Goal: Task Accomplishment & Management: Complete application form

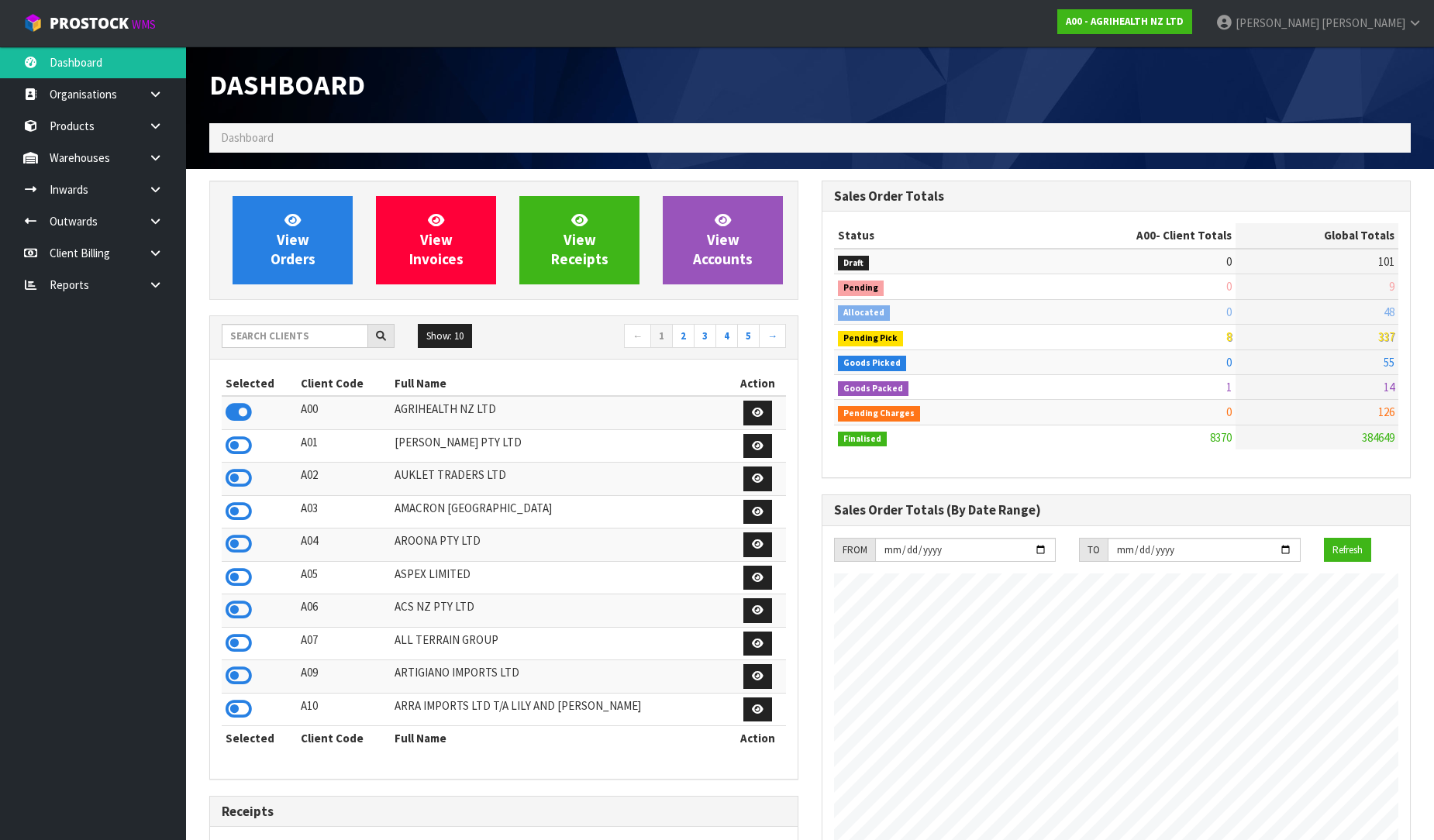
scroll to position [1174, 613]
click at [305, 335] on input "text" at bounding box center [295, 336] width 147 height 24
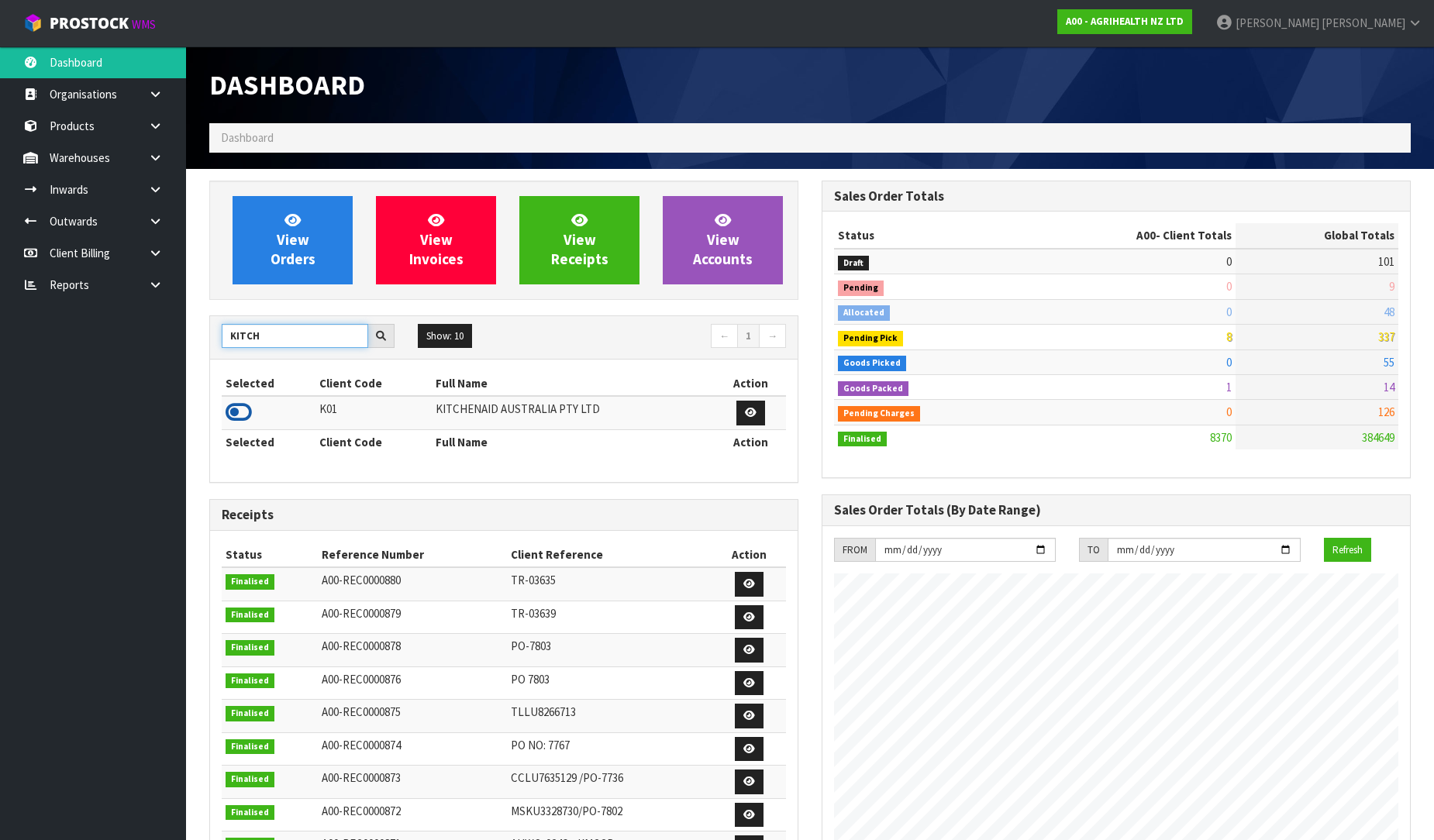
type input "KITCH"
click at [230, 420] on icon at bounding box center [238, 412] width 26 height 23
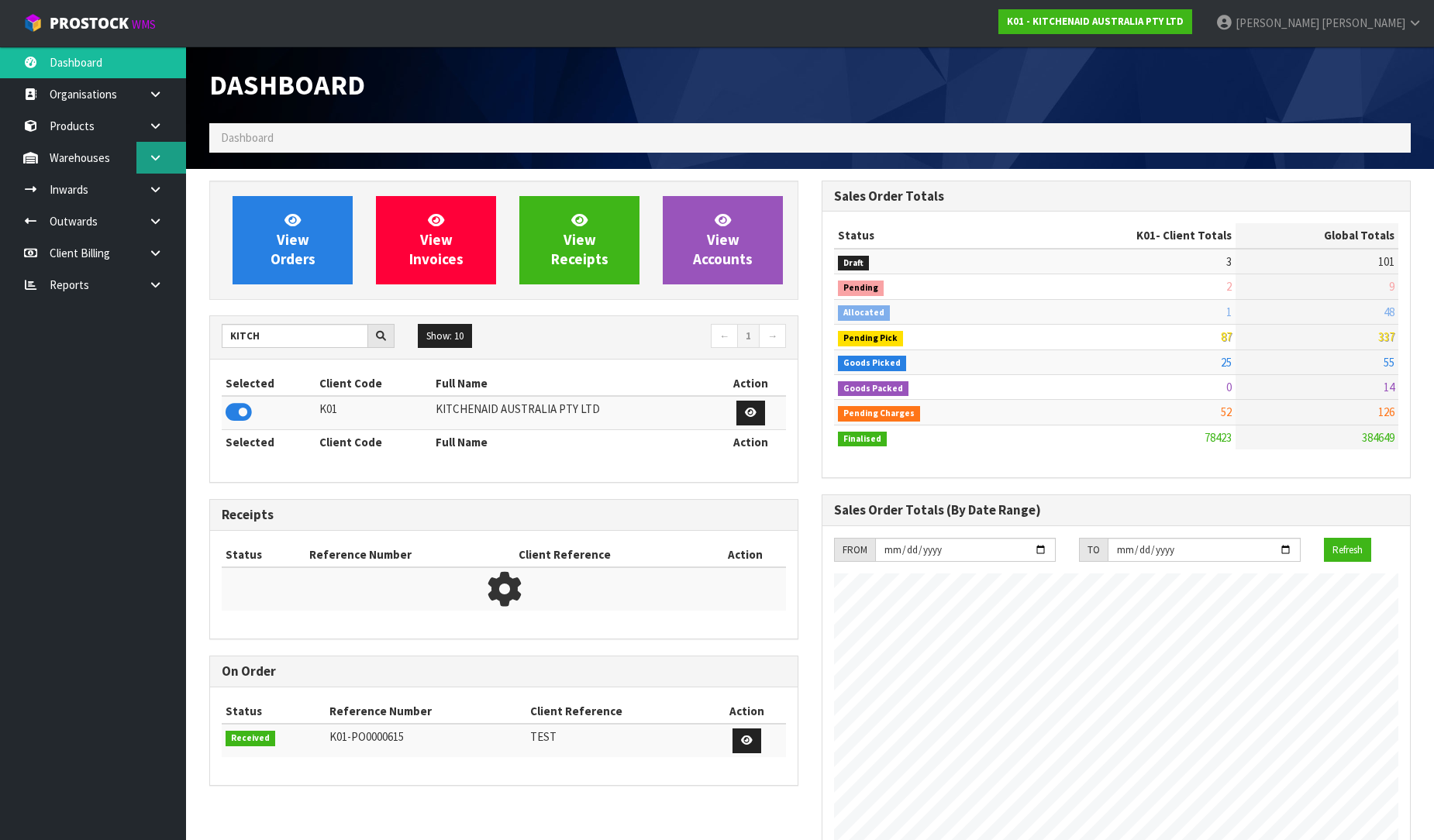
click at [155, 152] on icon at bounding box center [155, 158] width 14 height 12
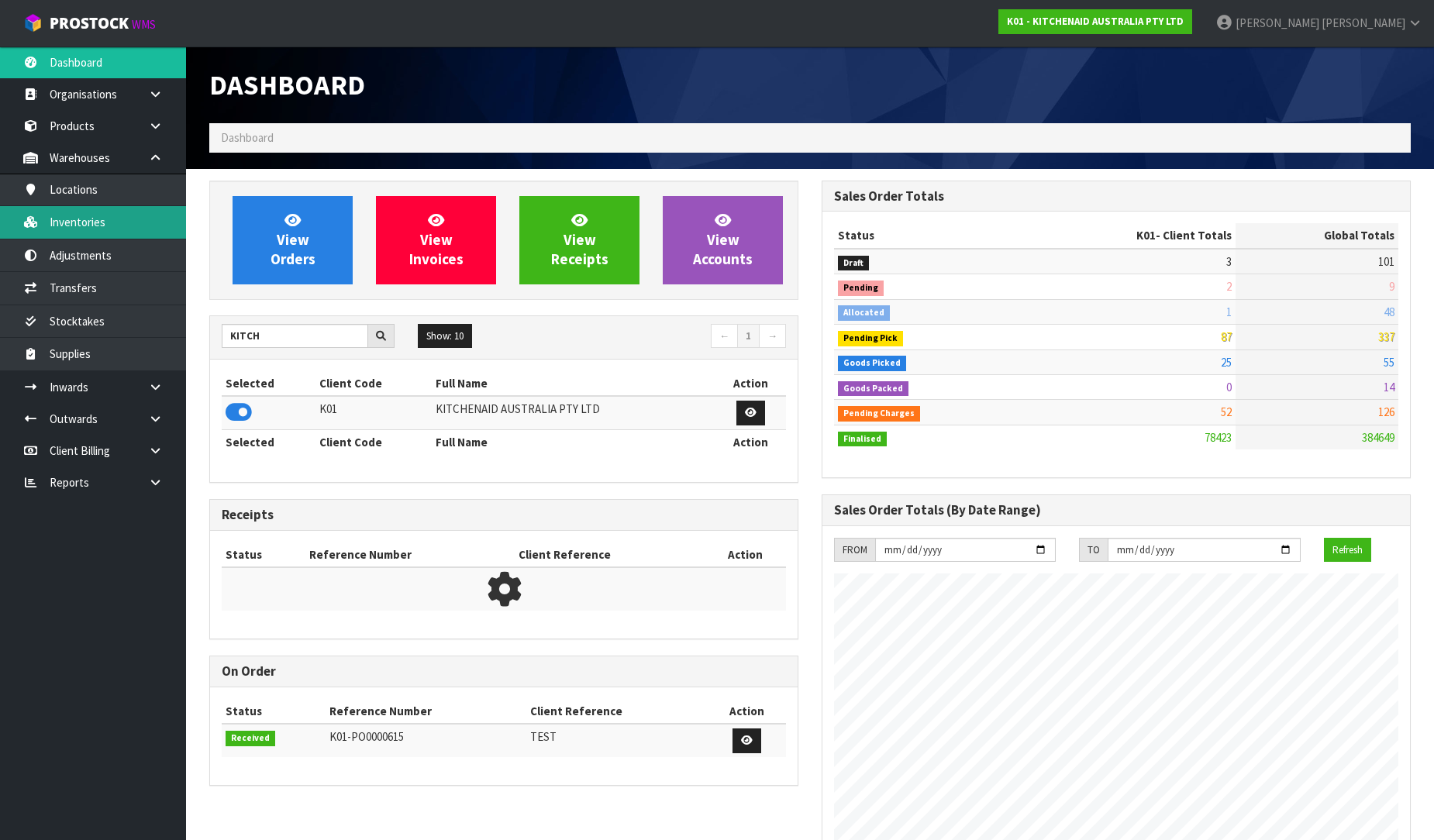
click at [115, 221] on link "Inventories" at bounding box center [92, 222] width 186 height 32
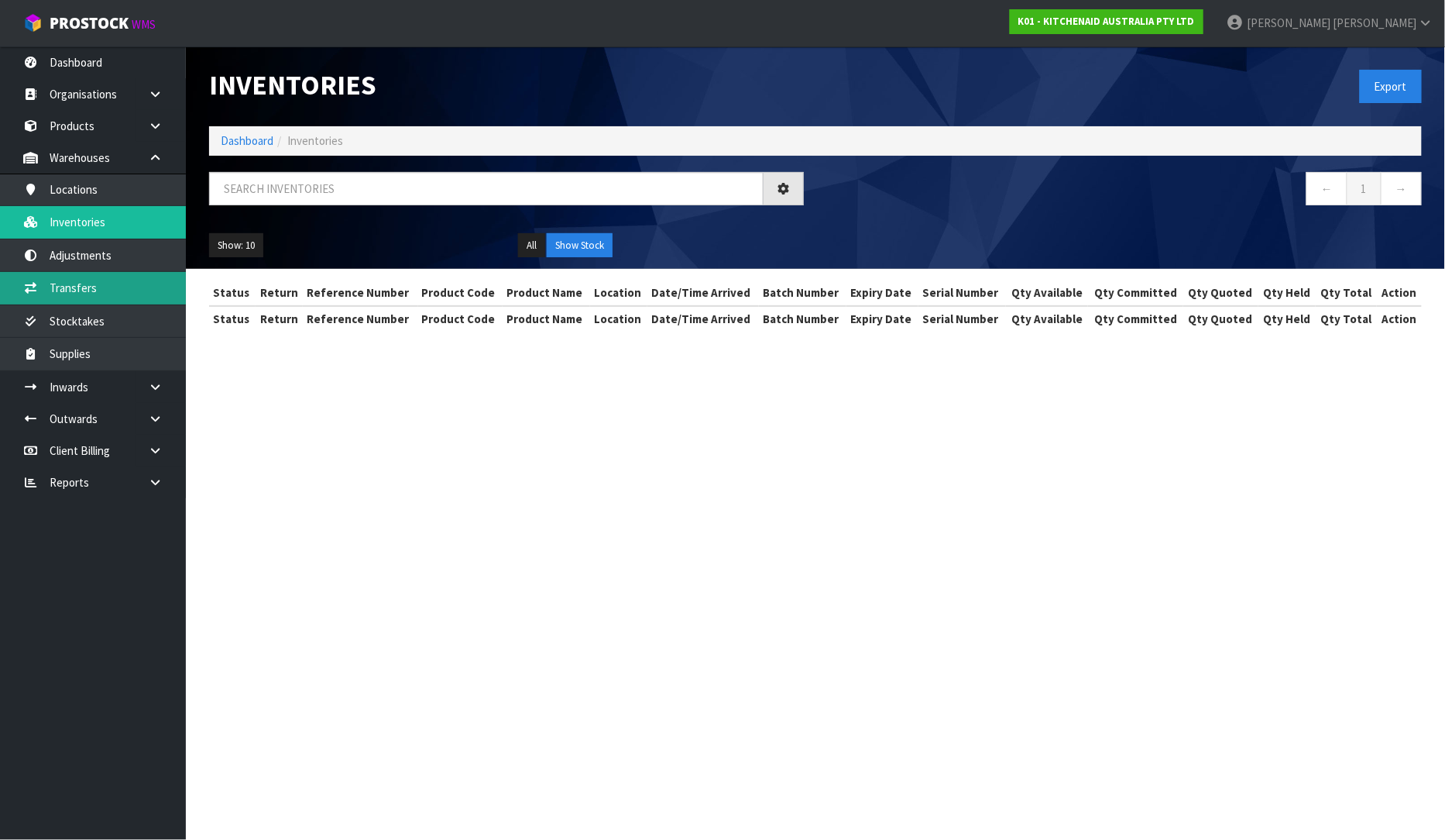
click at [100, 300] on link "Transfers" at bounding box center [92, 287] width 186 height 32
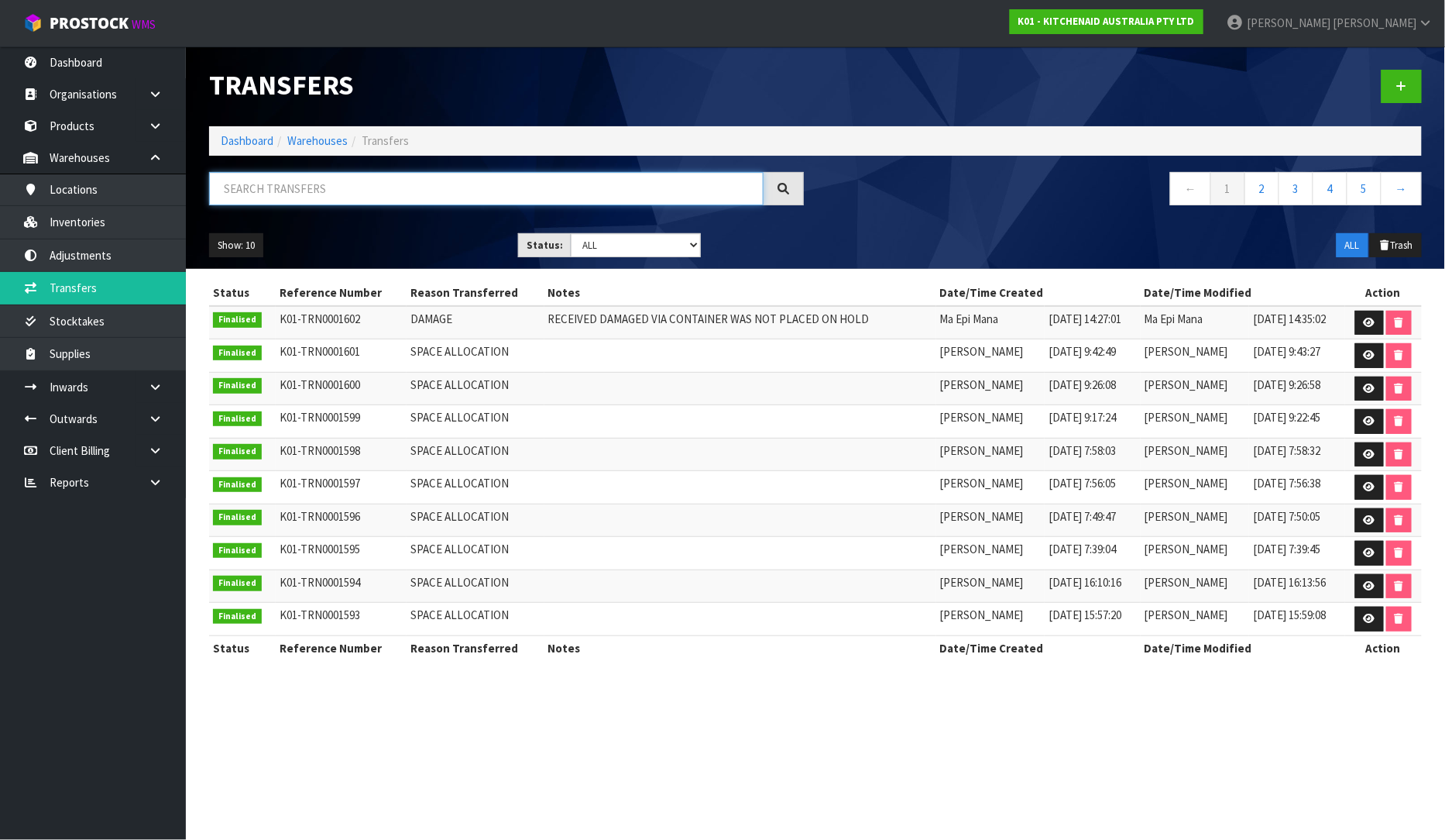
click at [334, 196] on input "text" at bounding box center [486, 189] width 555 height 33
click at [1420, 85] on link at bounding box center [1402, 87] width 41 height 33
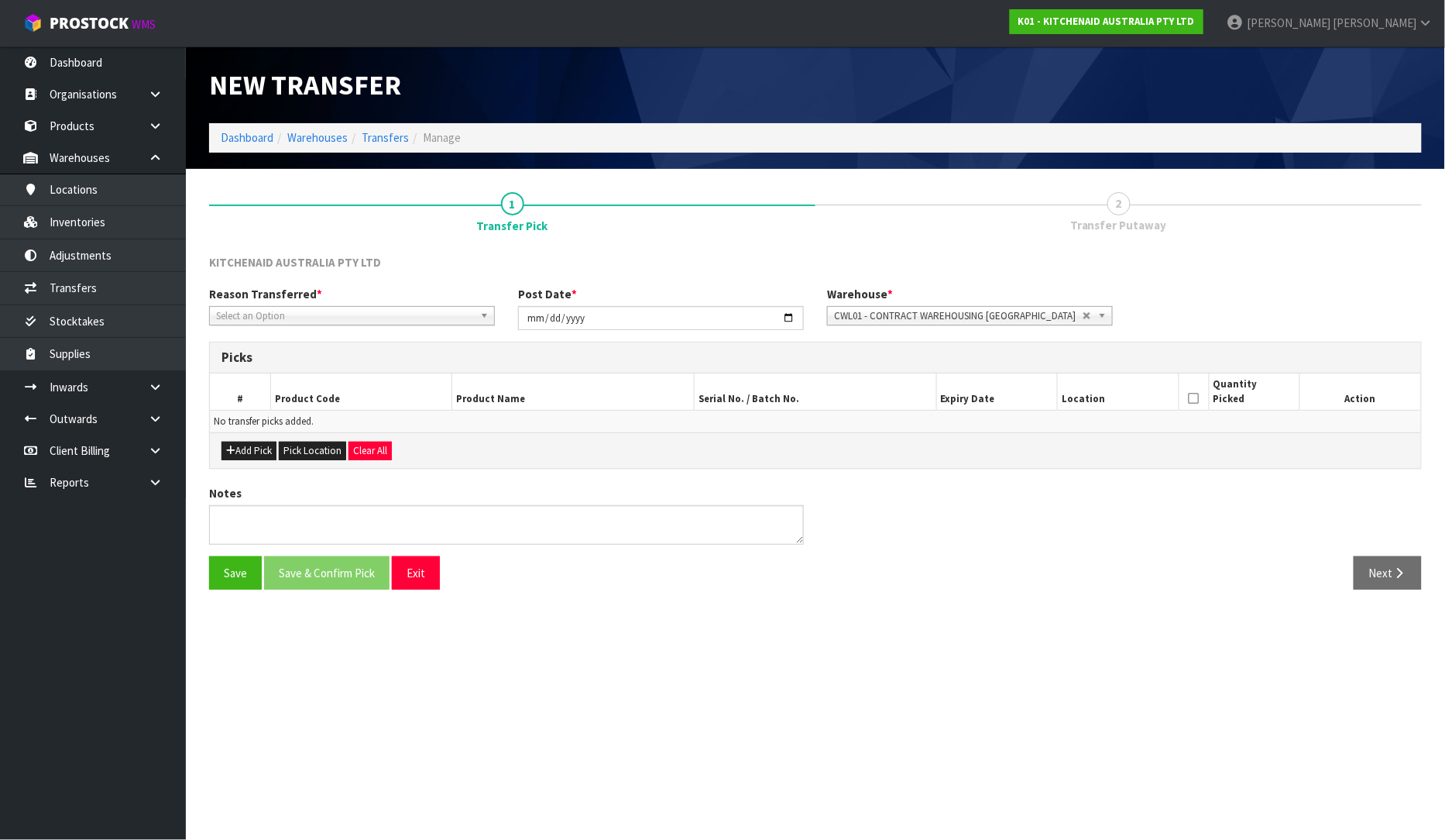
click at [385, 318] on span "Select an Option" at bounding box center [345, 315] width 258 height 18
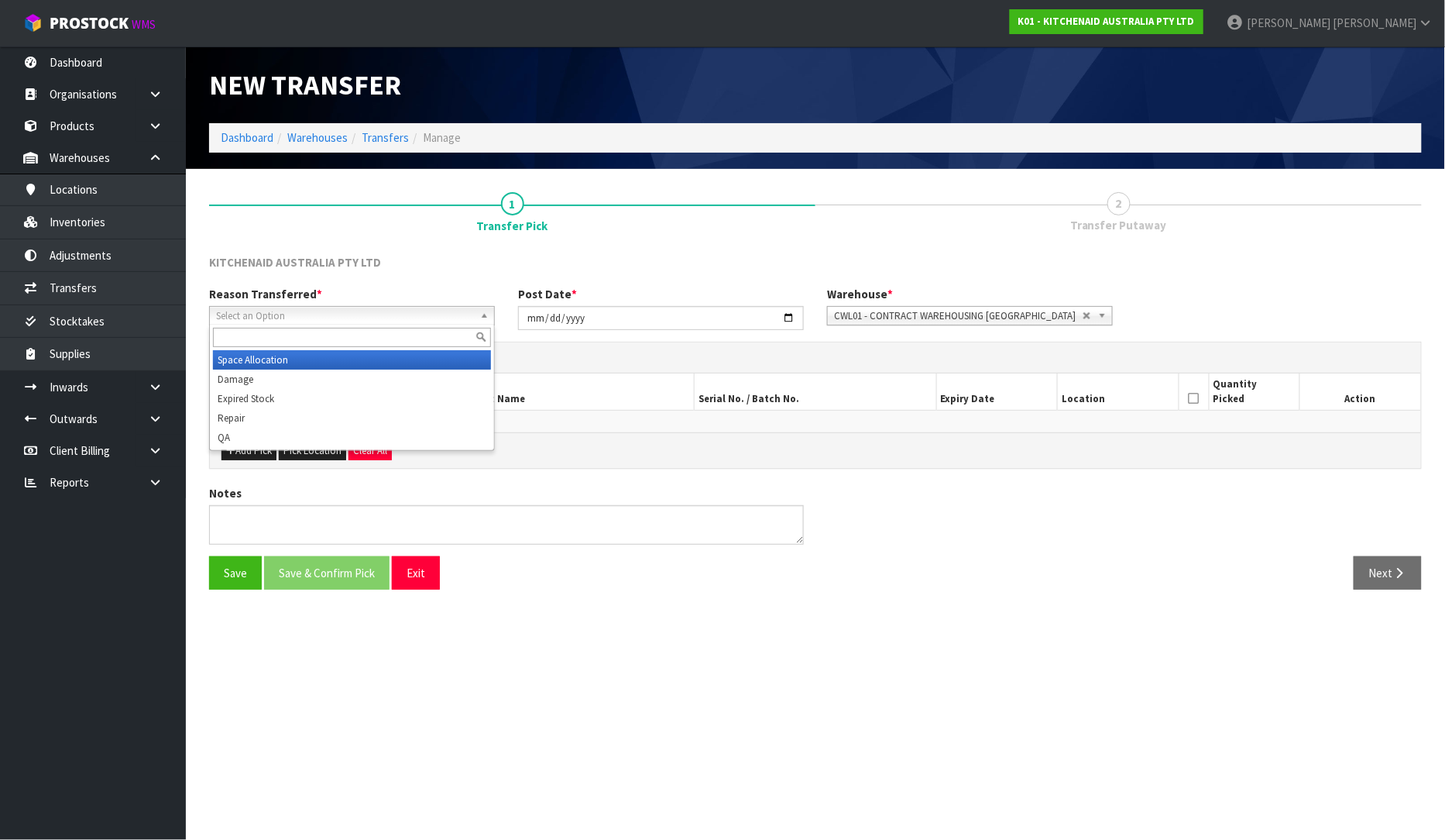
click at [299, 355] on li "Space Allocation" at bounding box center [352, 360] width 278 height 19
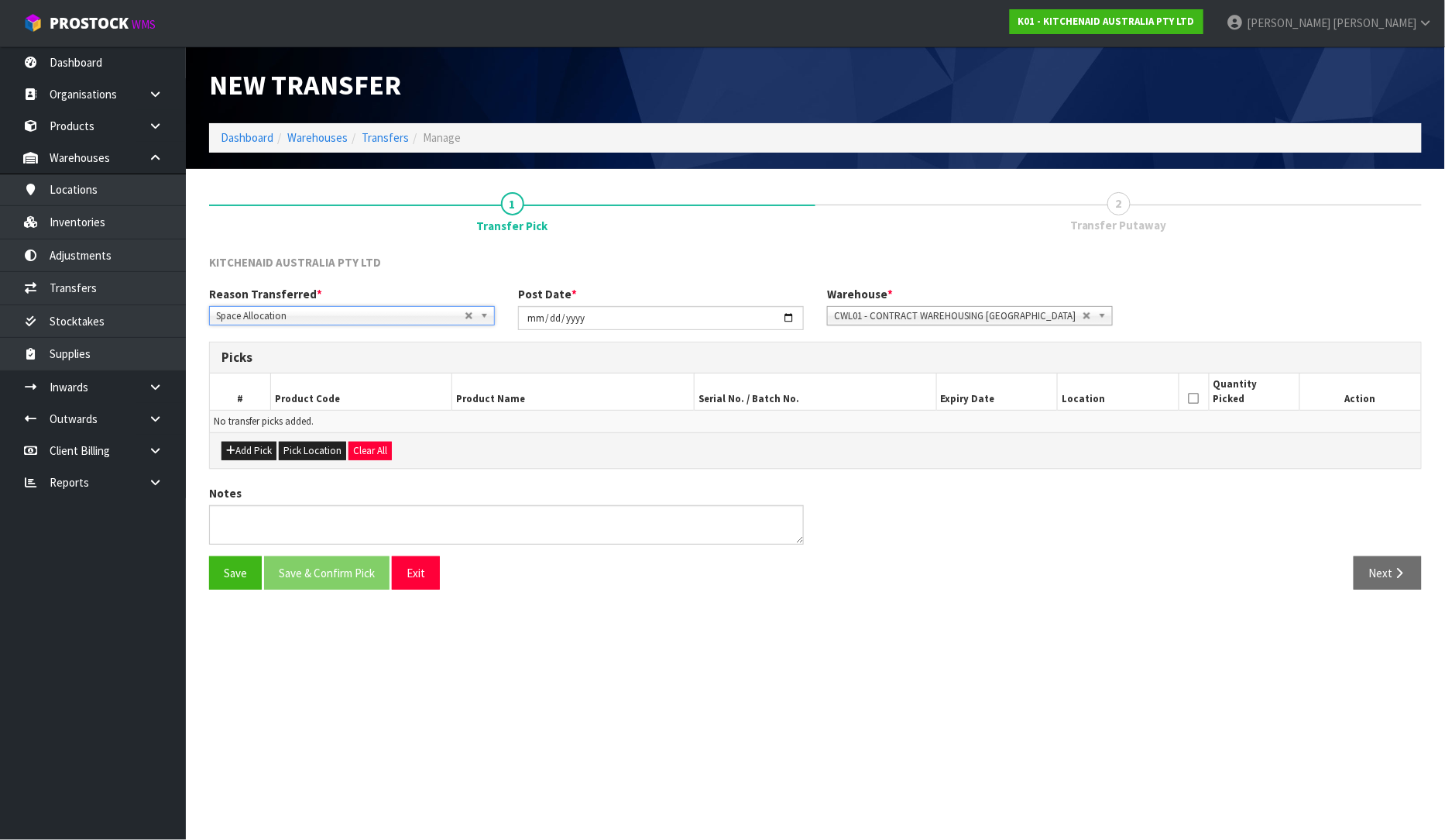
click at [408, 321] on span "Space Allocation" at bounding box center [340, 315] width 248 height 18
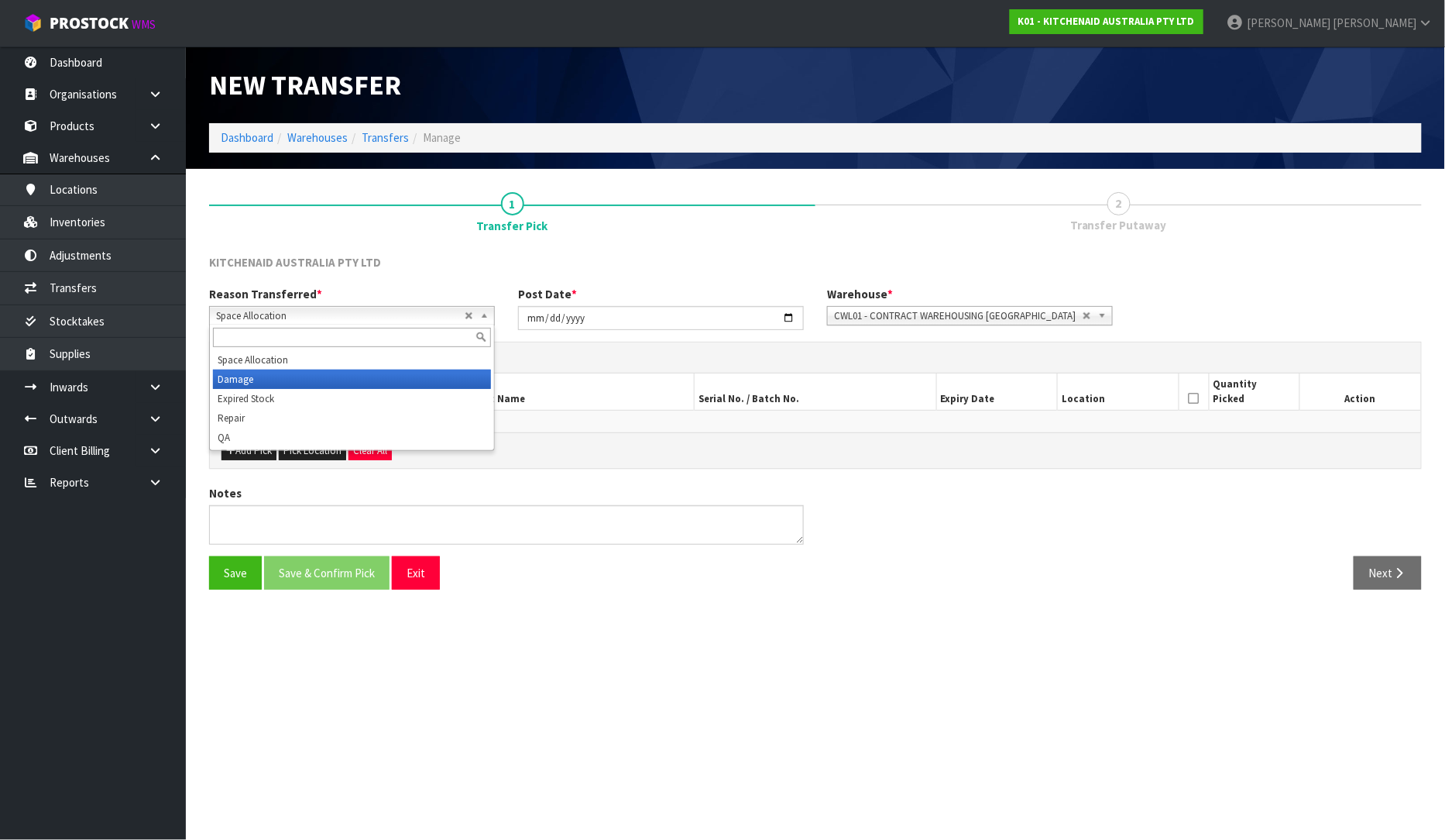
click at [300, 381] on li "Damage" at bounding box center [352, 379] width 278 height 19
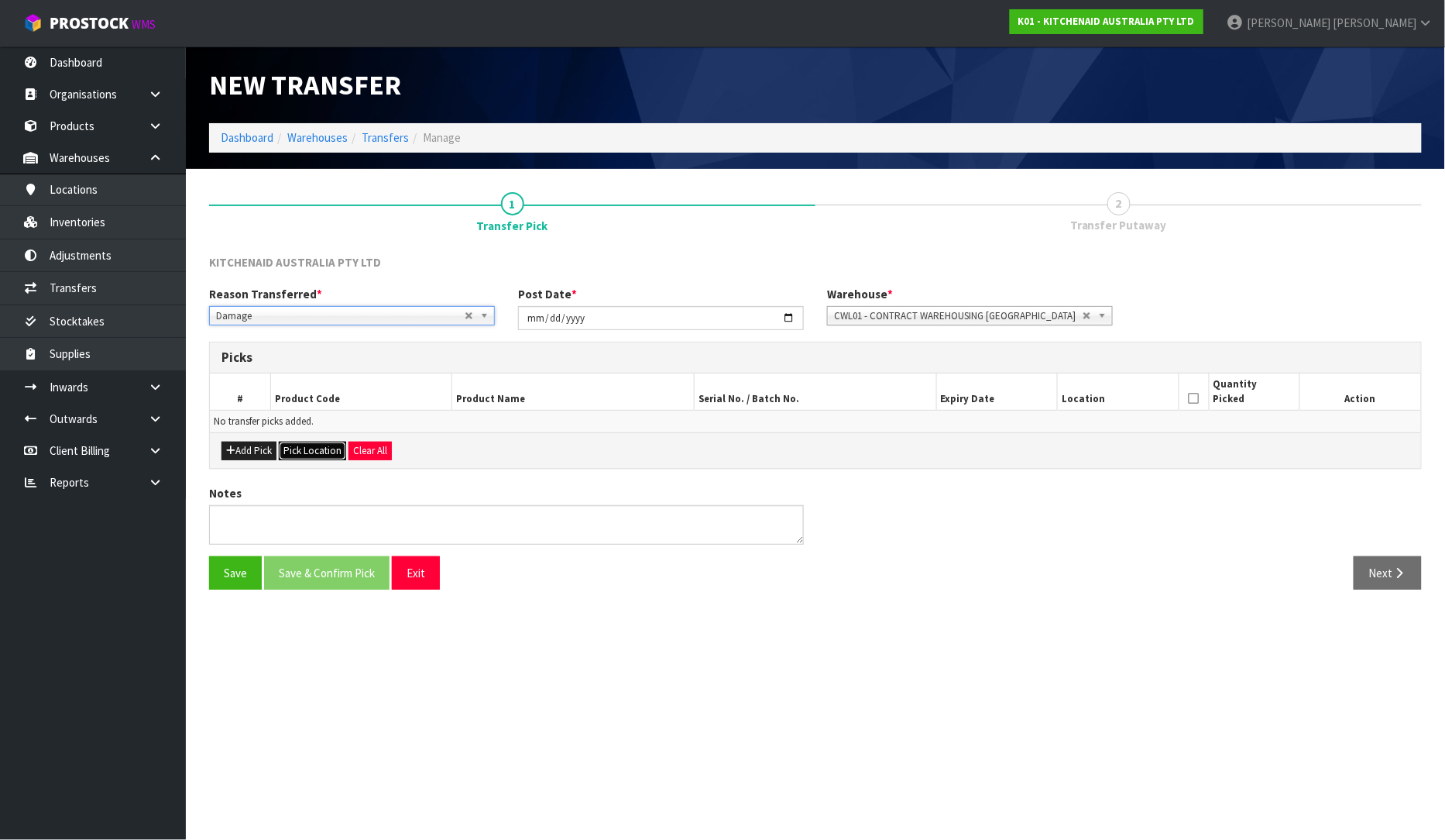
click at [305, 453] on button "Pick Location" at bounding box center [312, 451] width 68 height 18
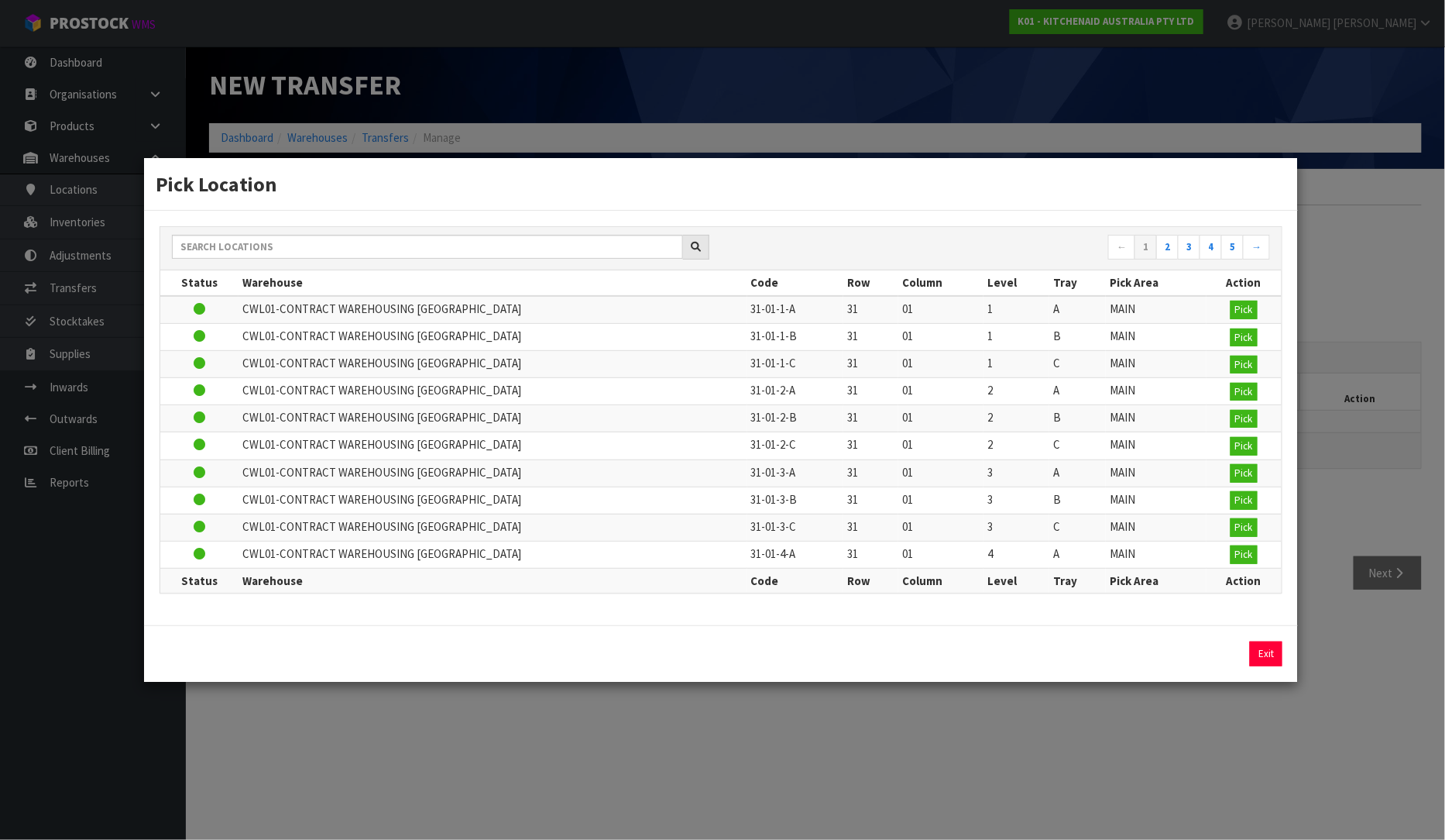
click at [256, 235] on div "← 1 2 3 4 5 →" at bounding box center [721, 248] width 1123 height 43
click at [275, 265] on div "← 1 2 3 4 5 →" at bounding box center [721, 248] width 1123 height 43
click at [268, 254] on input "text" at bounding box center [428, 247] width 511 height 24
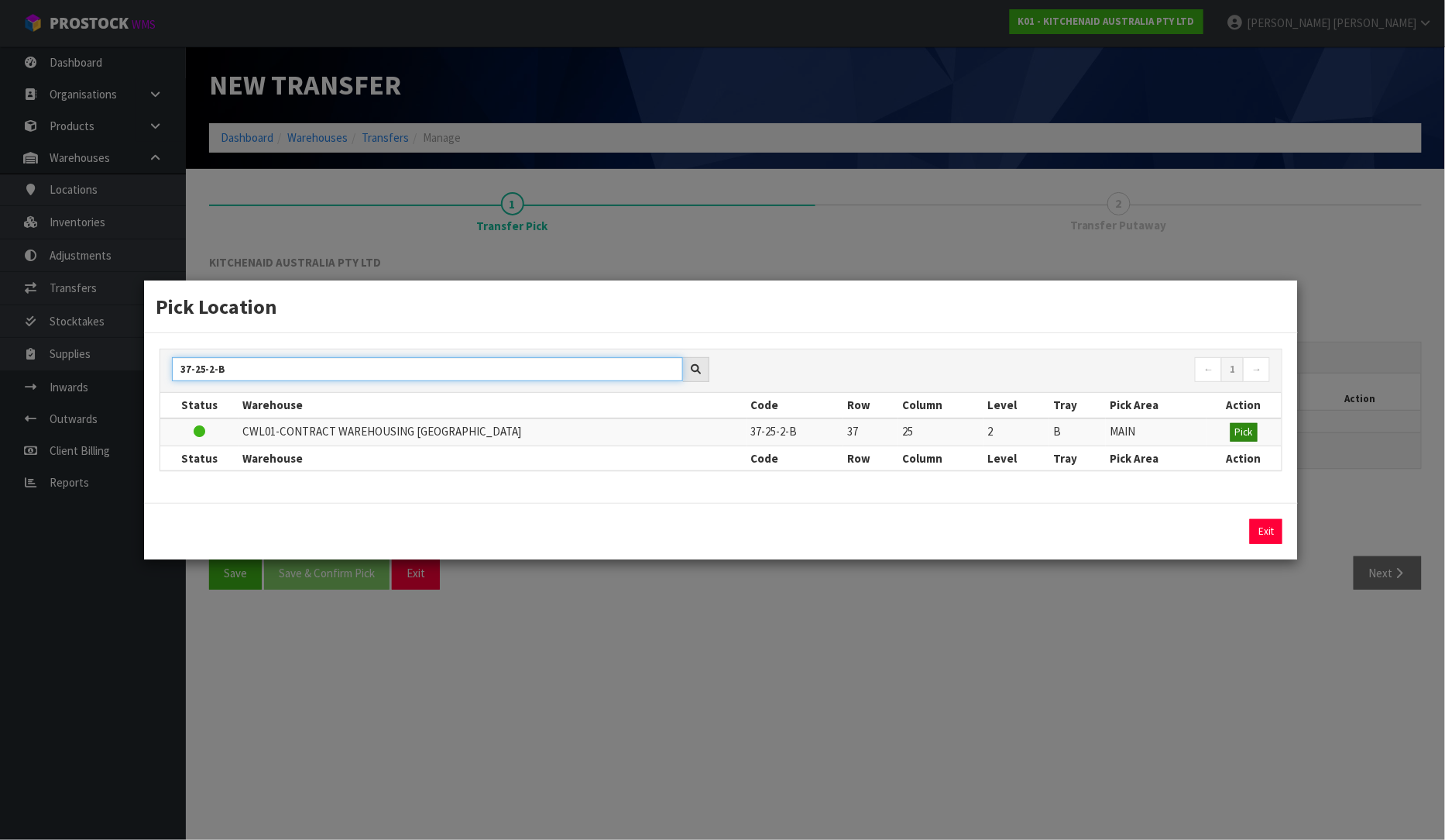
type input "37-25-2-B"
click at [1232, 430] on button "Pick" at bounding box center [1244, 432] width 27 height 18
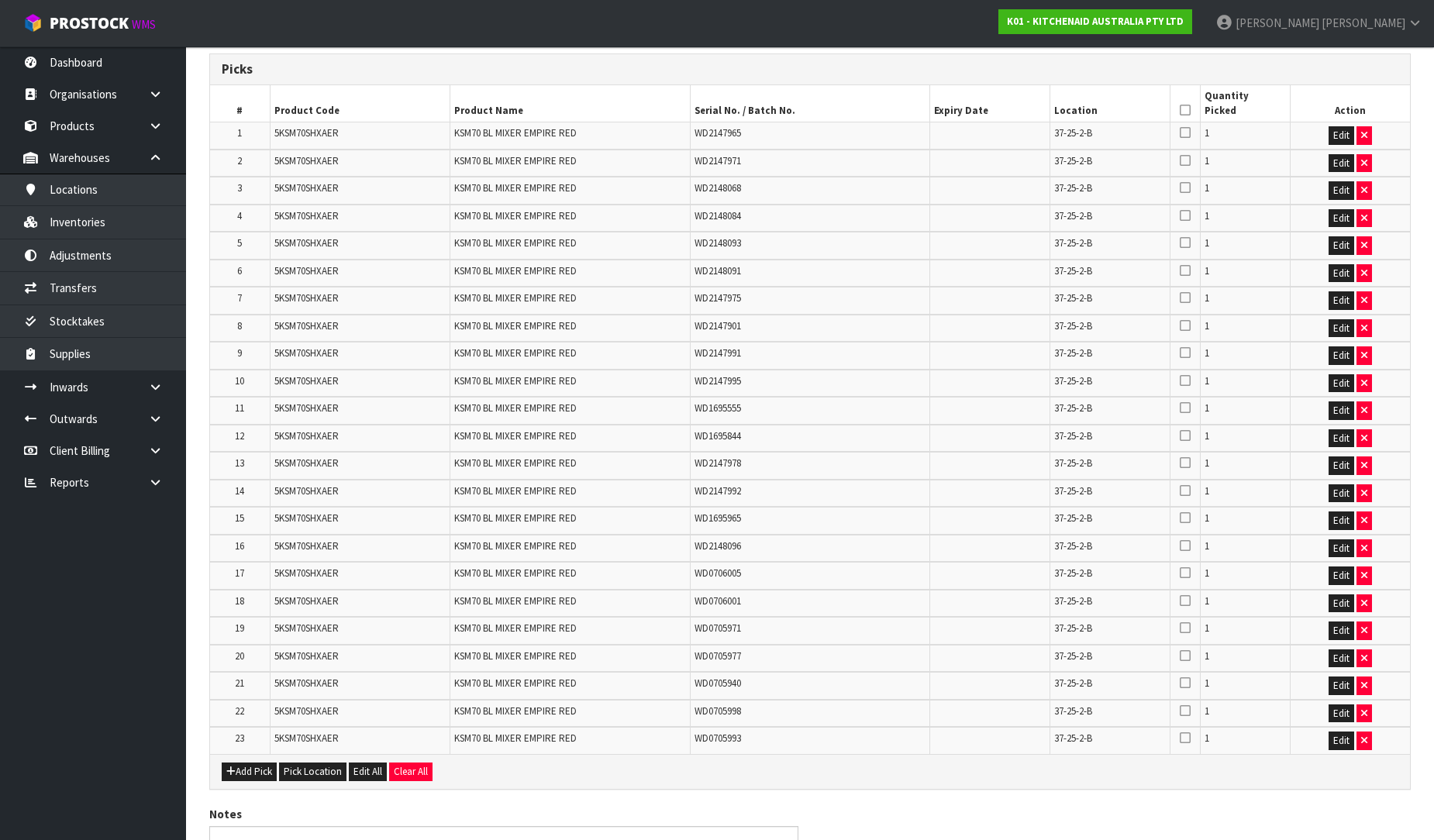
scroll to position [258, 0]
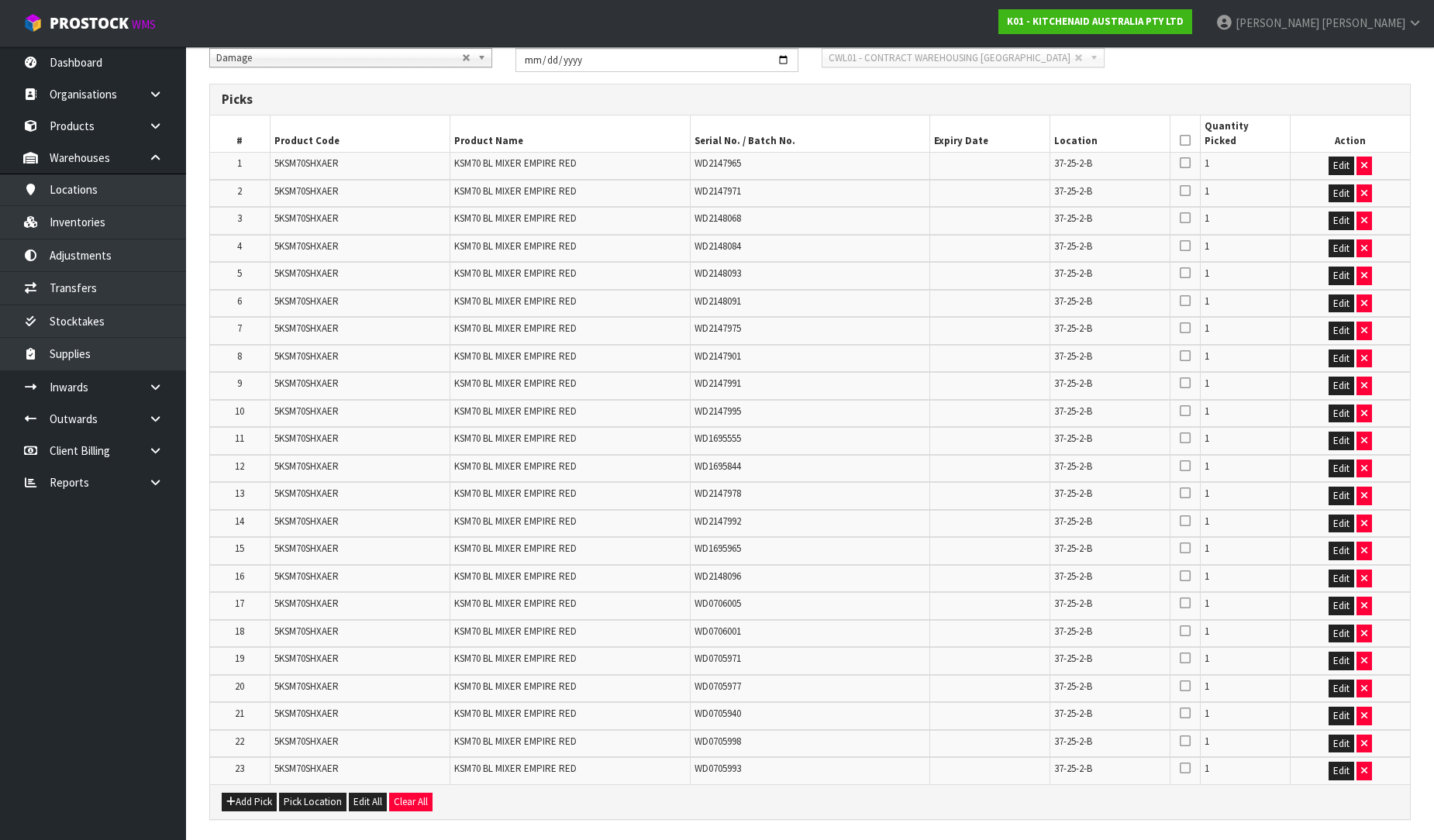
click at [1183, 407] on icon at bounding box center [1185, 411] width 11 height 13
click at [0, 0] on input "checkbox" at bounding box center [0, 0] width 0 height 0
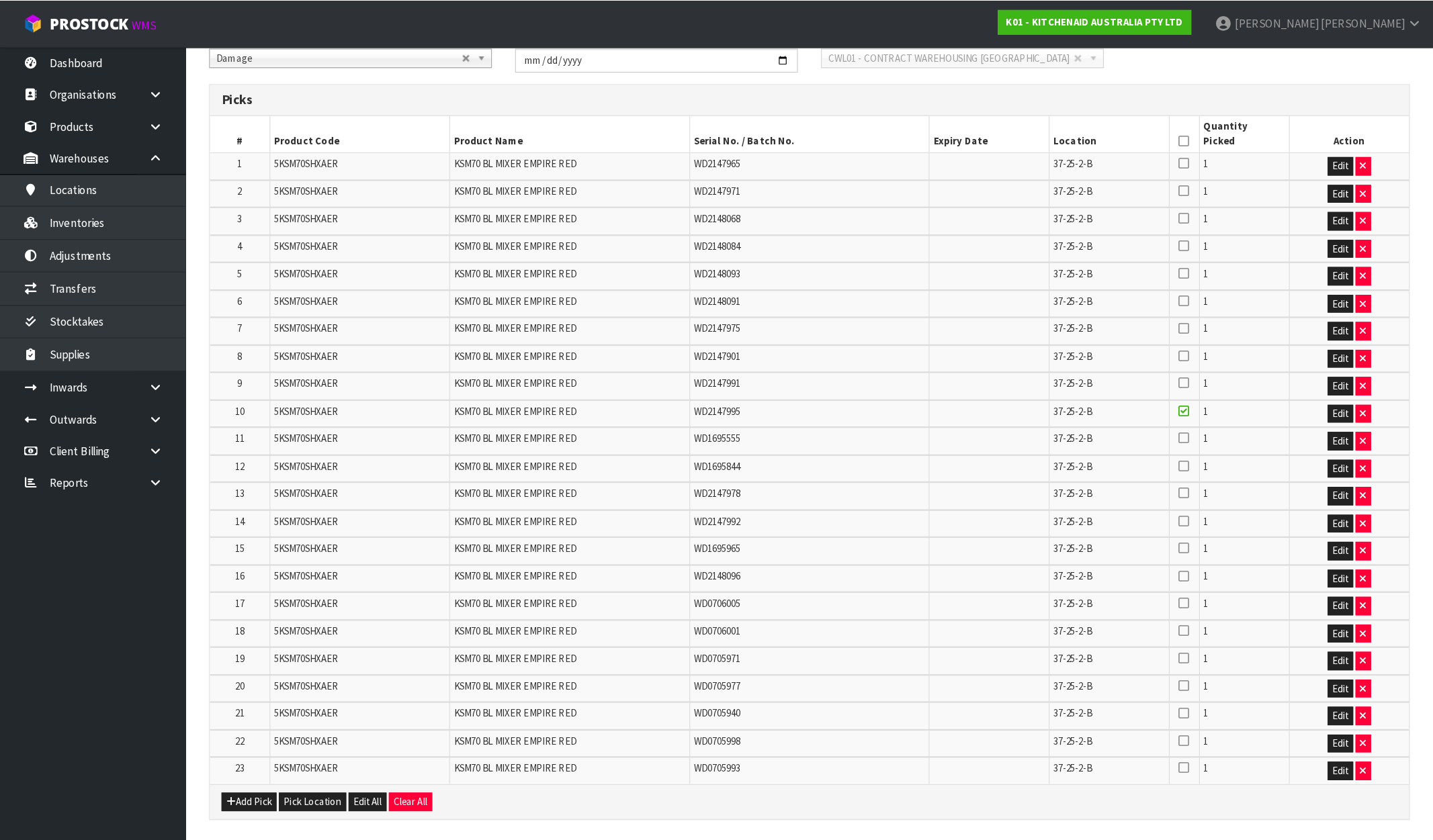
scroll to position [0, 0]
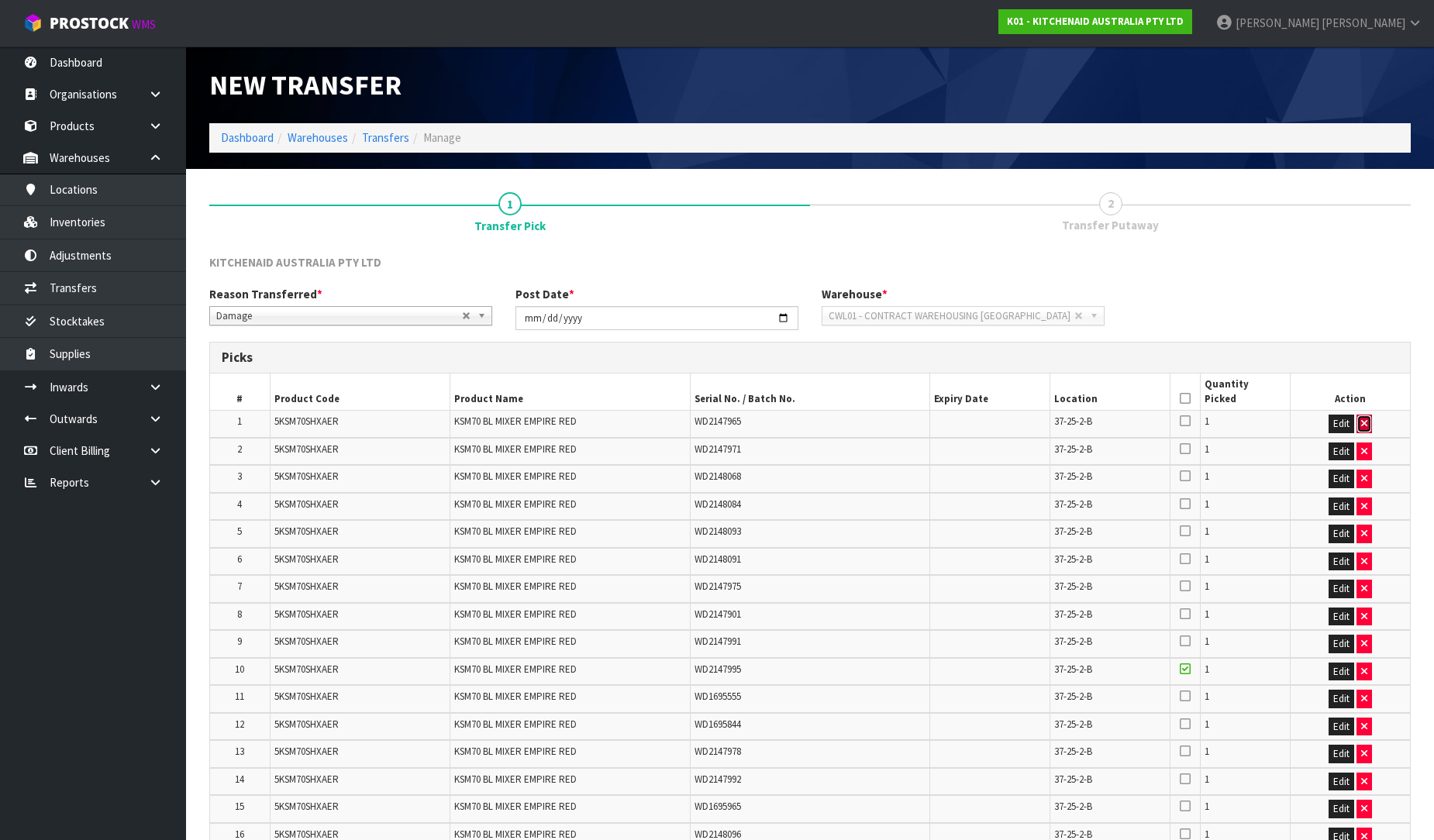
click at [1359, 418] on button "button" at bounding box center [1364, 423] width 15 height 18
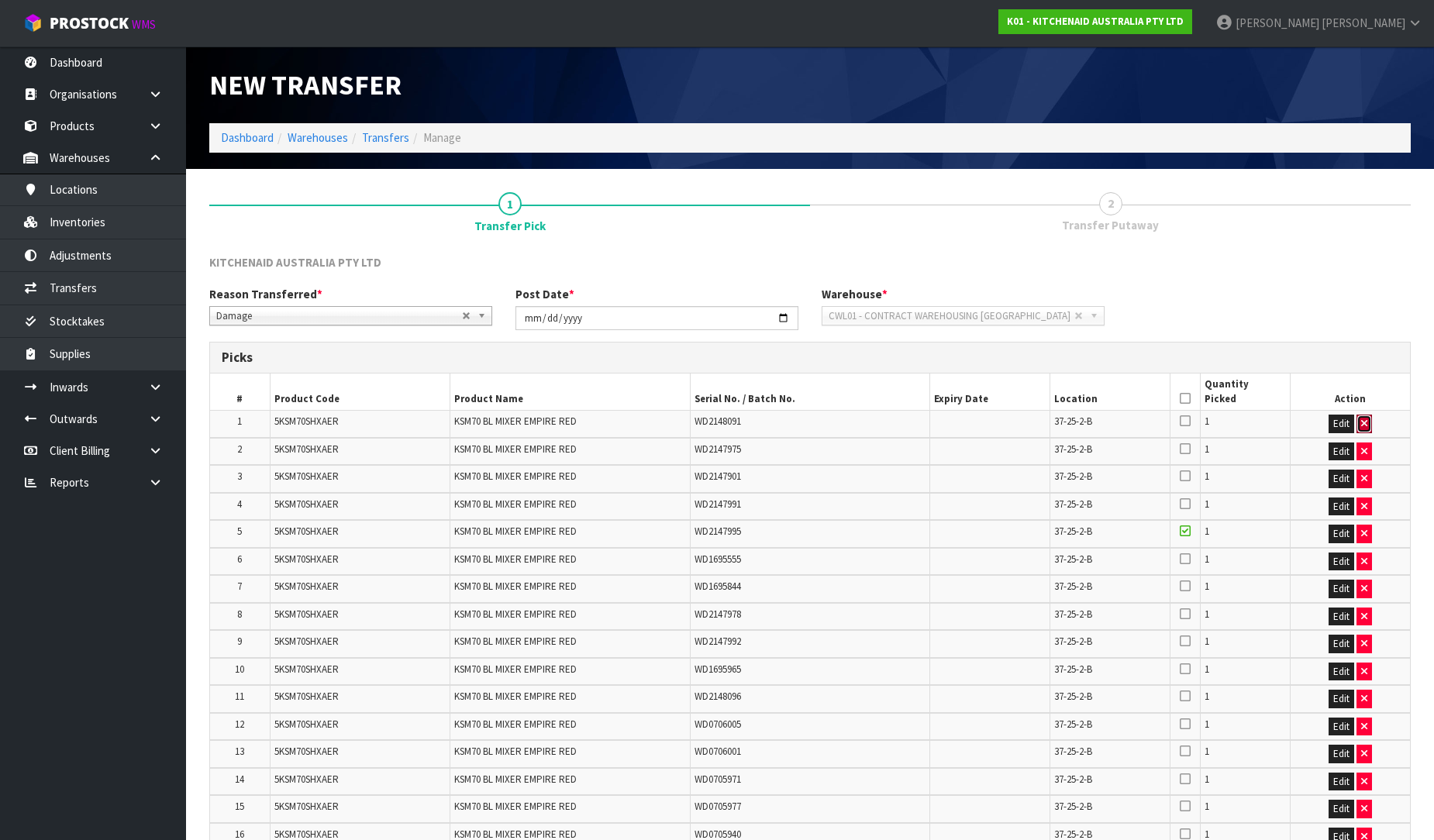
click at [1359, 418] on button "button" at bounding box center [1364, 423] width 15 height 18
click at [1368, 424] on button "button" at bounding box center [1364, 423] width 15 height 18
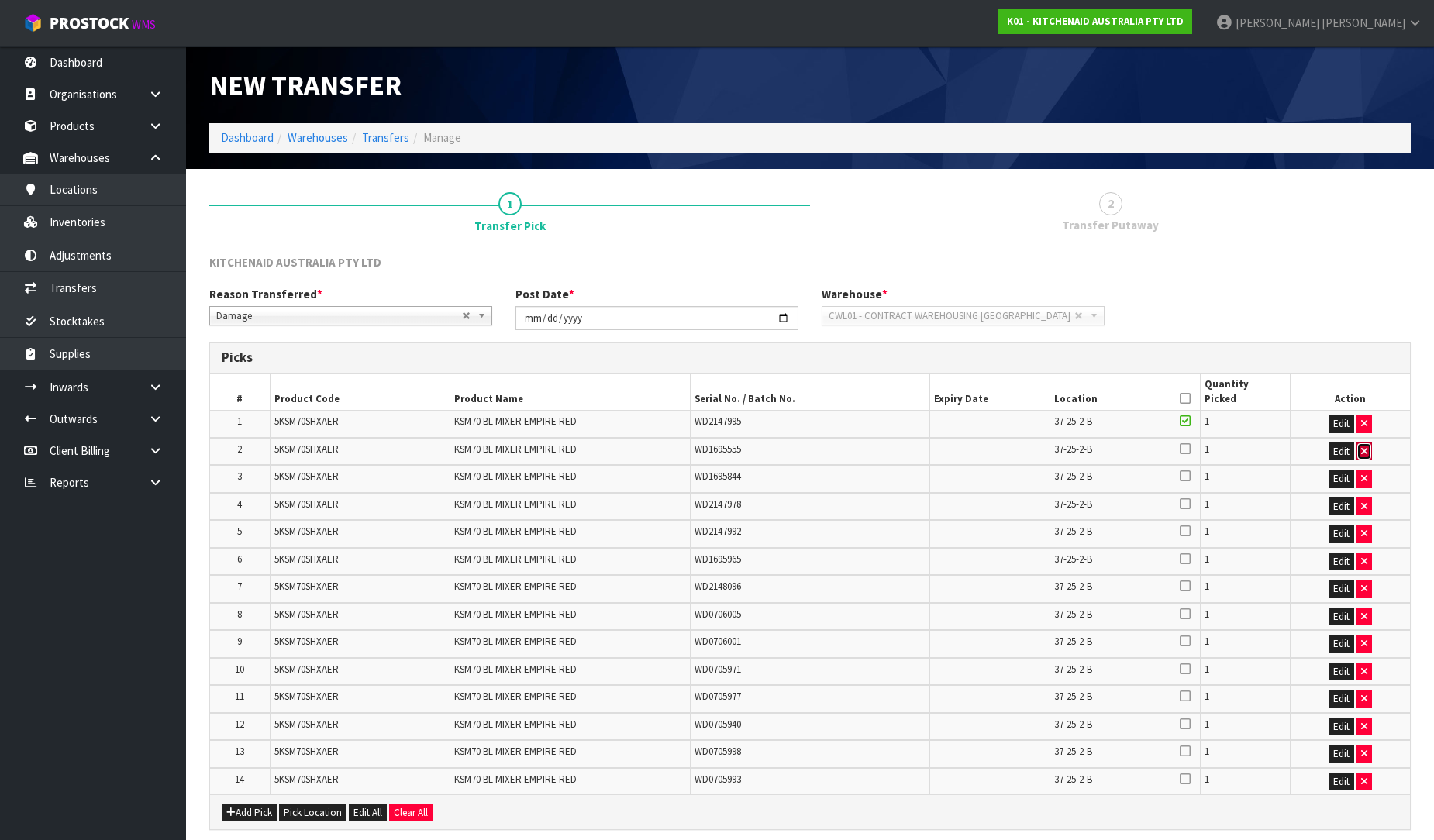
click at [1364, 450] on icon "button" at bounding box center [1364, 451] width 6 height 10
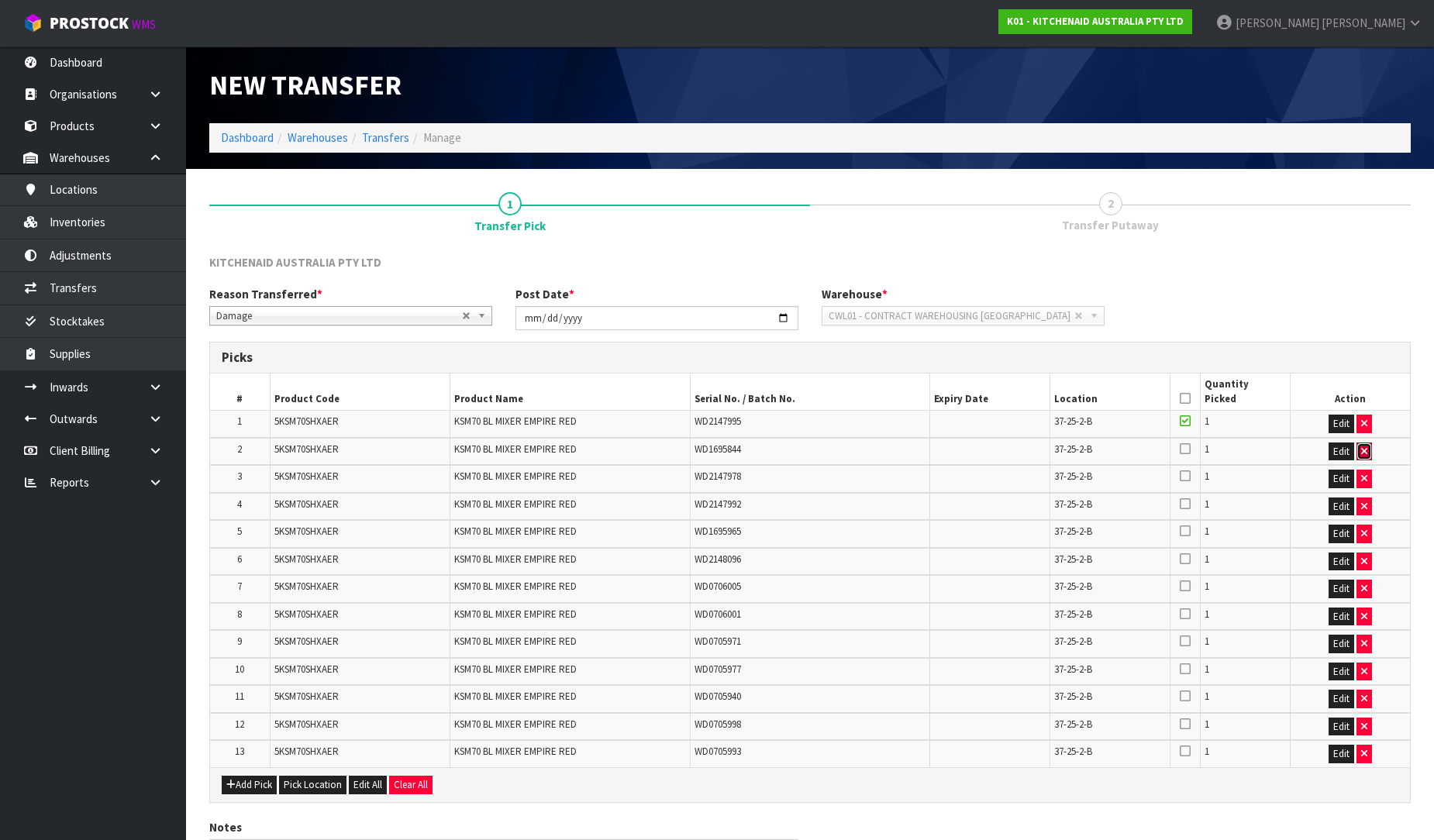
click at [1365, 447] on icon "button" at bounding box center [1364, 451] width 6 height 10
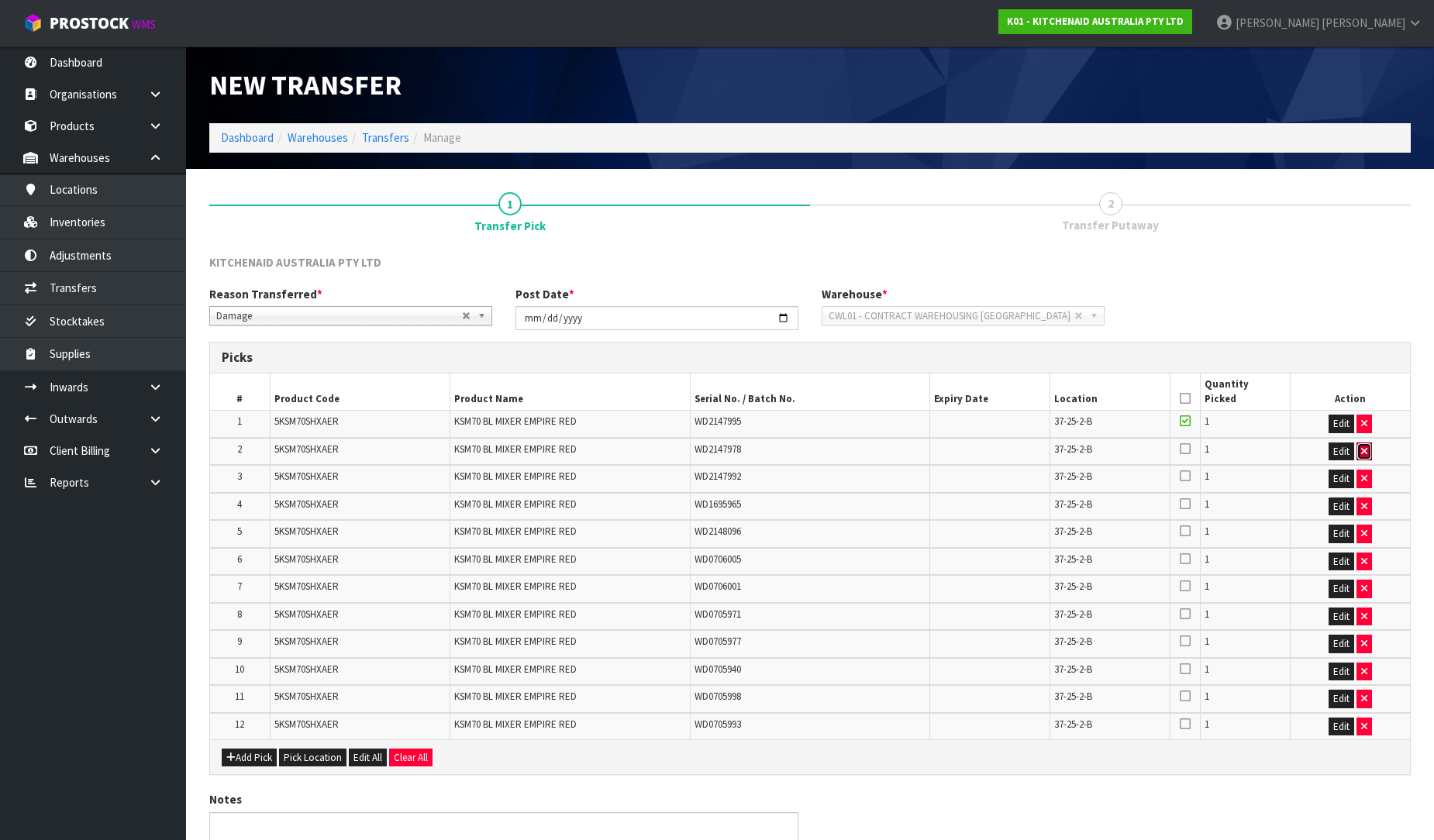
click at [1365, 447] on icon "button" at bounding box center [1364, 451] width 6 height 10
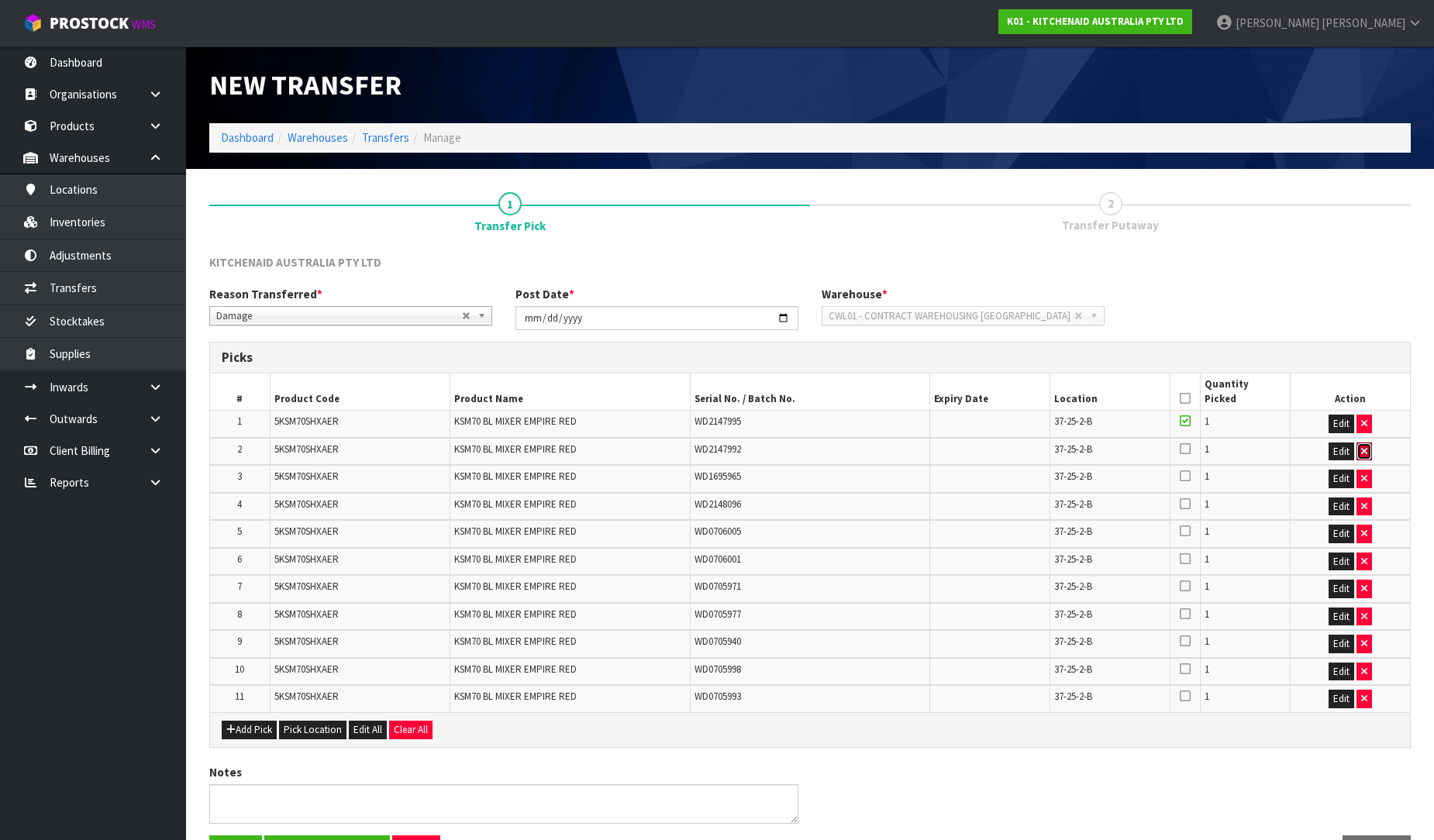
click at [1365, 447] on icon "button" at bounding box center [1364, 451] width 6 height 10
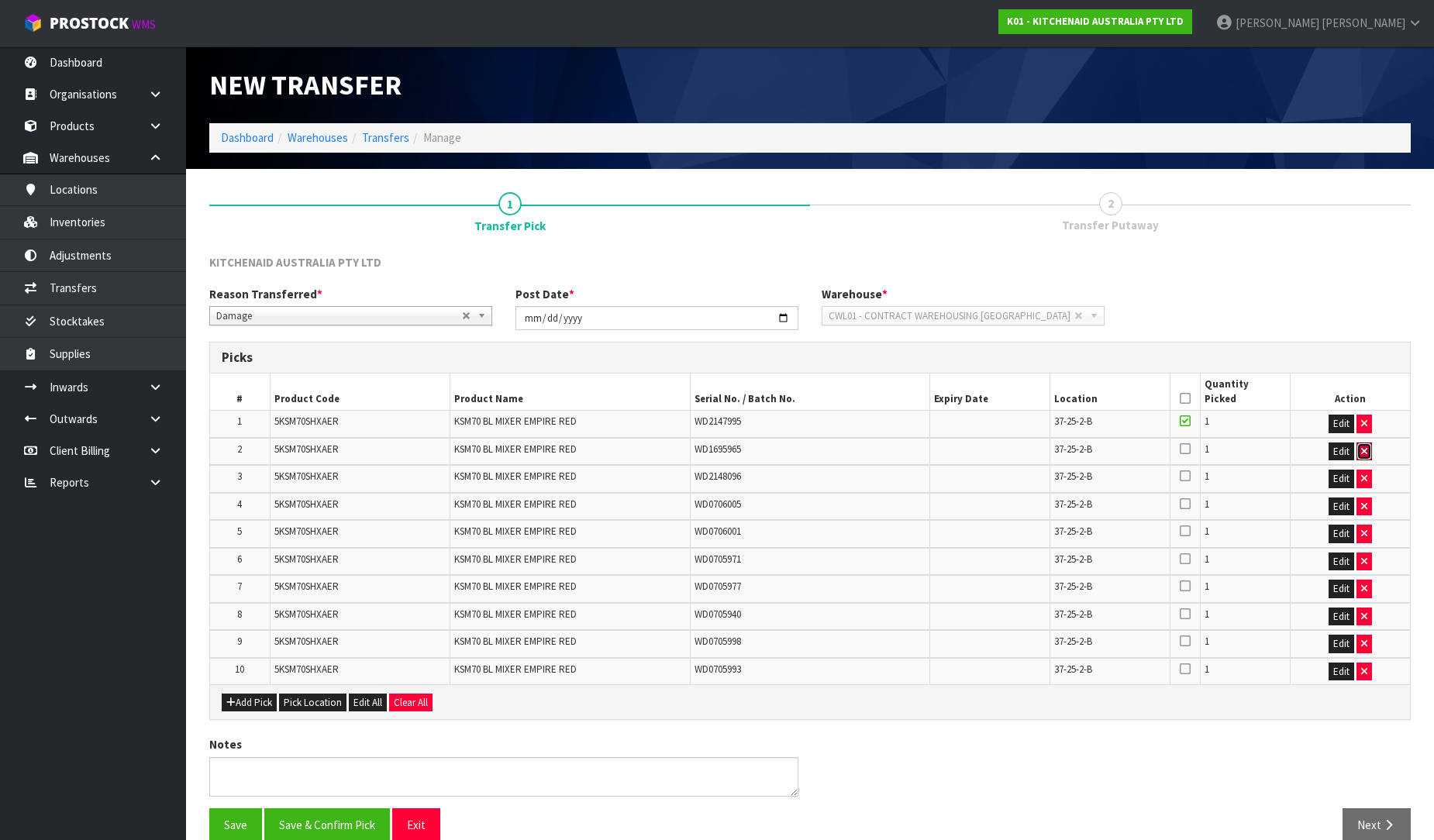
click at [1365, 447] on icon "button" at bounding box center [1364, 451] width 6 height 10
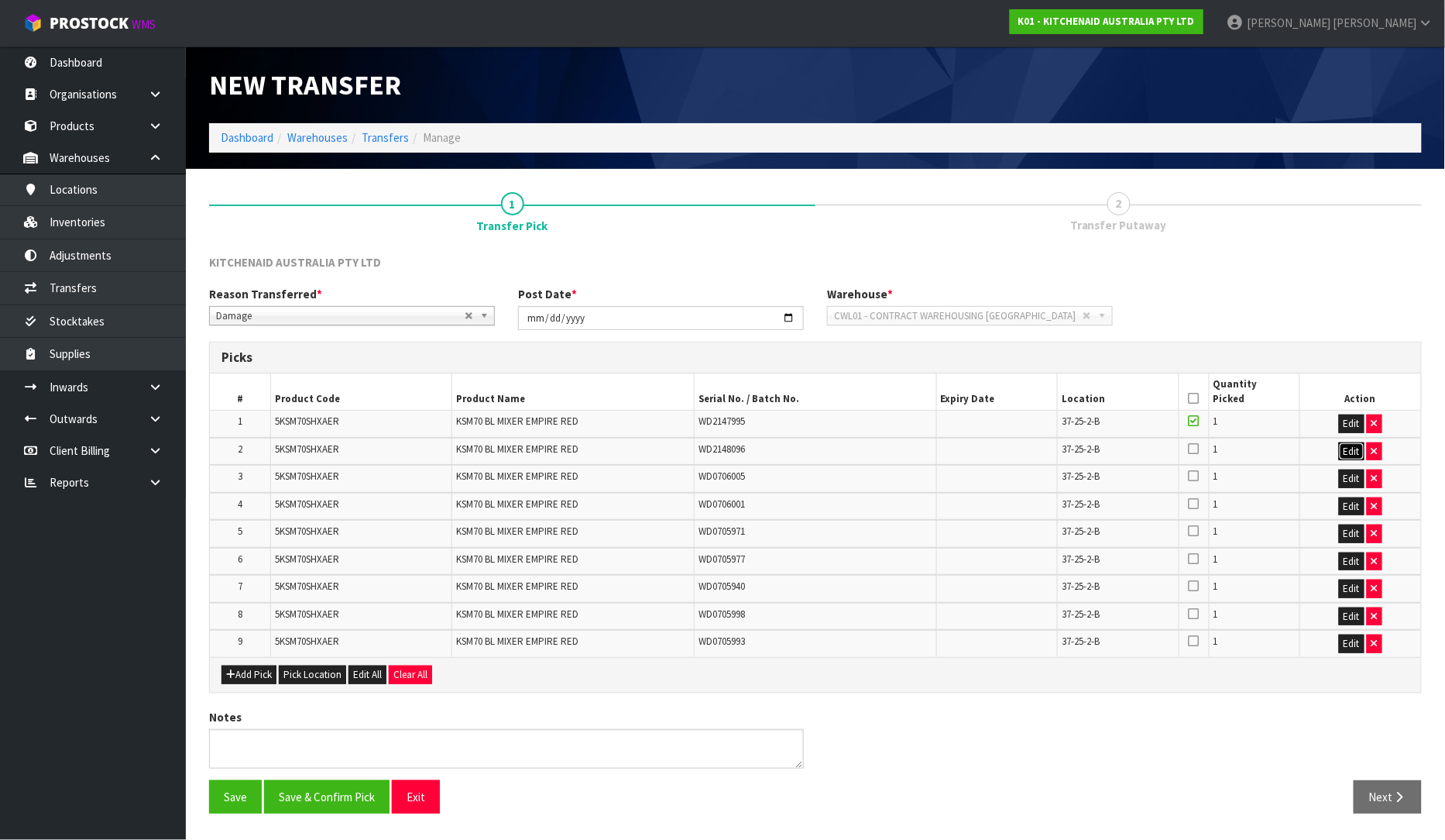
click at [1364, 447] on button "Edit" at bounding box center [1352, 451] width 25 height 18
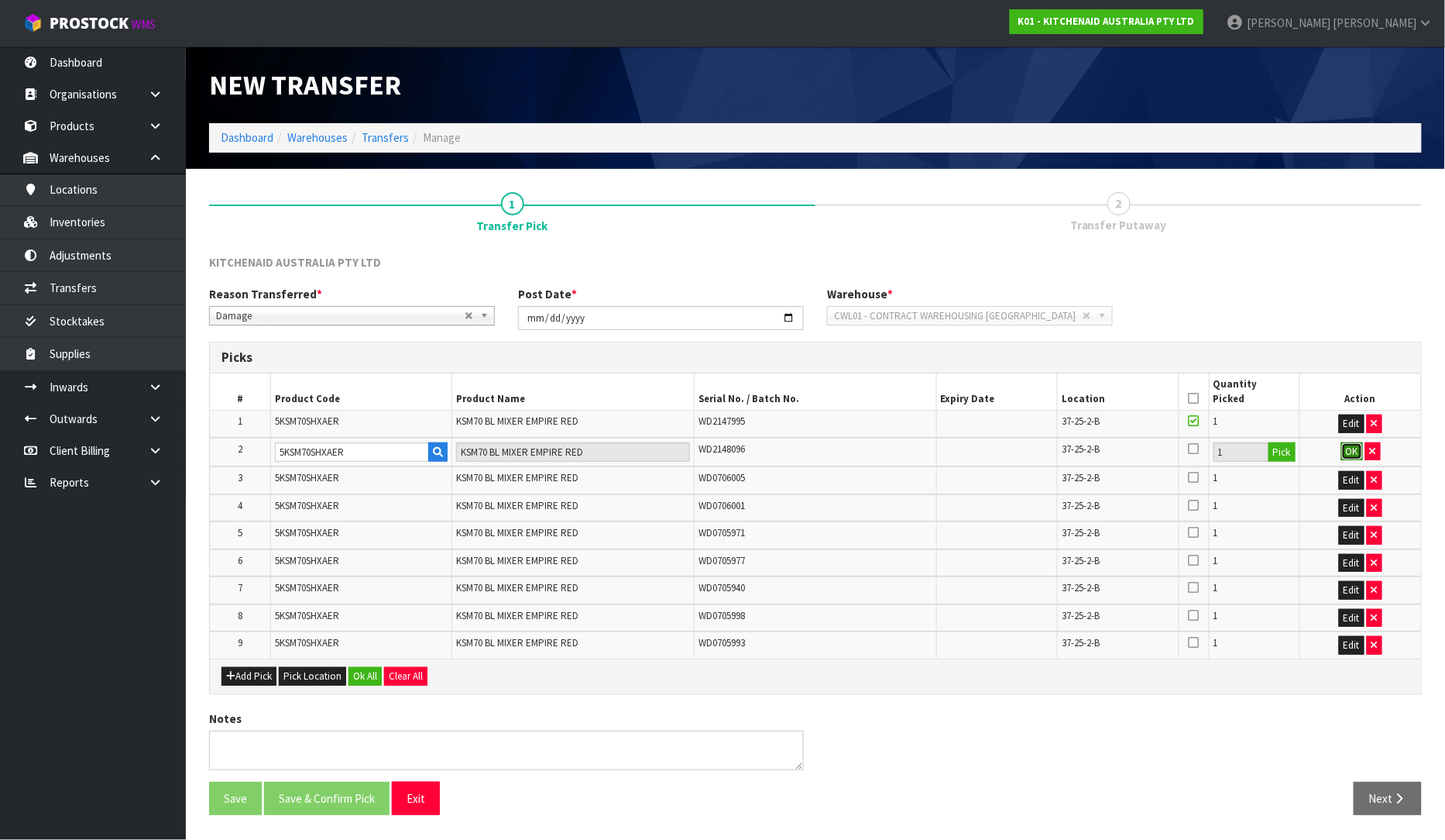
click at [1342, 443] on button "OK" at bounding box center [1352, 451] width 21 height 18
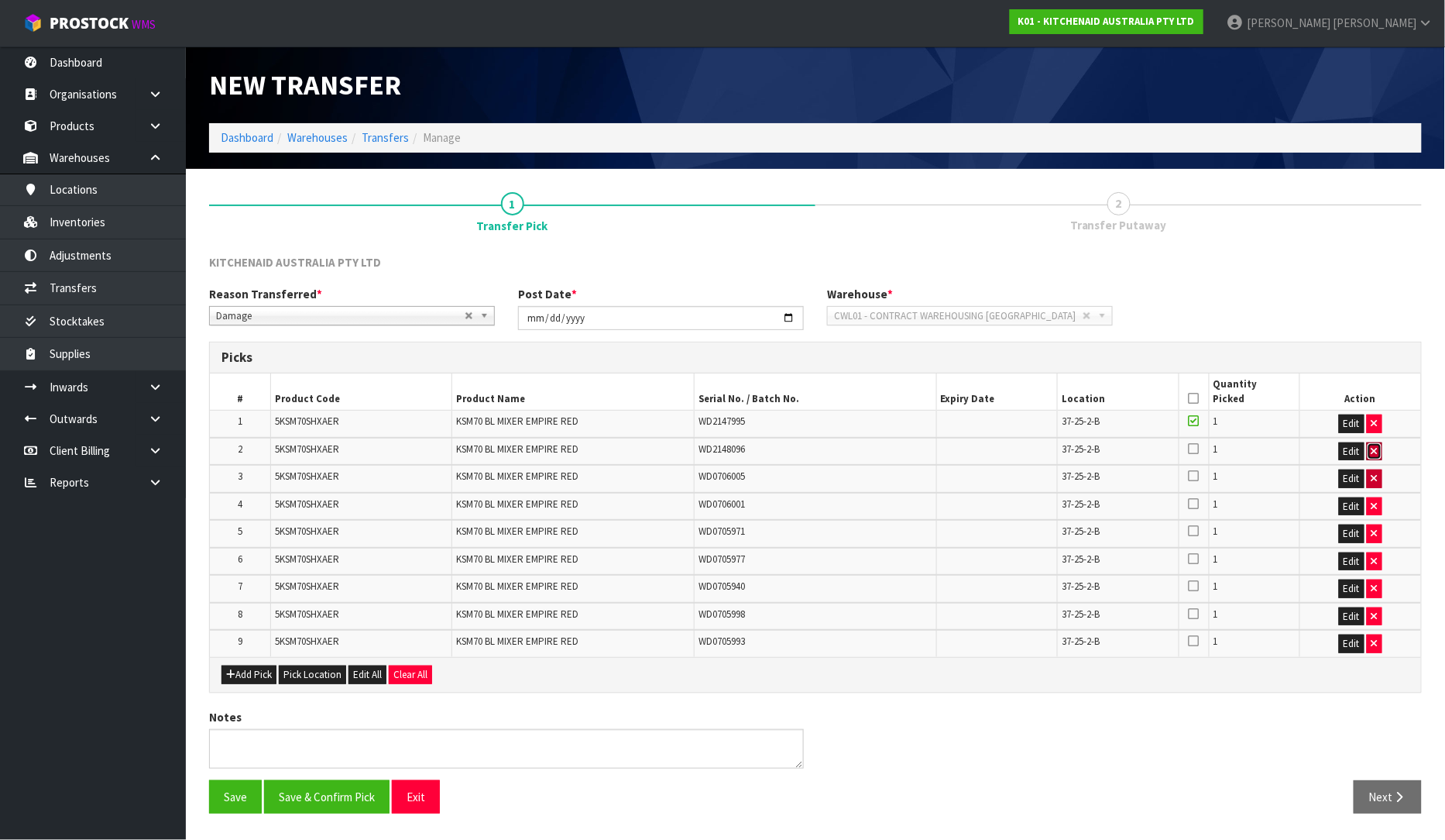
click at [1381, 452] on button "button" at bounding box center [1374, 451] width 15 height 18
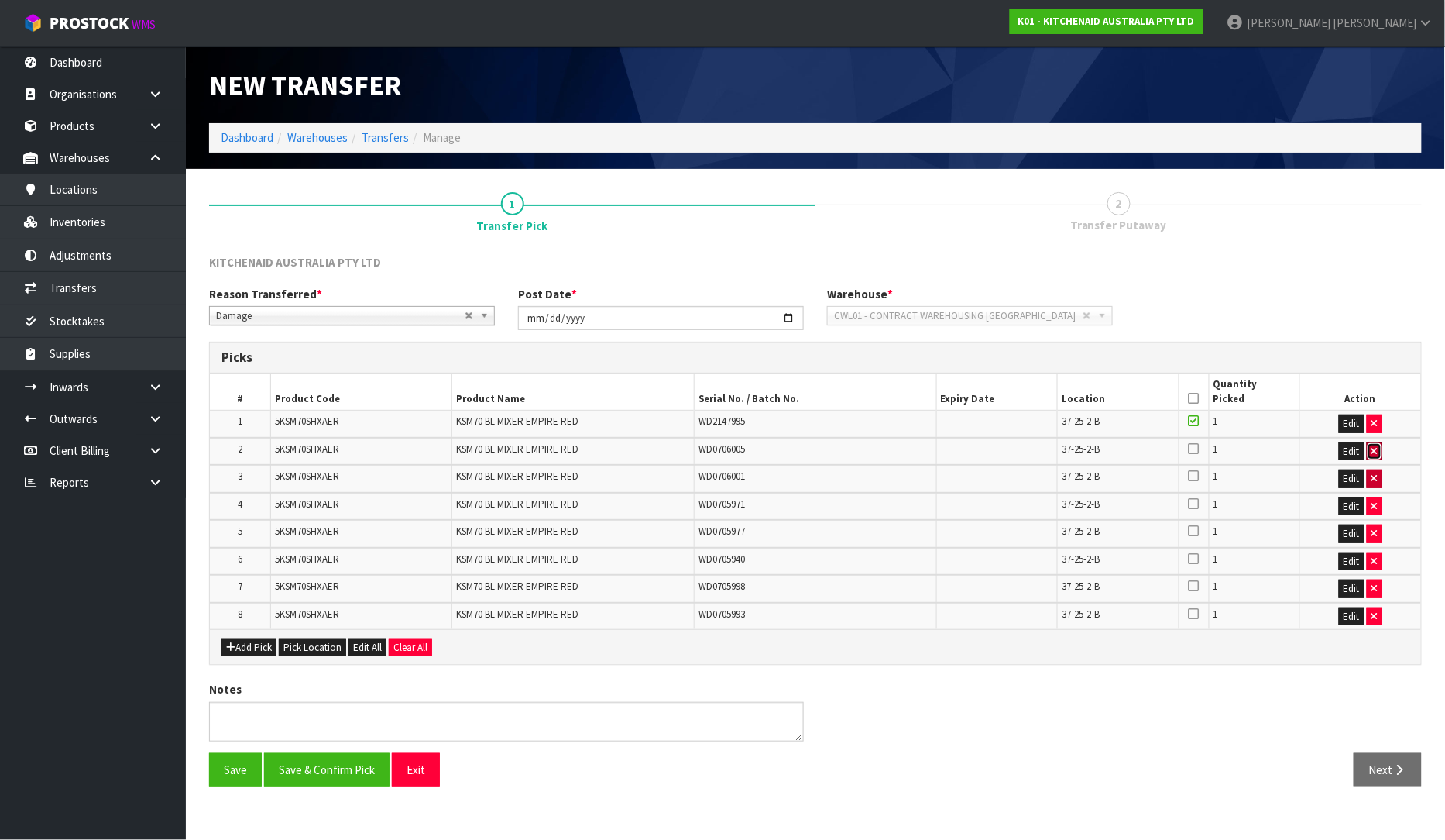
click at [1377, 451] on icon "button" at bounding box center [1375, 451] width 6 height 10
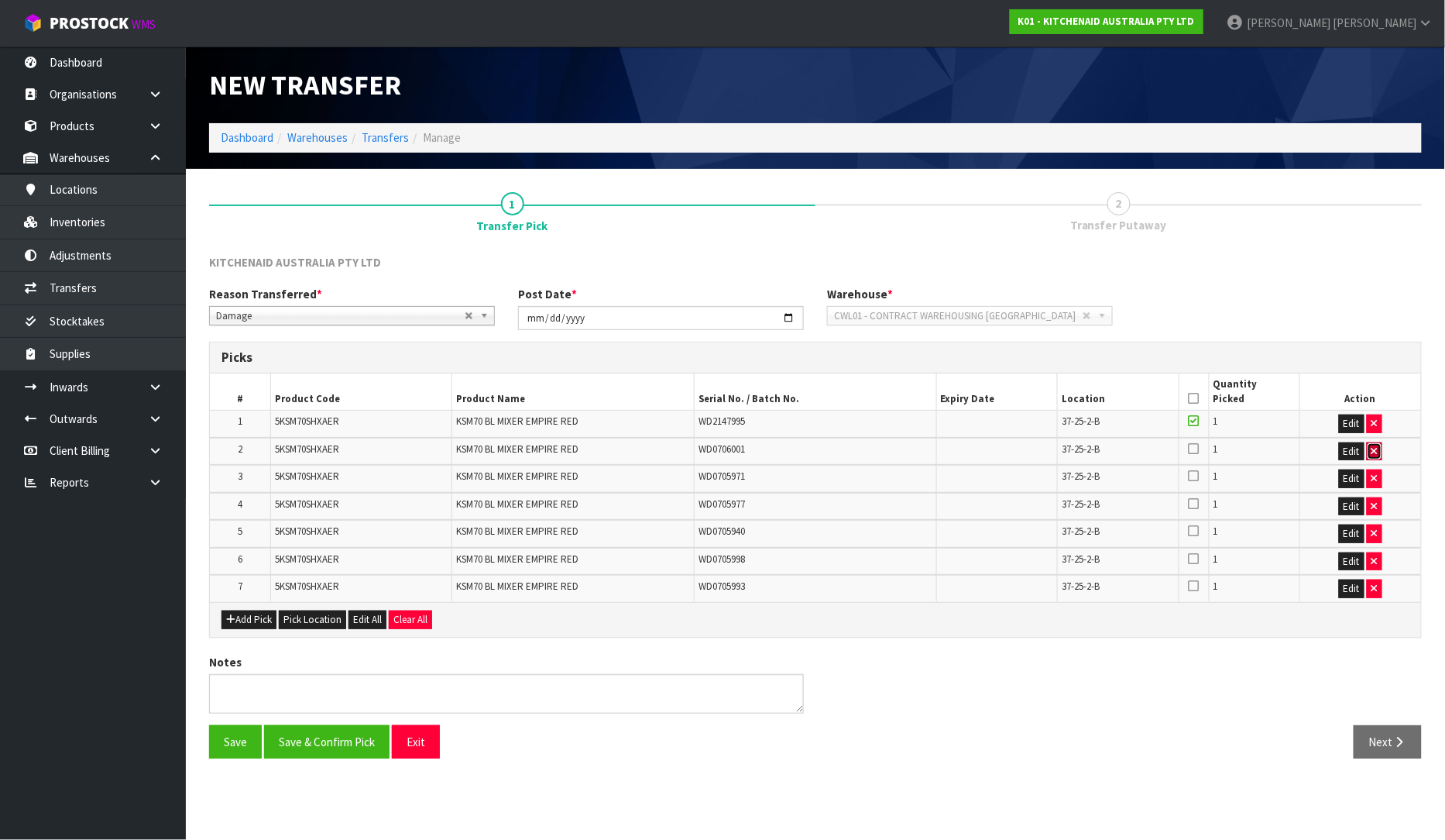
click at [1377, 451] on icon "button" at bounding box center [1375, 451] width 6 height 10
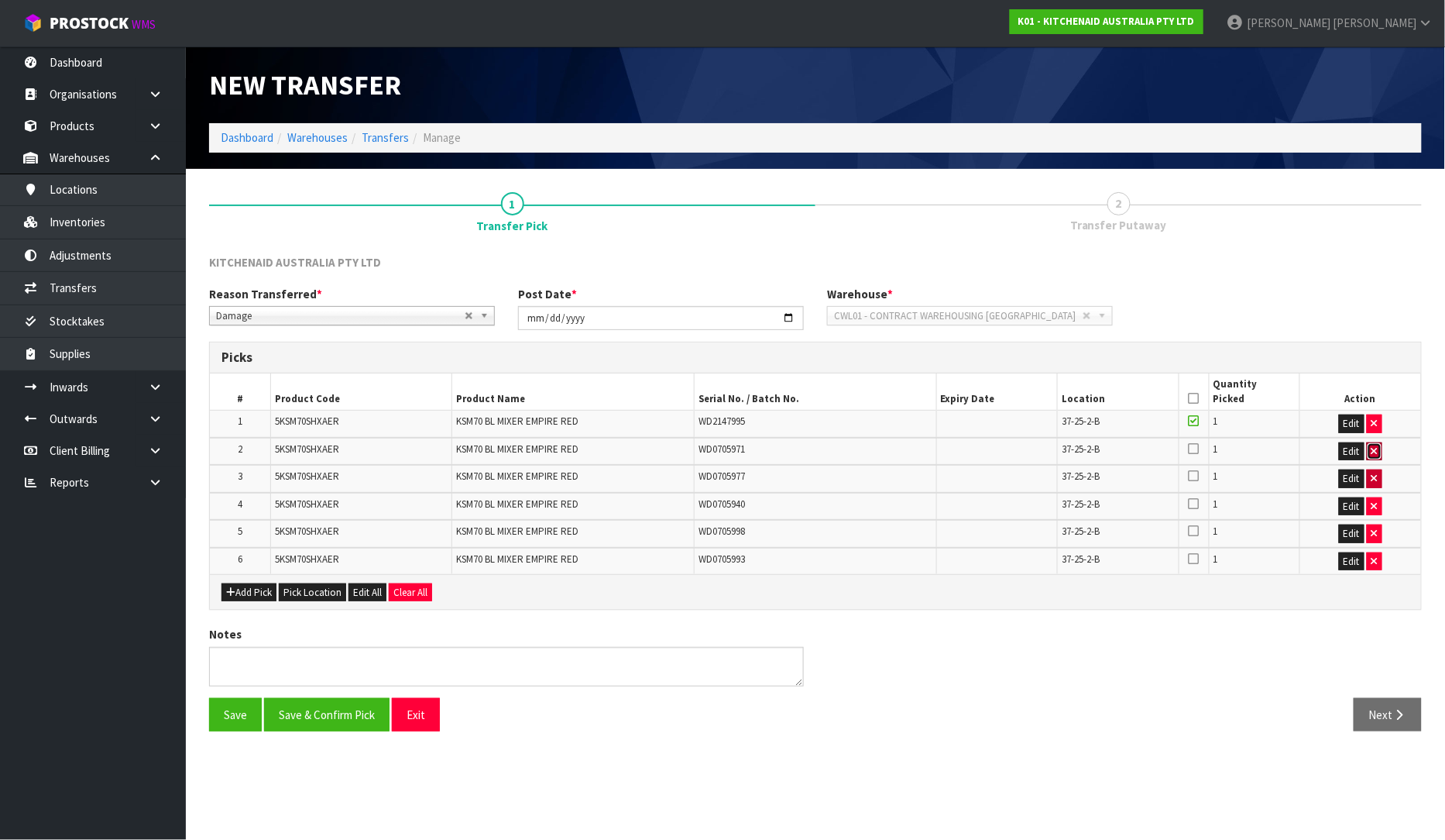
click at [1376, 451] on icon "button" at bounding box center [1375, 451] width 6 height 10
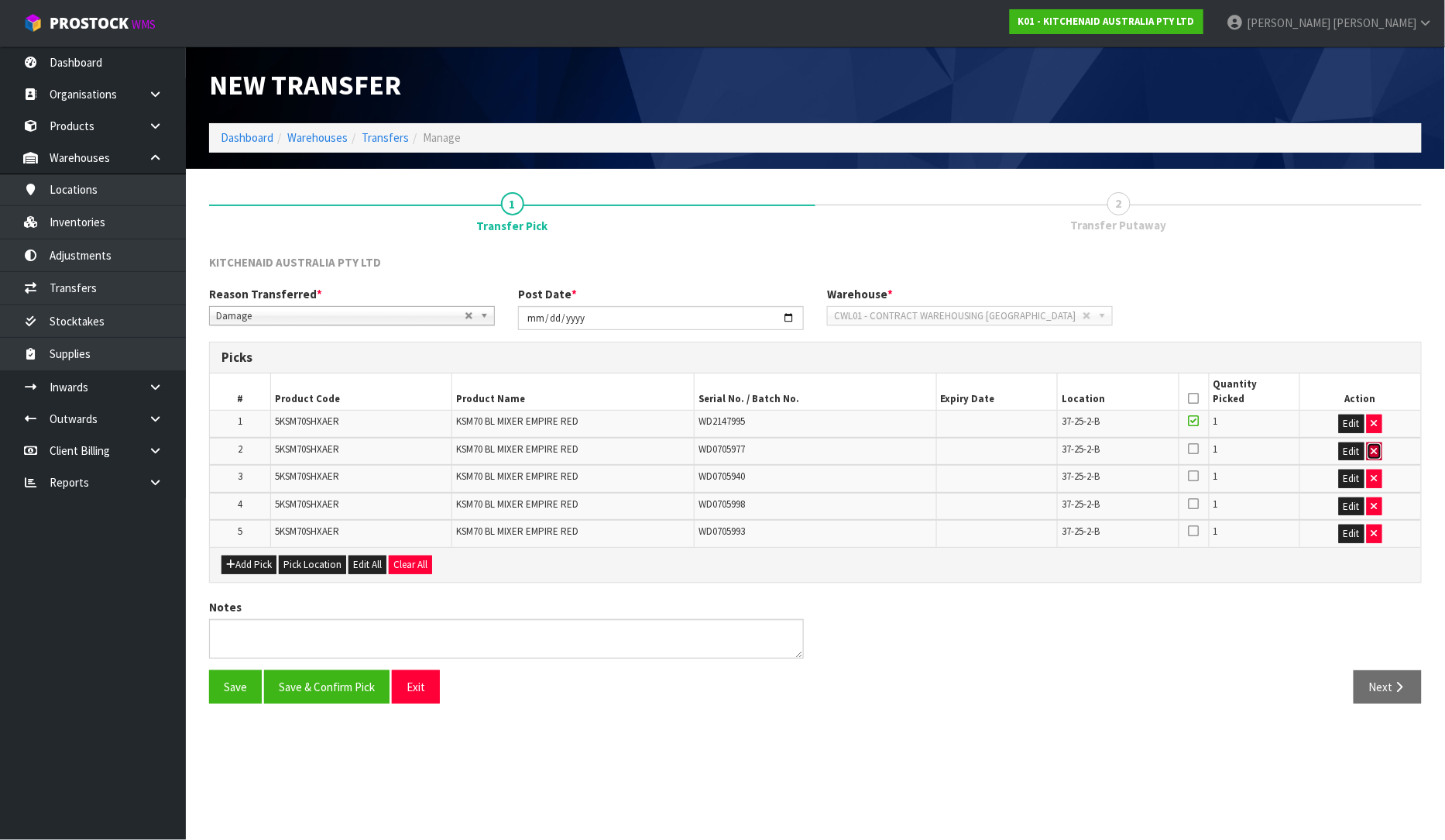
click at [1373, 451] on icon "button" at bounding box center [1375, 451] width 6 height 10
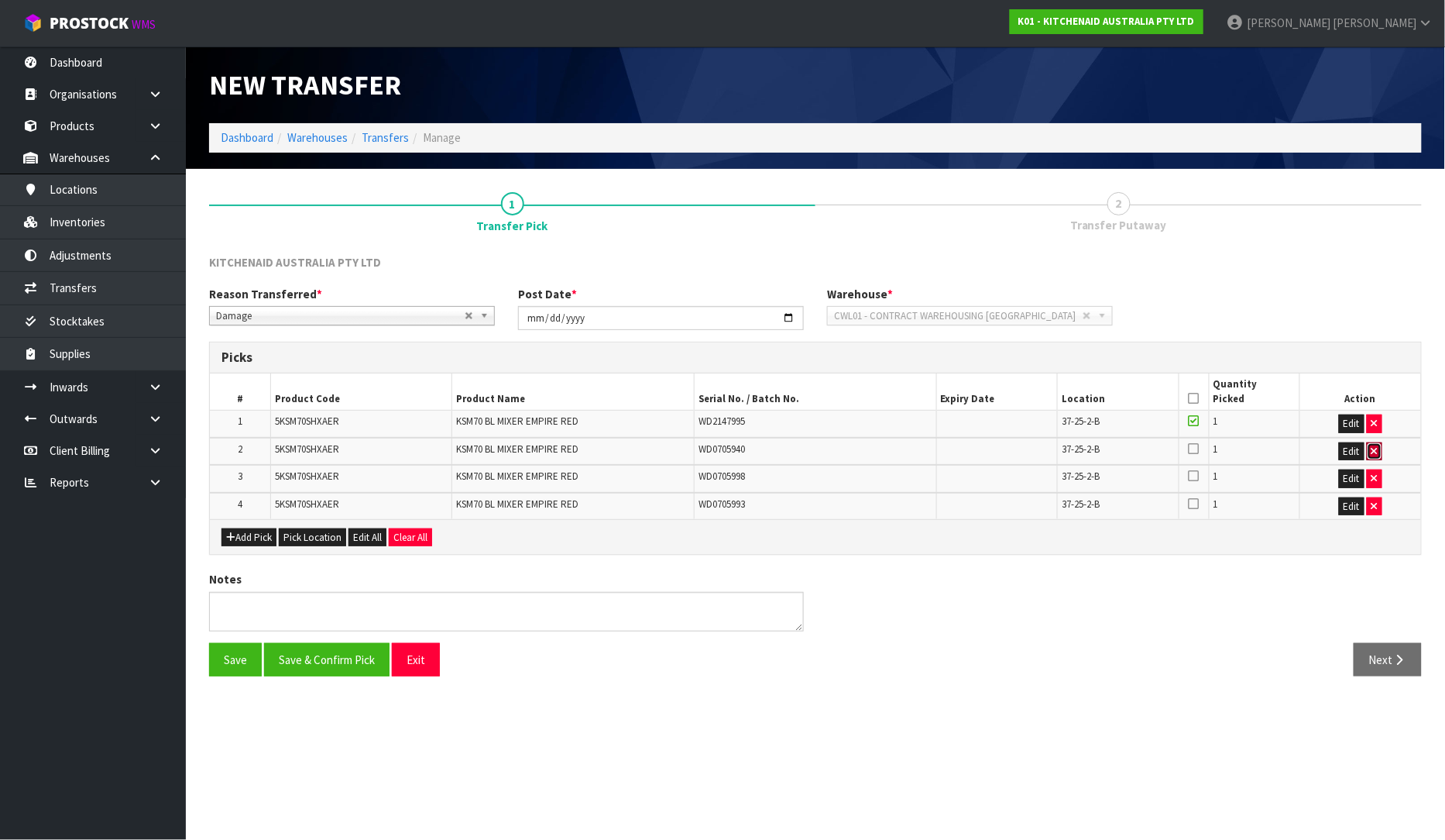
click at [1373, 451] on icon "button" at bounding box center [1375, 451] width 6 height 10
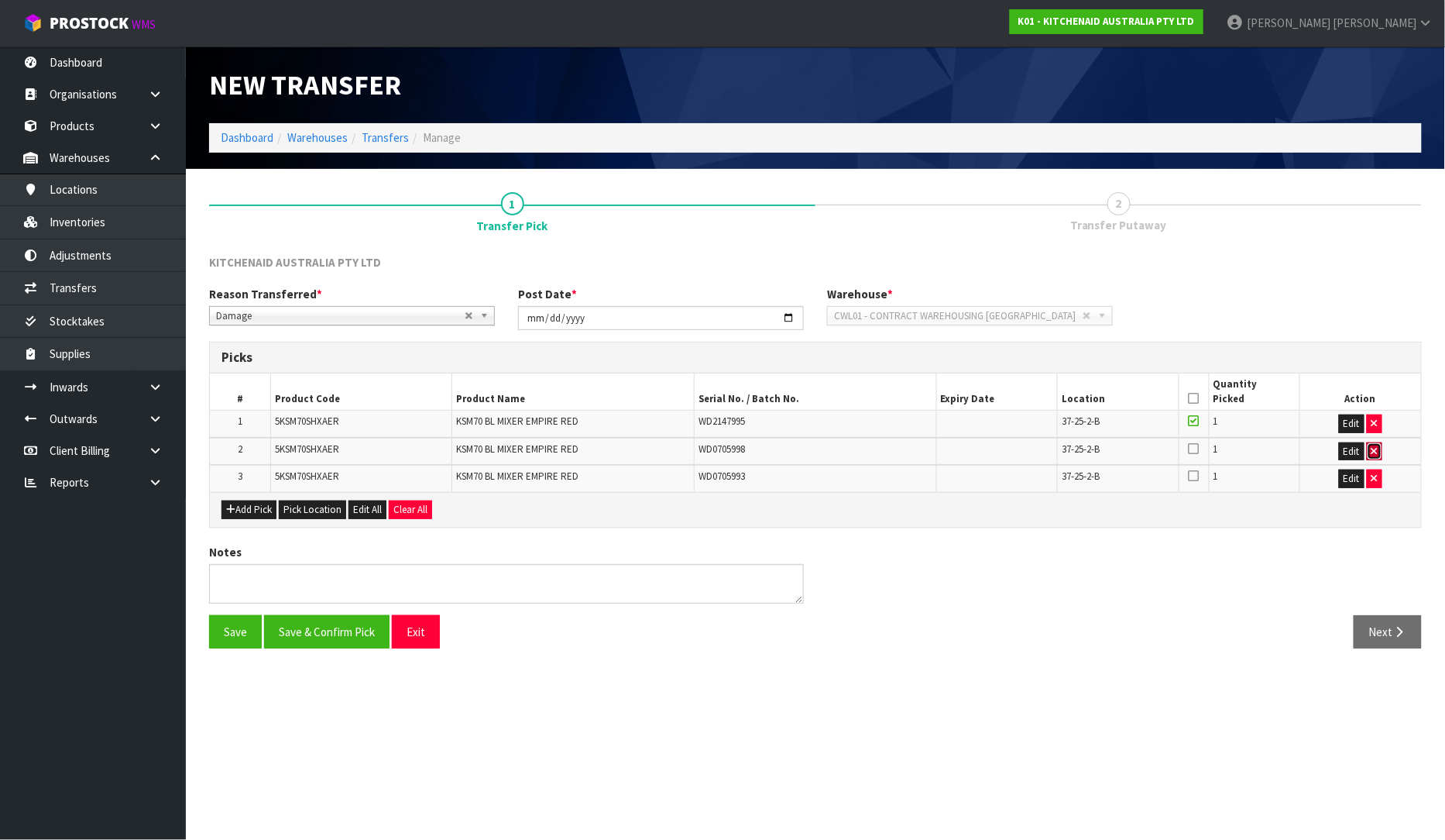
click at [1371, 450] on button "button" at bounding box center [1374, 451] width 15 height 18
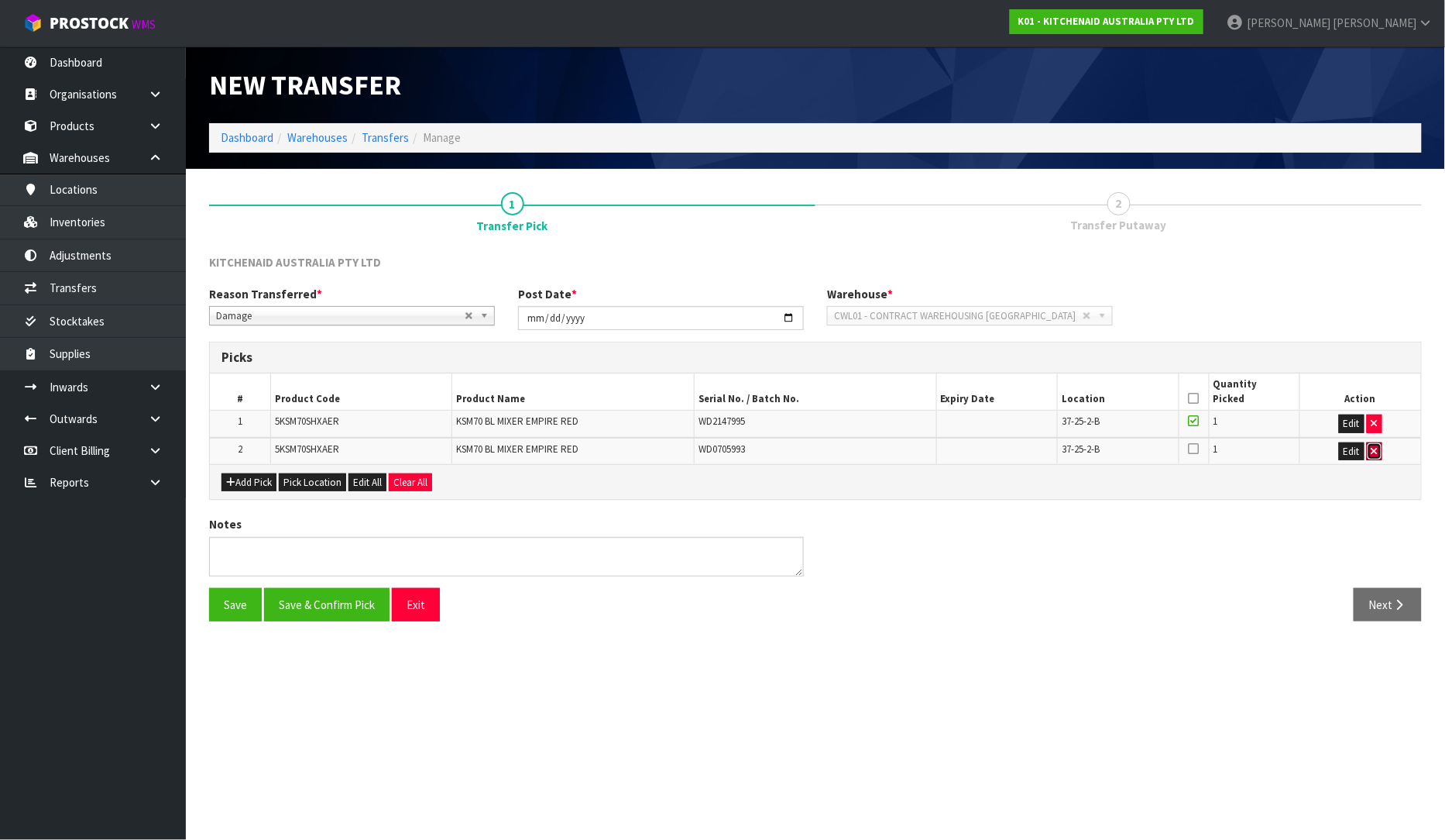
click at [1371, 450] on button "button" at bounding box center [1374, 451] width 15 height 18
click at [1371, 464] on div "Add Pick Pick Location Edit All Clear All" at bounding box center [816, 482] width 1212 height 35
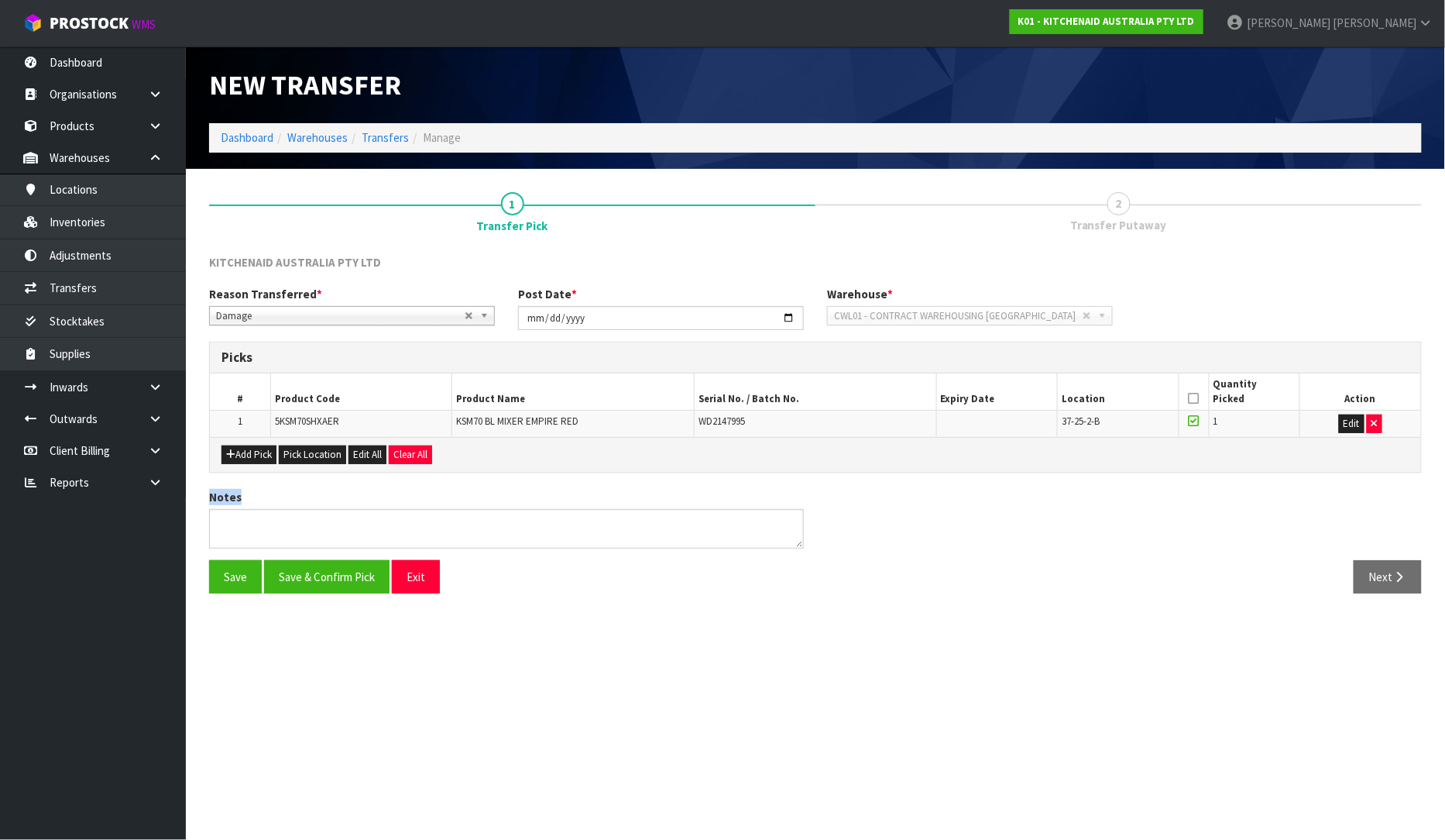
click at [304, 478] on div "KITCHENAID AUSTRALIA PTY LTD Reason Transferred * Space Allocation Damage Expir…" at bounding box center [816, 430] width 1213 height 352
click at [261, 443] on div "Add Pick Pick Location Edit All Clear All" at bounding box center [816, 455] width 1212 height 35
click at [229, 451] on icon "button" at bounding box center [231, 454] width 10 height 10
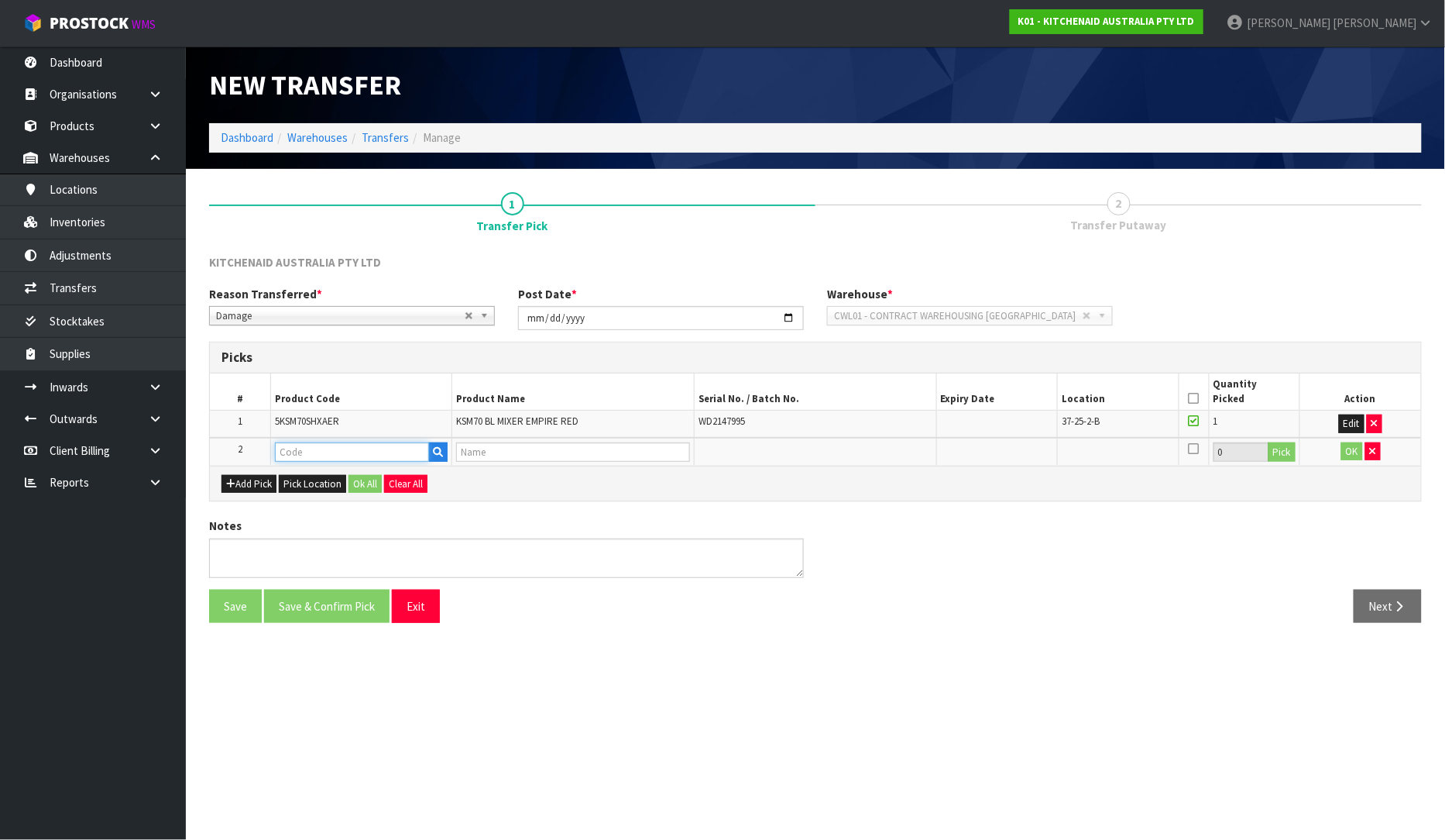
click at [295, 457] on input "text" at bounding box center [352, 452] width 155 height 19
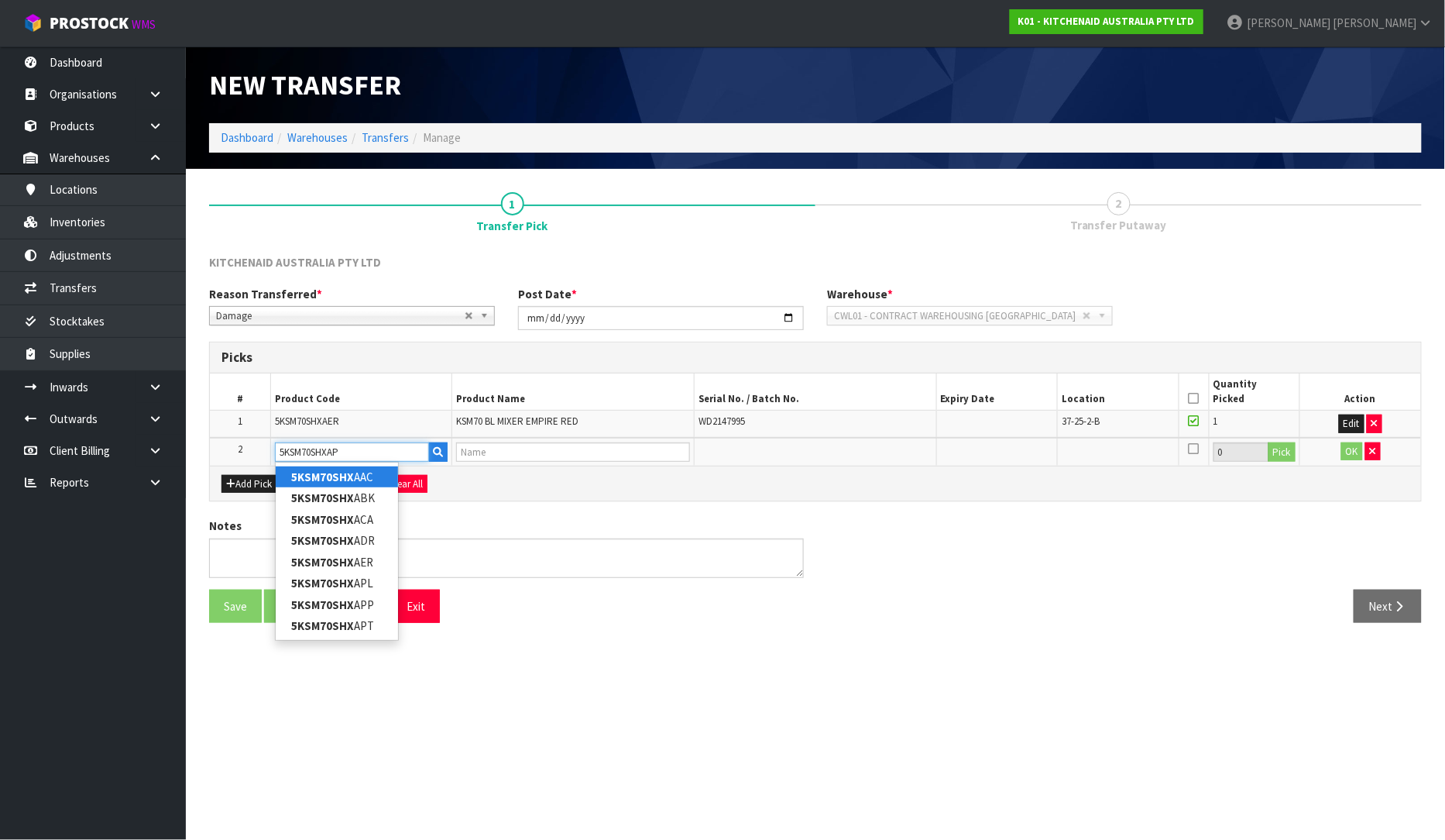
type input "5KSM70SHXAPL"
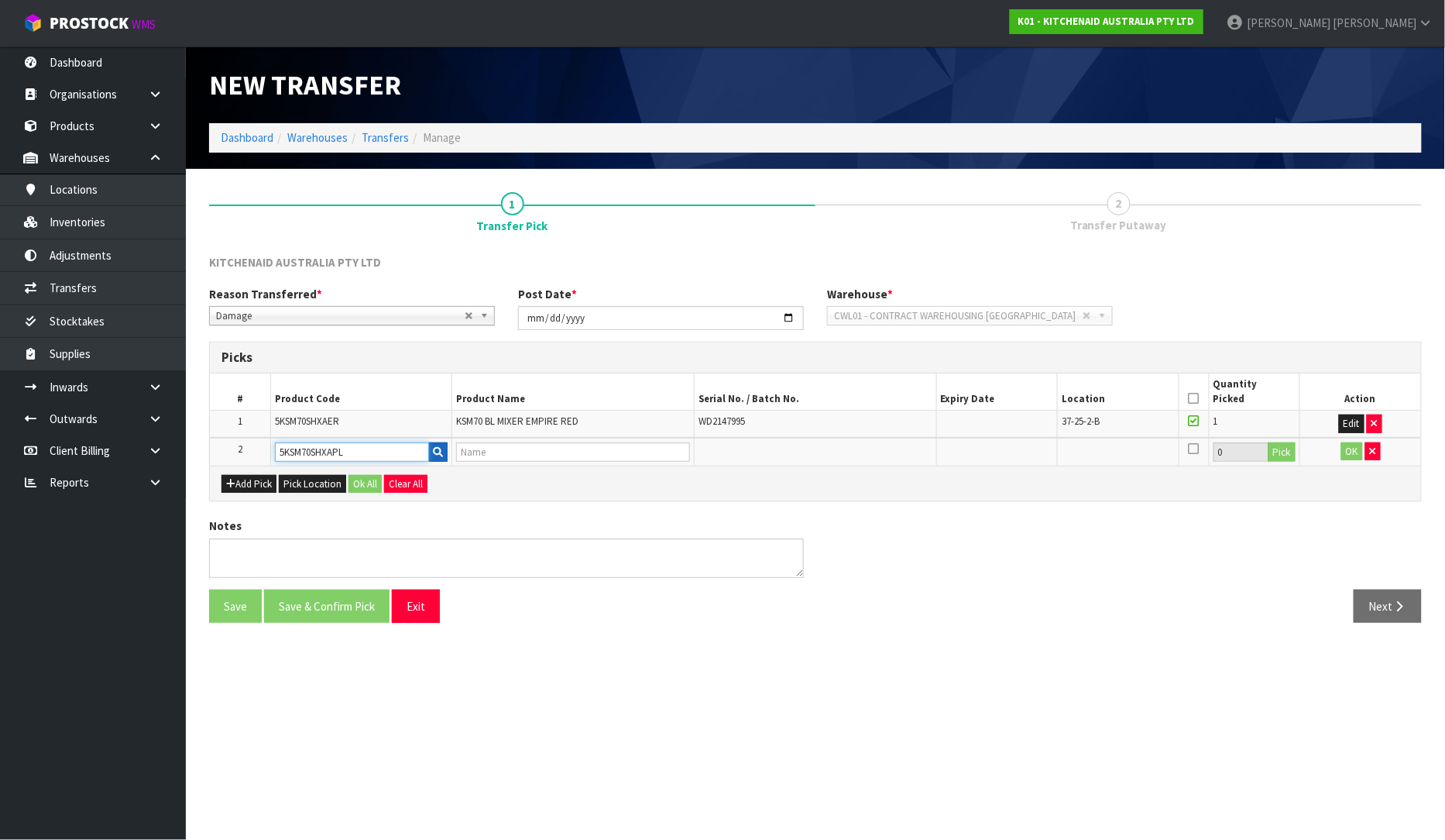
type input "KSM70 BOWL LIFT MIXER PORCELAIN"
type input "5KSM70SHXAPL"
click at [1281, 443] on button "Pick" at bounding box center [1283, 452] width 27 height 20
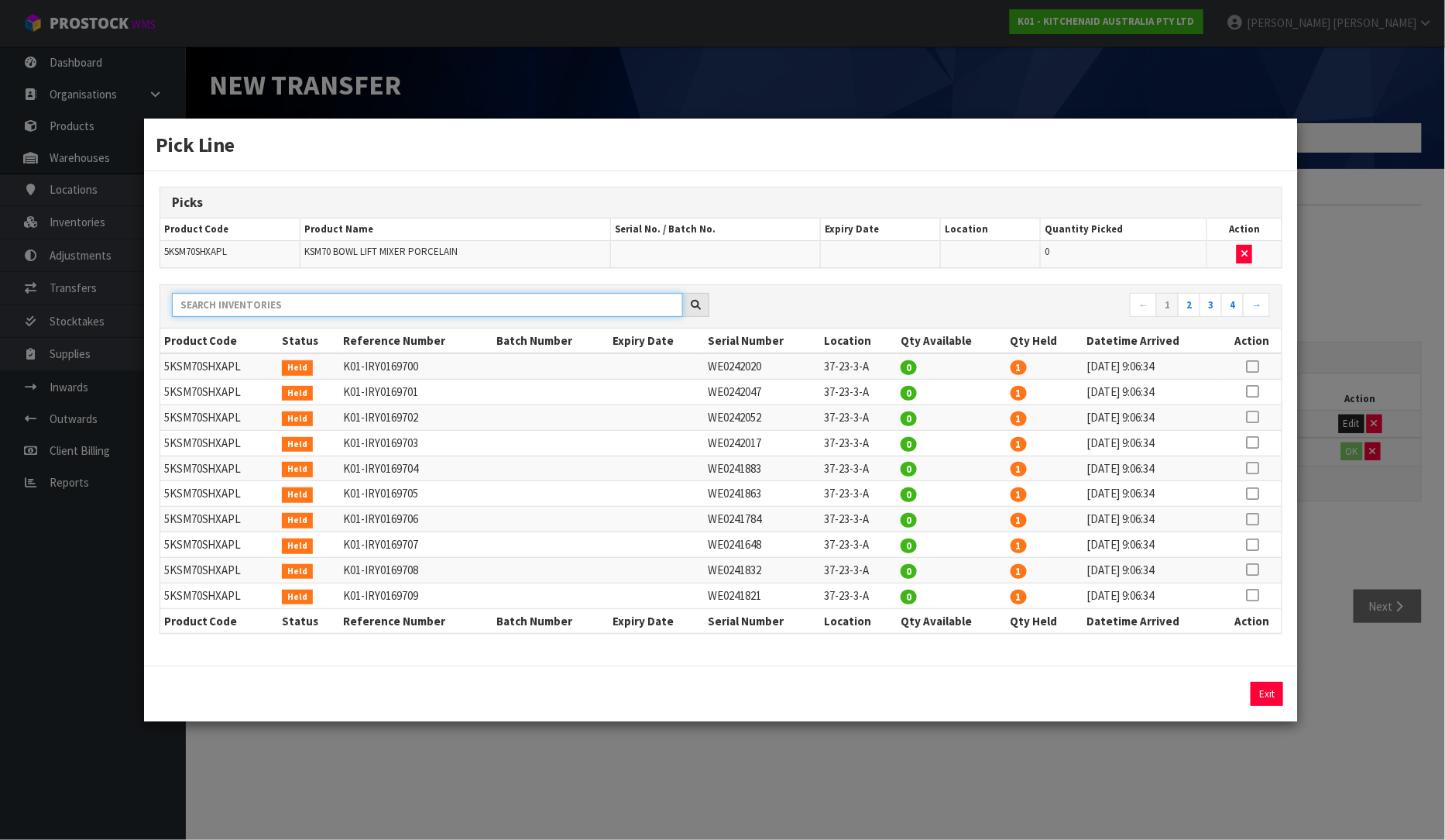
click at [416, 317] on input "text" at bounding box center [428, 305] width 511 height 24
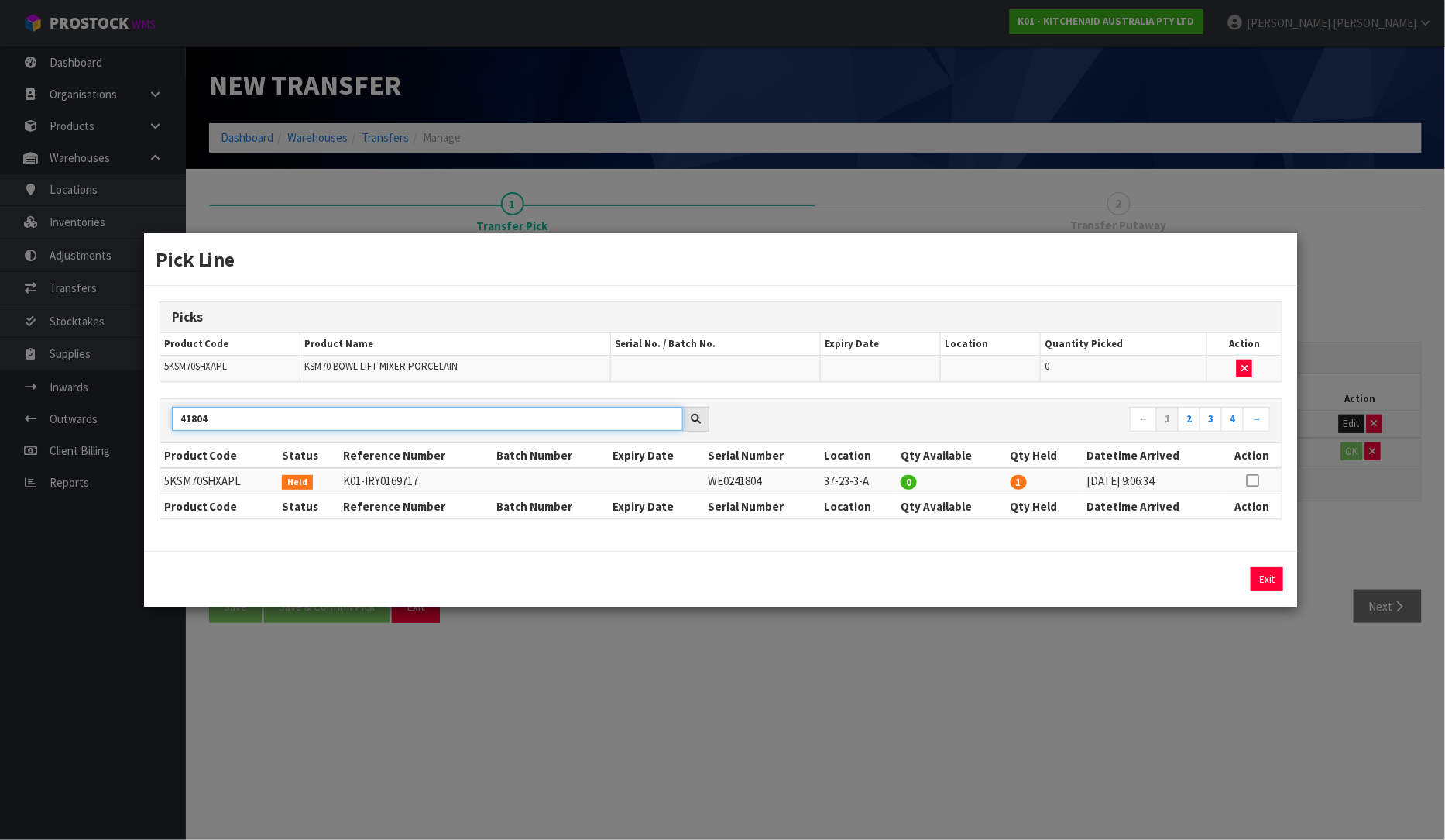
type input "41804"
click at [1252, 480] on icon at bounding box center [1252, 480] width 13 height 1
click at [1217, 584] on button "Assign Pick" at bounding box center [1215, 579] width 64 height 24
type input "1"
click at [1320, 493] on div "Pick Line Picks Product Code Product Name Serial No. / Batch No. Expiry Date Lo…" at bounding box center [722, 420] width 1445 height 840
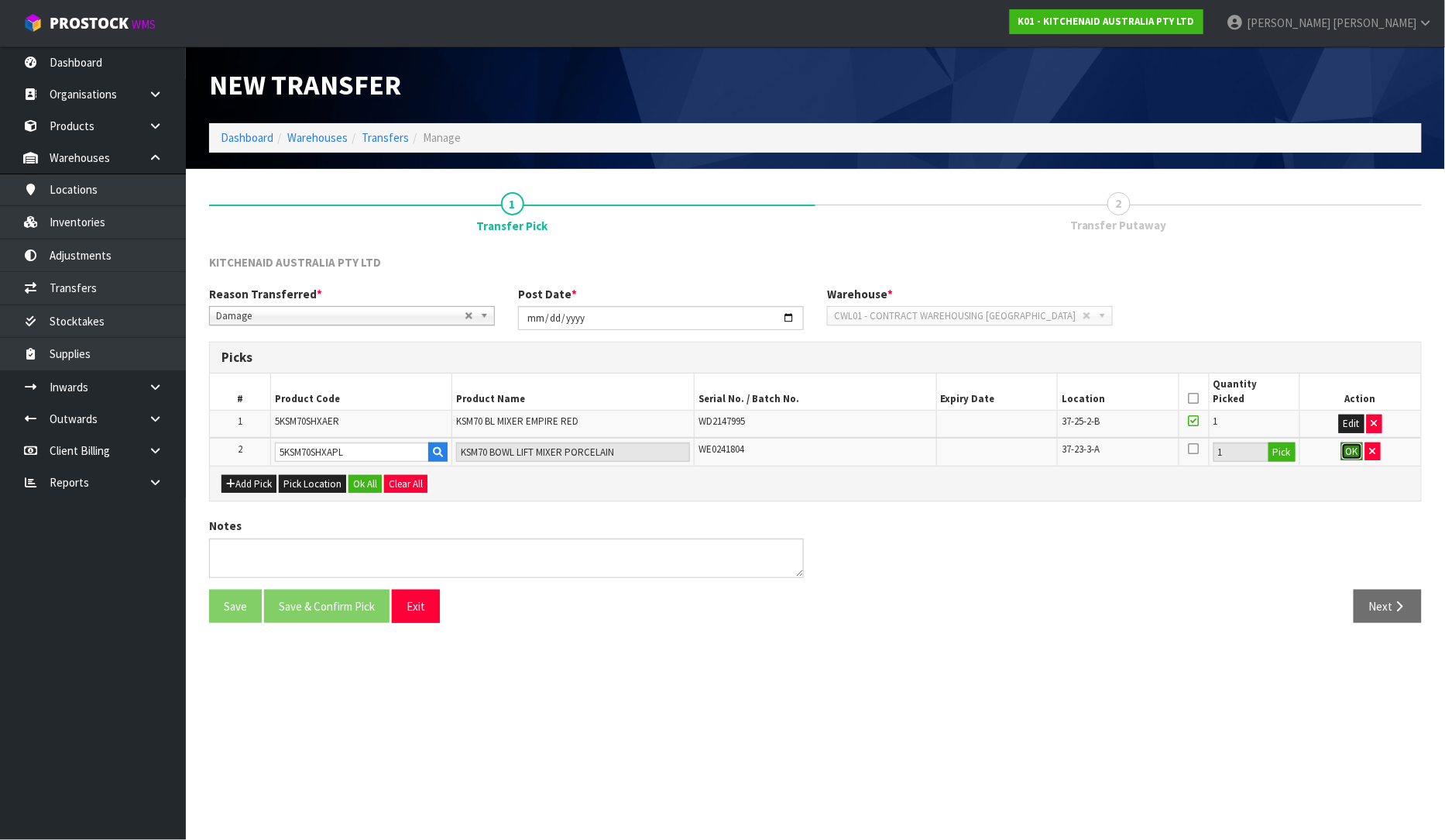
click at [1354, 451] on button "OK" at bounding box center [1352, 451] width 21 height 18
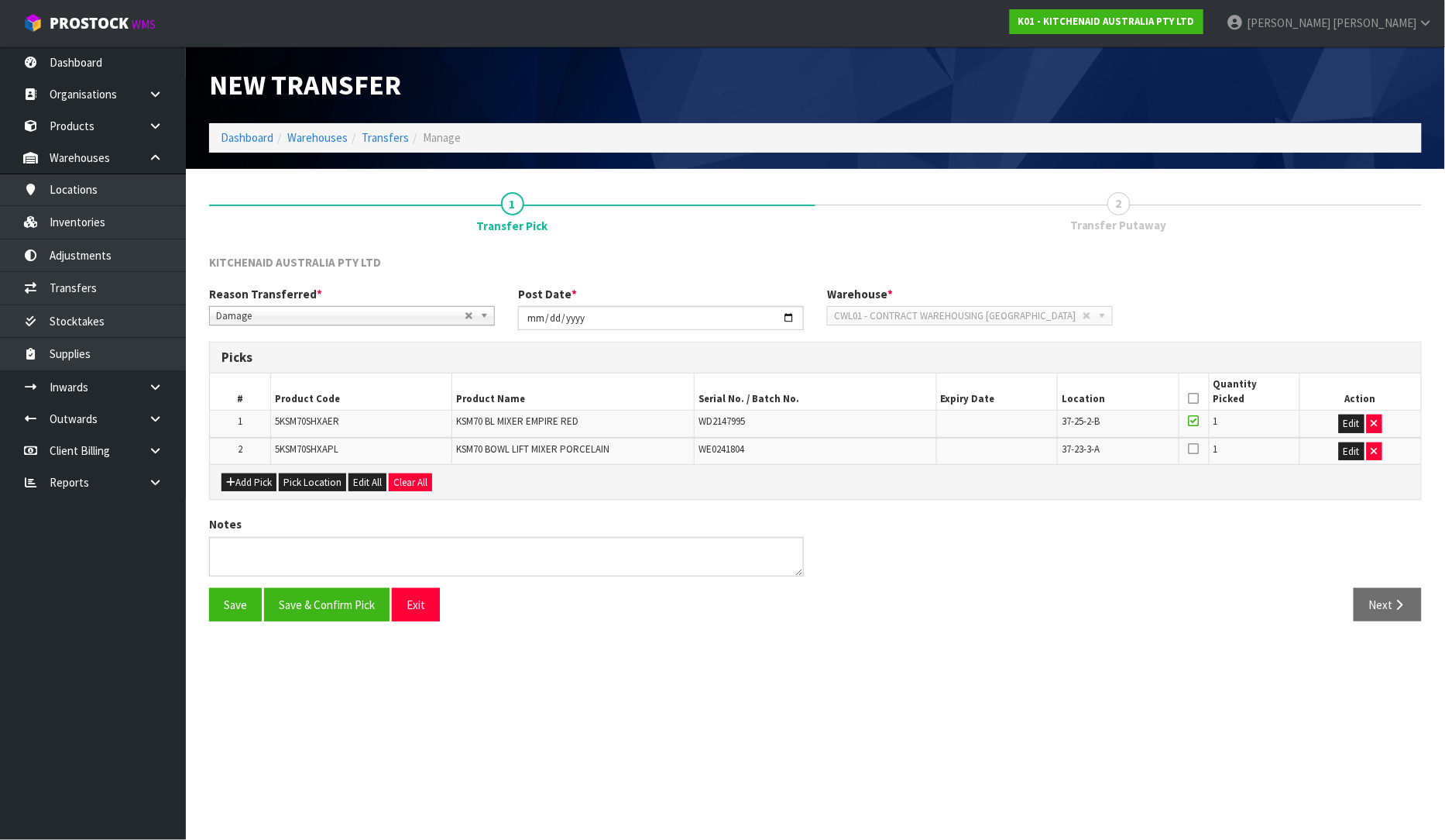
click at [1197, 451] on icon at bounding box center [1194, 449] width 11 height 13
click at [0, 0] on input "checkbox" at bounding box center [0, 0] width 0 height 0
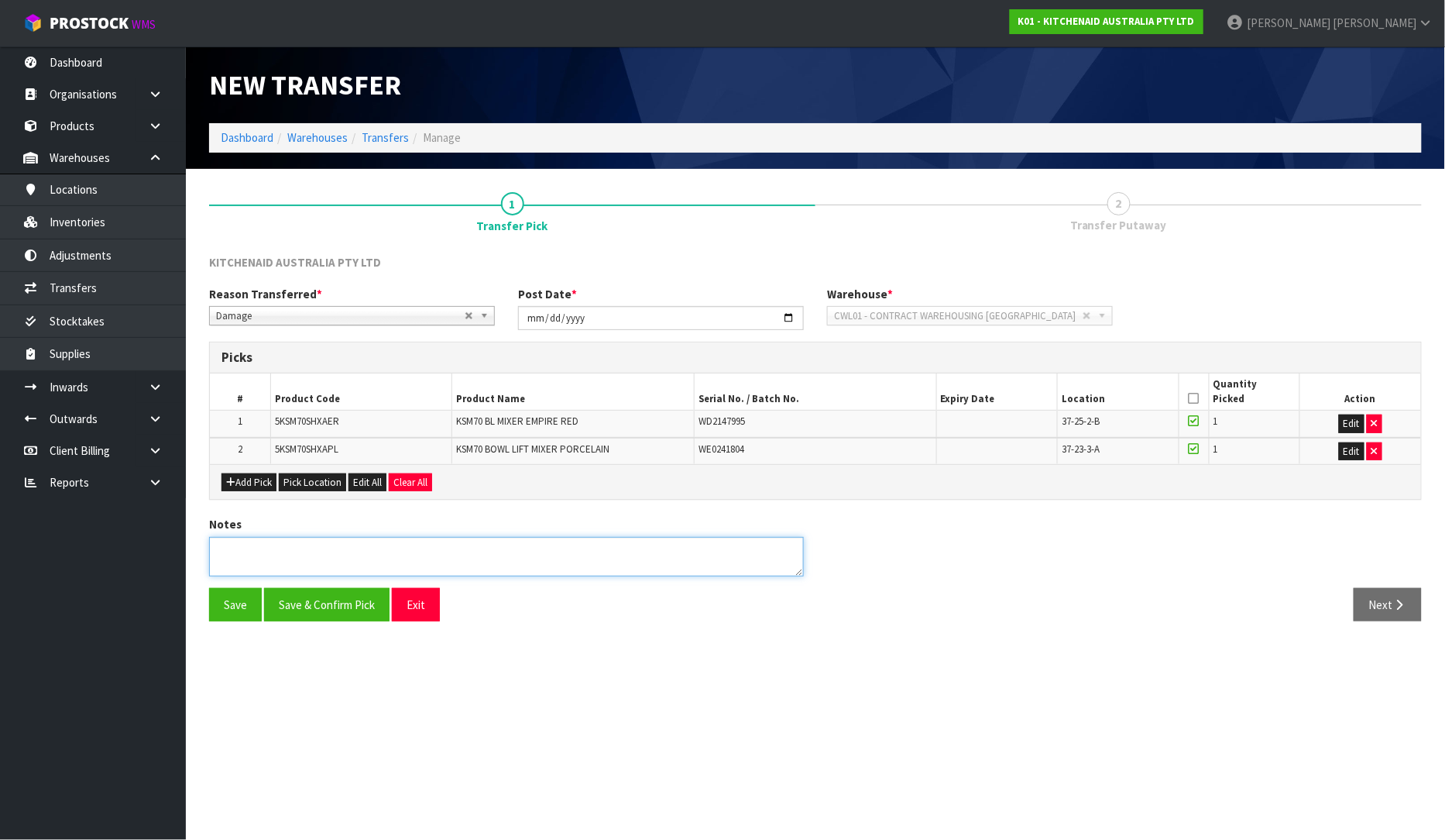
click at [335, 540] on textarea at bounding box center [506, 557] width 595 height 40
type textarea "PALLET WRAPPED TIGHTLY FROM SUPPLIER AND POSSIBLE PUTAWAY/PICKER DAMAGE"
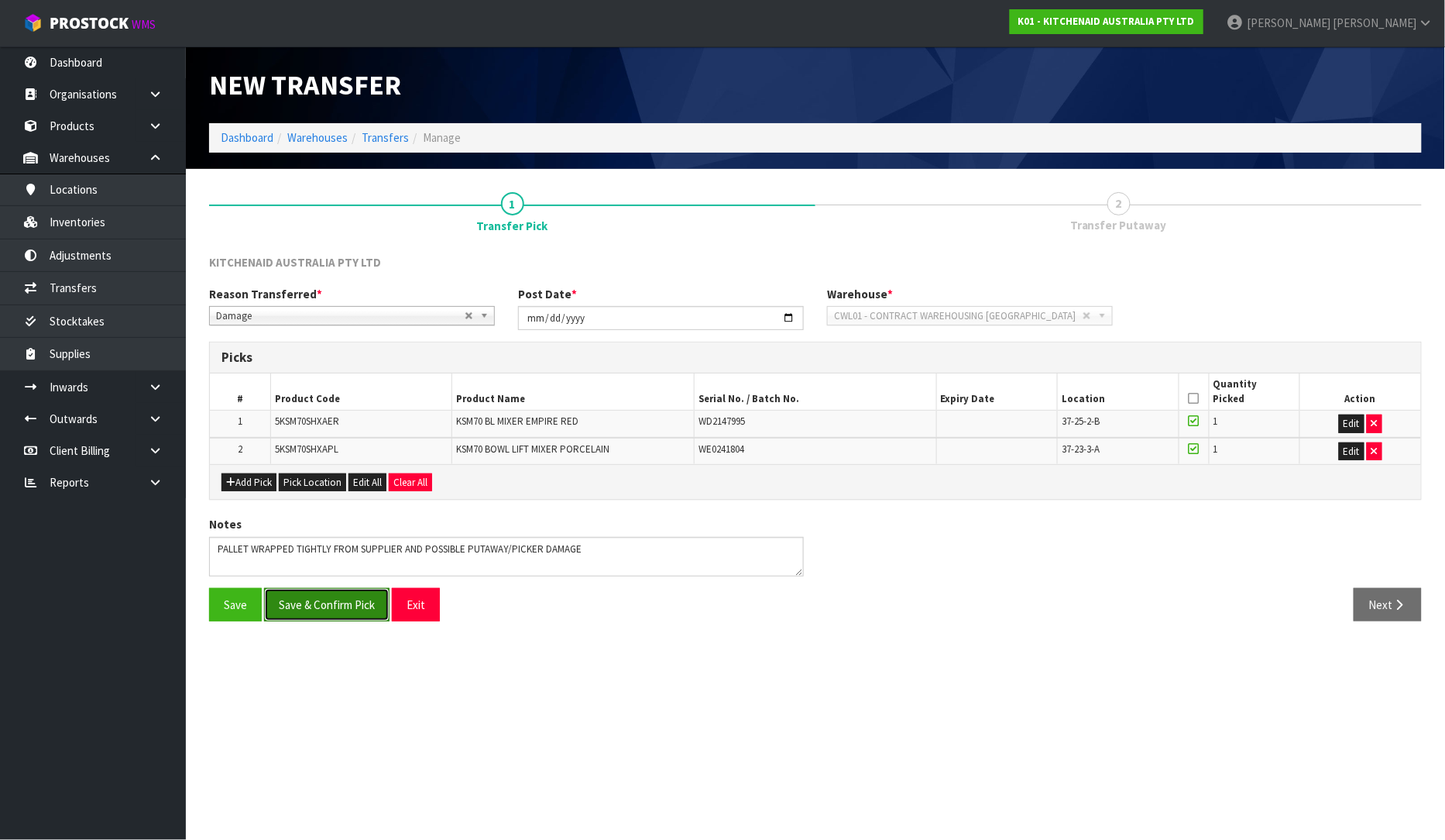
click at [351, 607] on button "Save & Confirm Pick" at bounding box center [327, 604] width 126 height 33
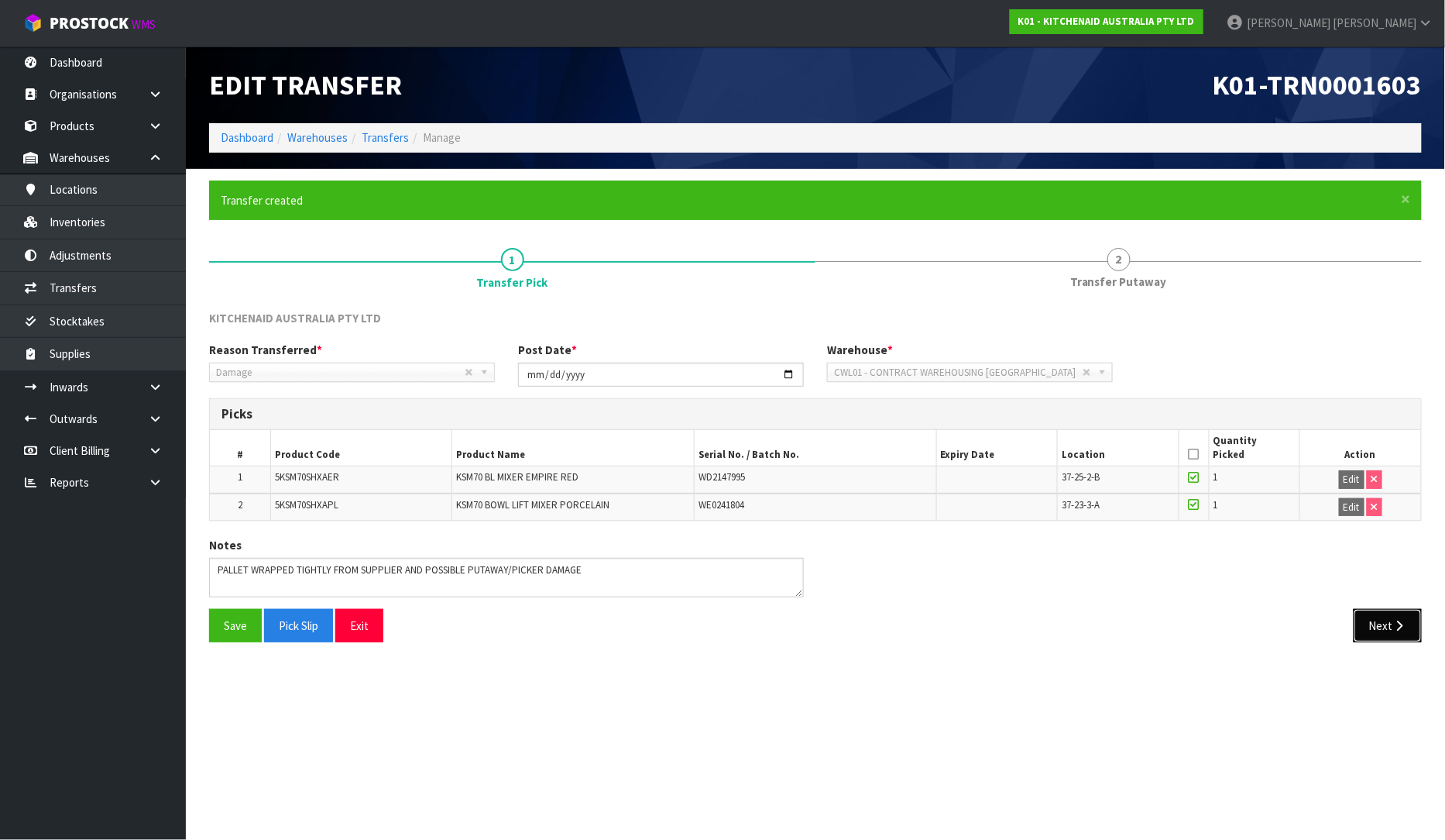
click at [1381, 615] on button "Next" at bounding box center [1388, 626] width 68 height 33
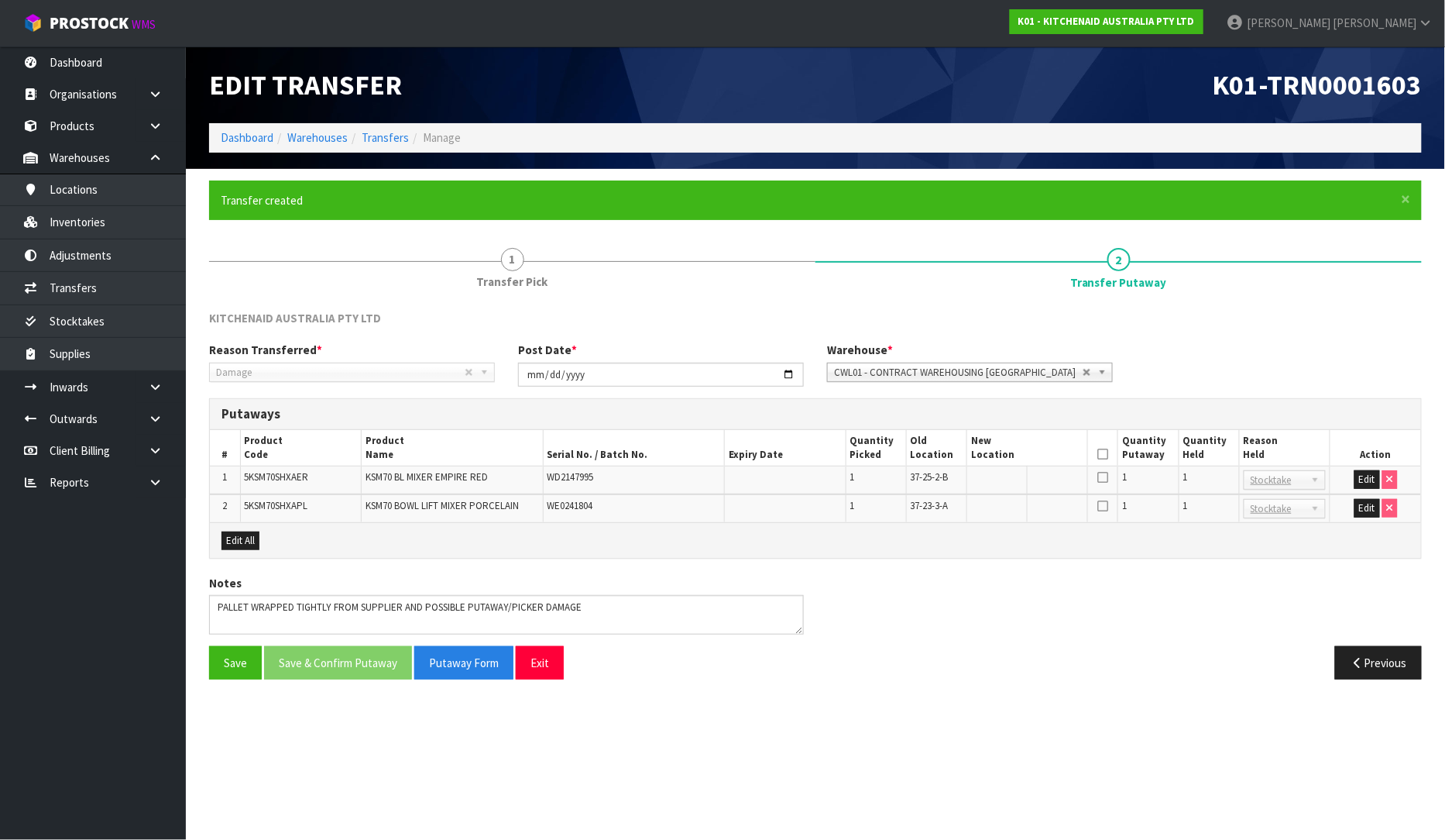
click at [1282, 488] on span "Stocktake" at bounding box center [1278, 480] width 54 height 18
click at [1315, 475] on b at bounding box center [1318, 480] width 14 height 18
click at [1361, 479] on button "Edit" at bounding box center [1368, 479] width 25 height 18
click at [1374, 510] on button "Edit" at bounding box center [1368, 509] width 25 height 18
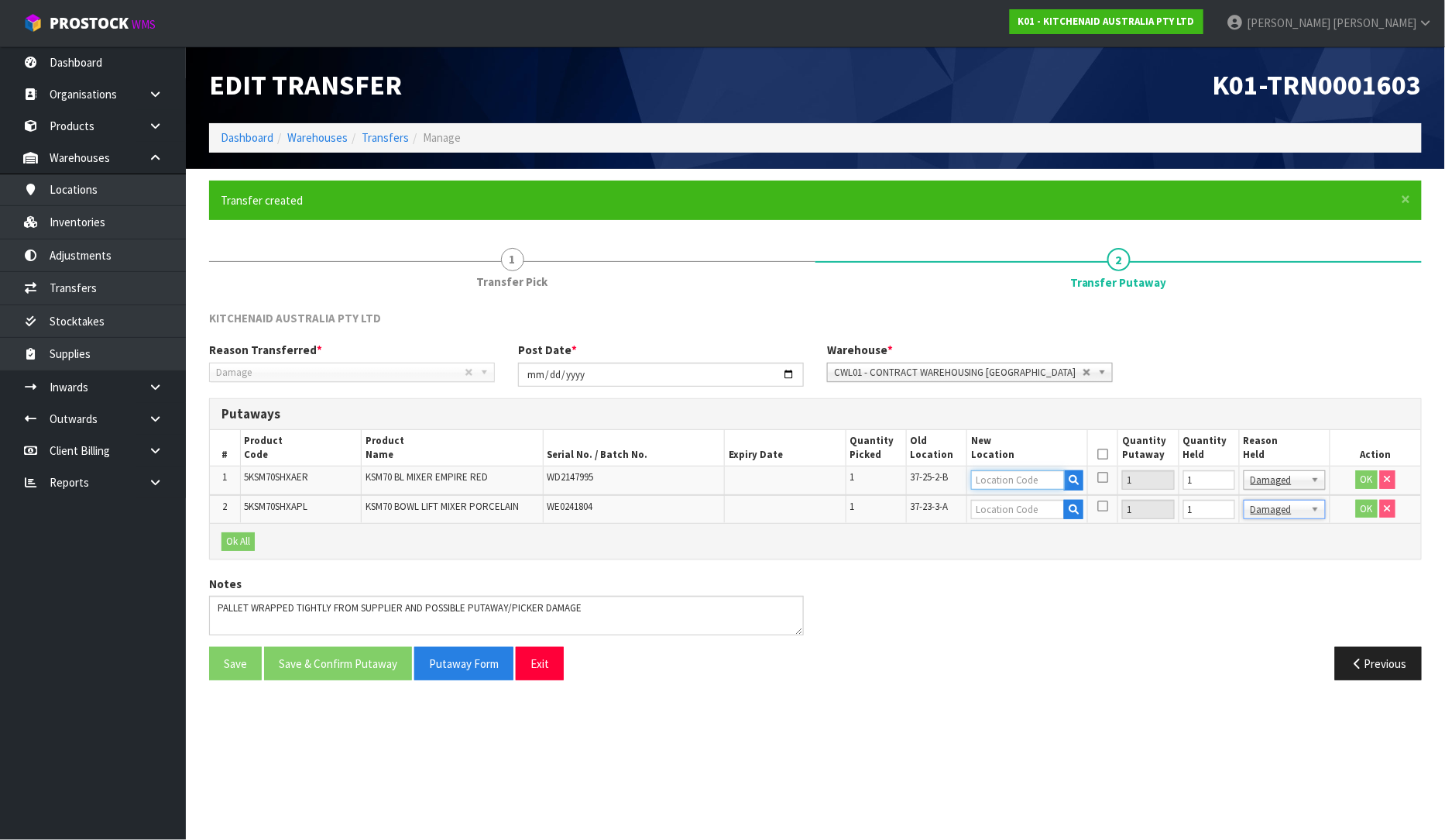
click at [990, 481] on input "text" at bounding box center [1018, 480] width 94 height 19
drag, startPoint x: 1042, startPoint y: 482, endPoint x: 915, endPoint y: 486, distance: 127.1
click at [915, 486] on tr "1 5KSM70SHXAER KSM70 BL MIXER EMPIRE RED WD2147995 1 37-25-2-B 51-03-1-B 1 1 Ba…" at bounding box center [816, 481] width 1212 height 29
type input "51-03-1-B"
click at [1361, 476] on button "OK" at bounding box center [1367, 479] width 21 height 18
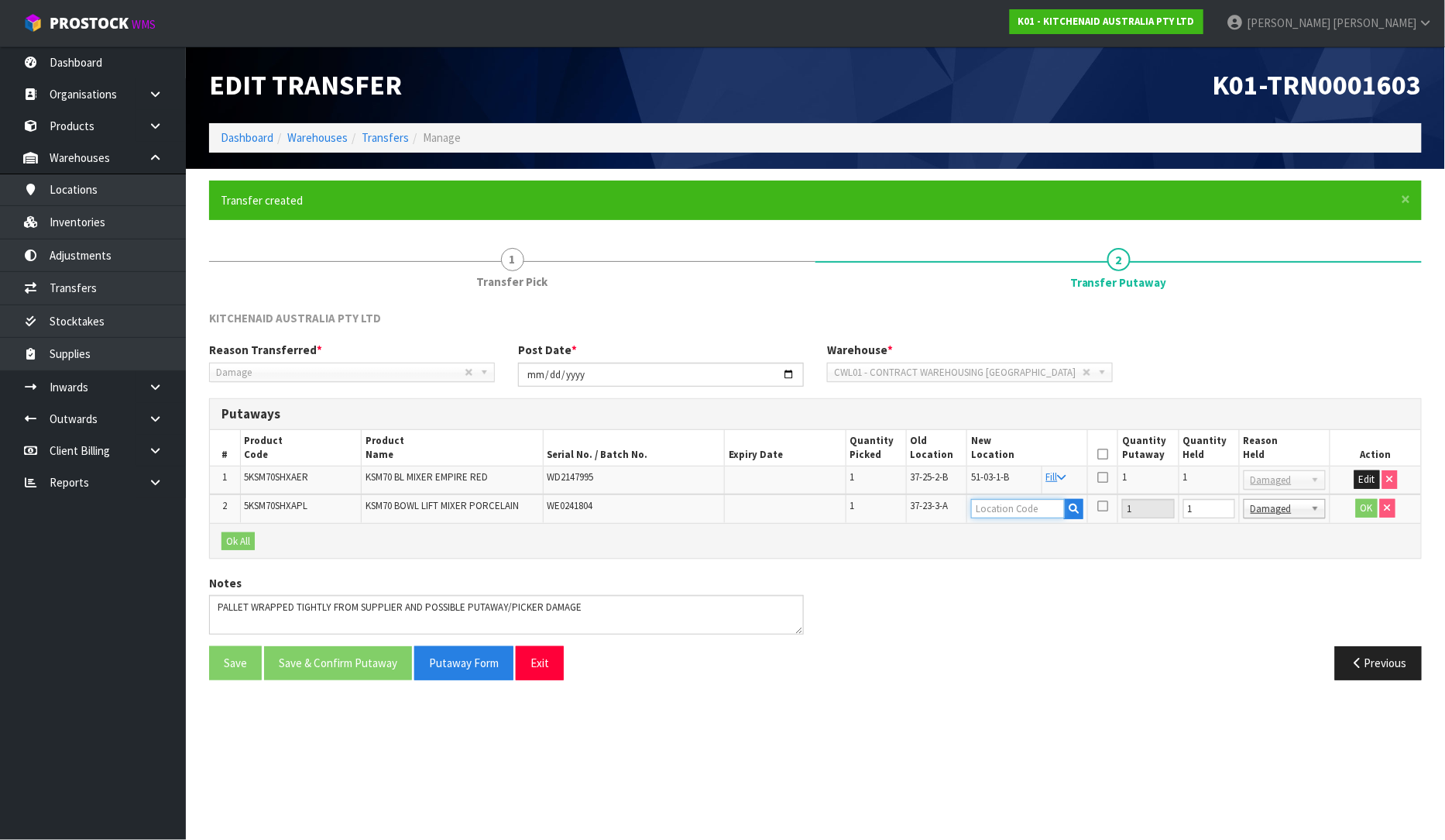
click at [1028, 509] on input "text" at bounding box center [1018, 509] width 94 height 19
paste input "51-03-1-B"
type input "51-03-1-B"
click at [1360, 507] on button "OK" at bounding box center [1367, 508] width 21 height 18
click at [1103, 454] on icon at bounding box center [1103, 454] width 11 height 1
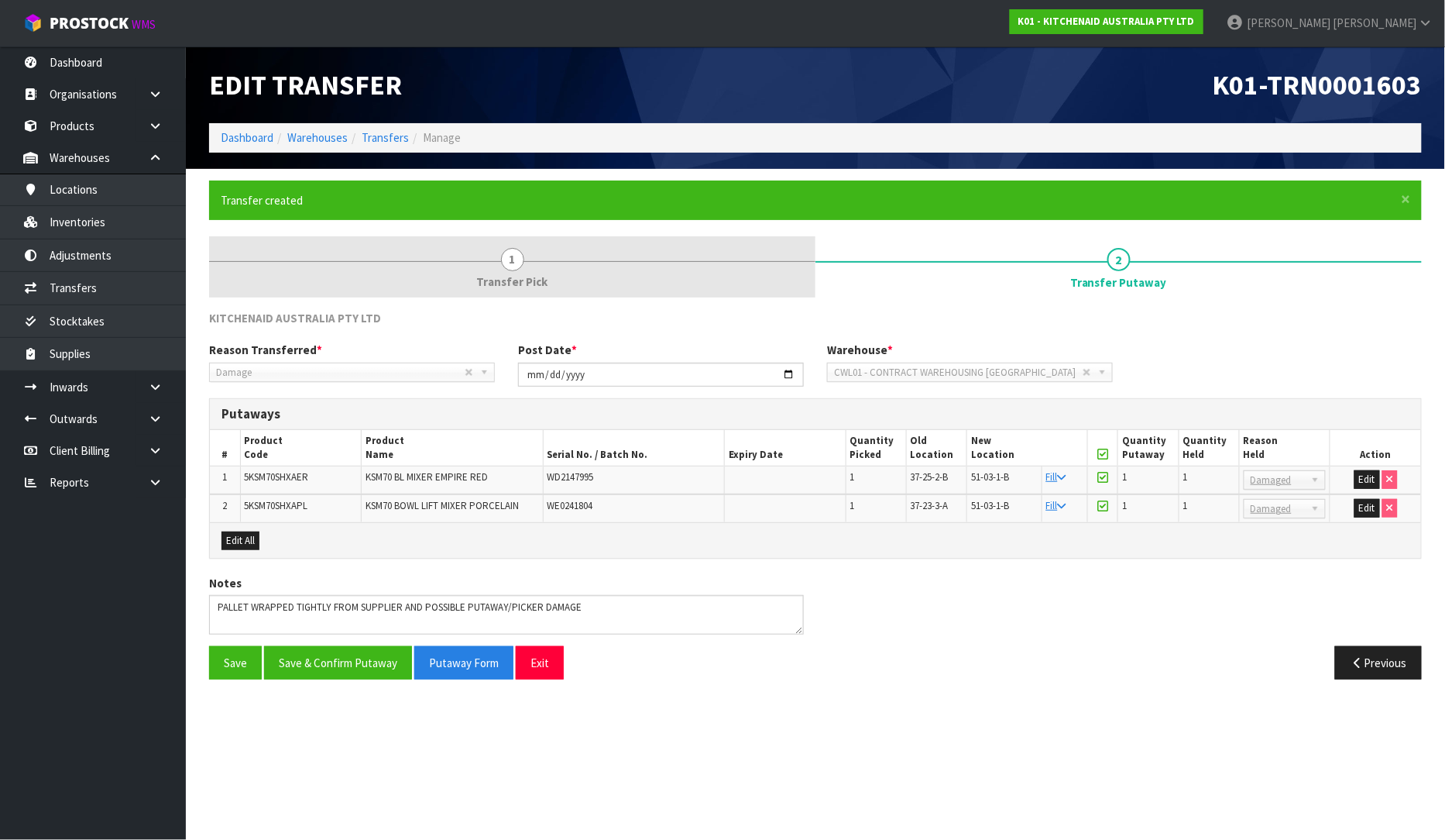
click at [545, 279] on span "Transfer Pick" at bounding box center [513, 281] width 72 height 16
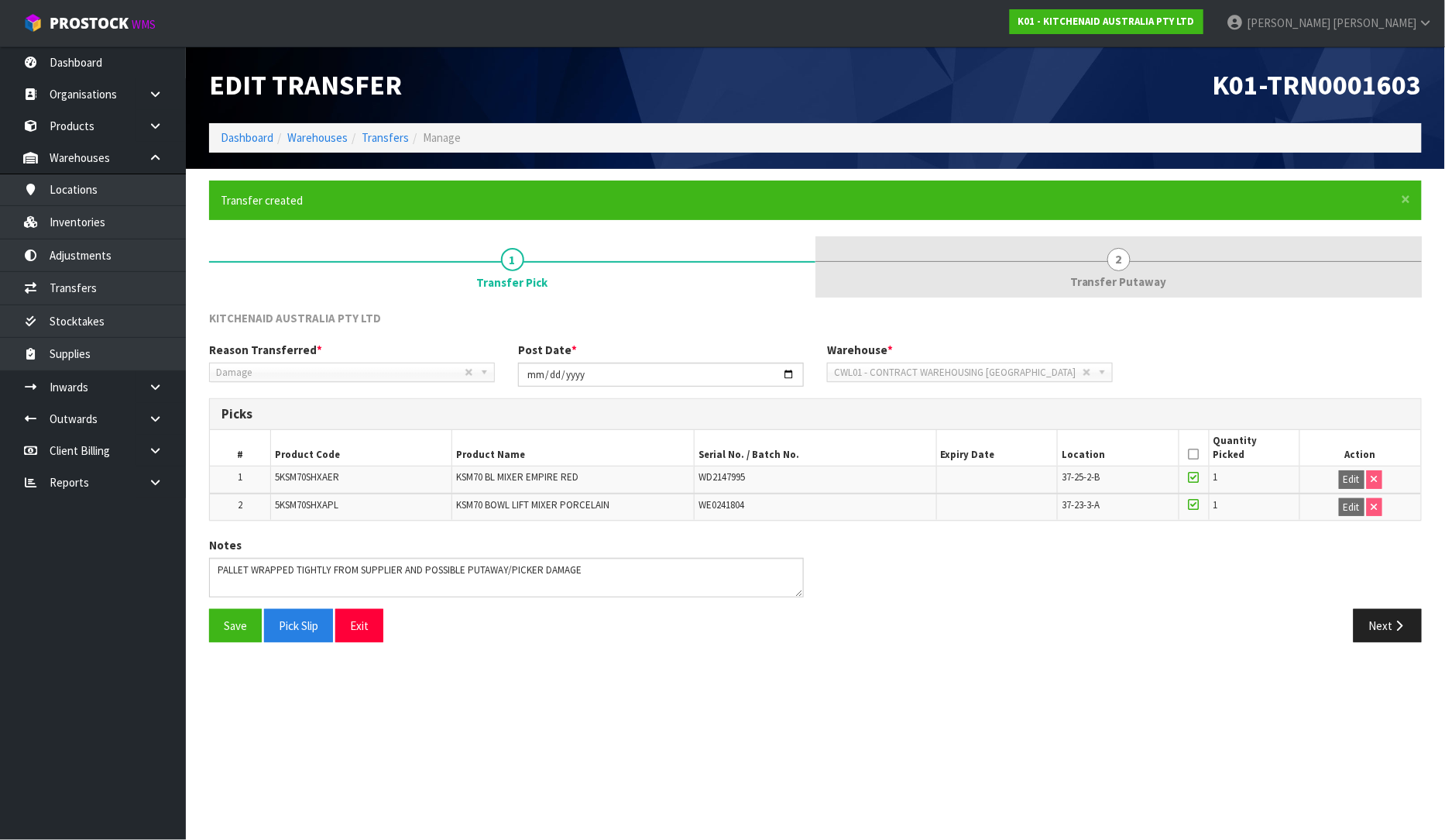
click at [1110, 276] on span "Transfer Putaway" at bounding box center [1119, 281] width 97 height 16
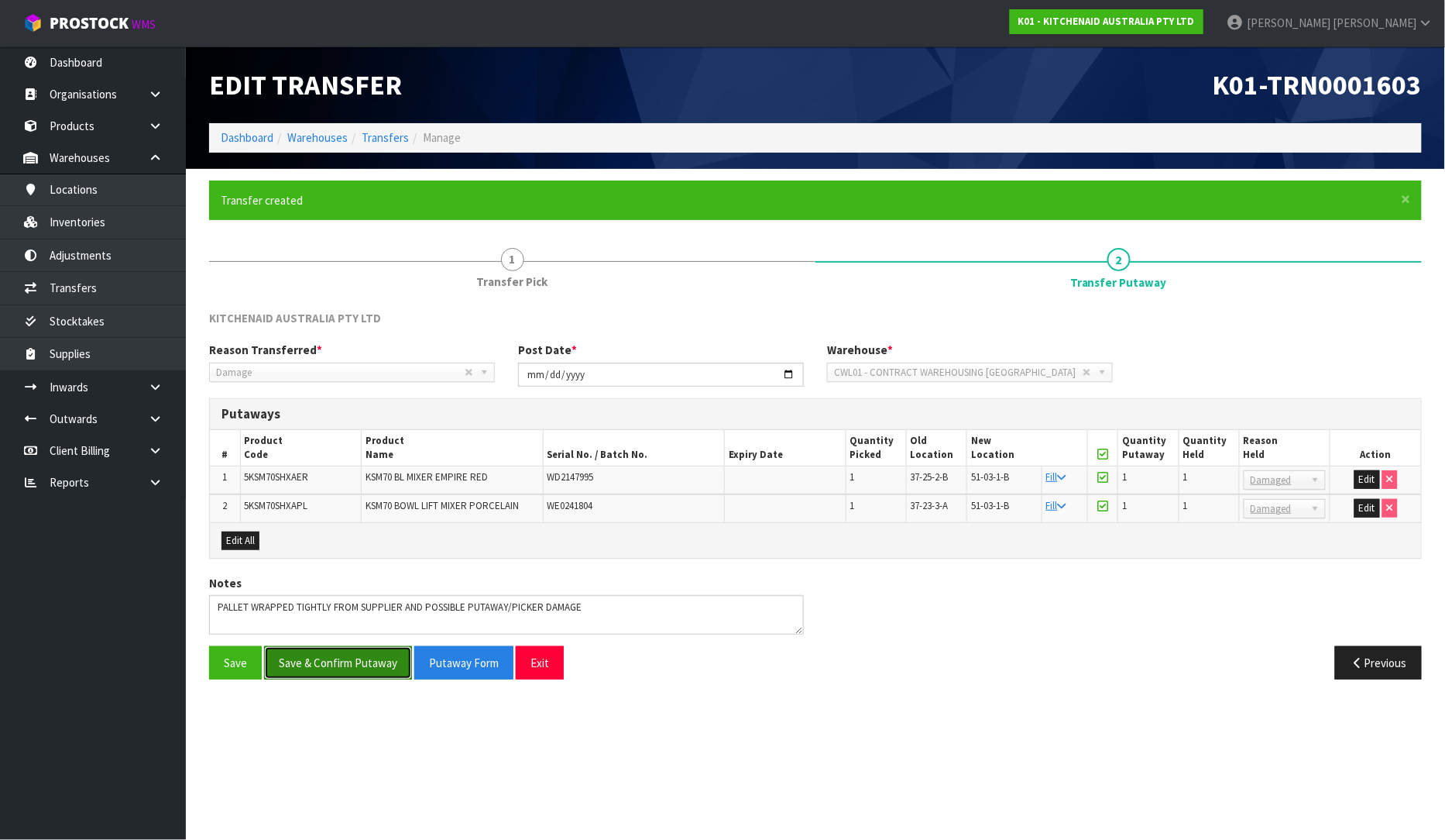
click at [329, 667] on button "Save & Confirm Putaway" at bounding box center [338, 662] width 148 height 33
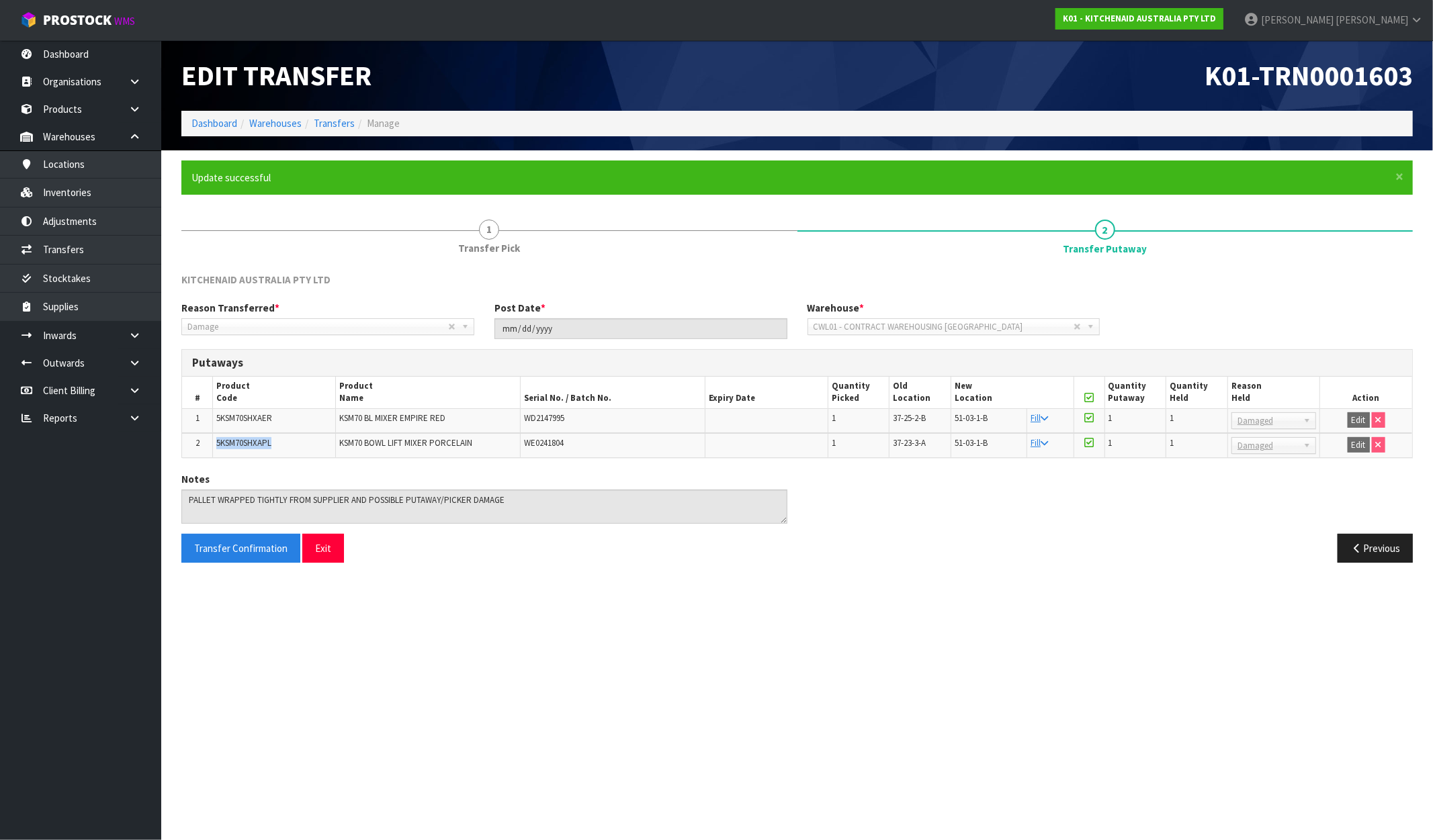
drag, startPoint x: 280, startPoint y: 438, endPoint x: 211, endPoint y: 446, distance: 69.5
click at [211, 446] on tr "2 5KSM70SHXAPL KSM70 BOWL LIFT MIXER PORCELAIN WE0241804 1 37-23-3-A 51-03-1-B …" at bounding box center [797, 445] width 1230 height 24
copy tr "5KSM70SHXAPL"
drag, startPoint x: 488, startPoint y: 444, endPoint x: 340, endPoint y: 450, distance: 148.1
click at [340, 450] on td "KSM70 BOWL LIFT MIXER PORCELAIN" at bounding box center [428, 445] width 185 height 24
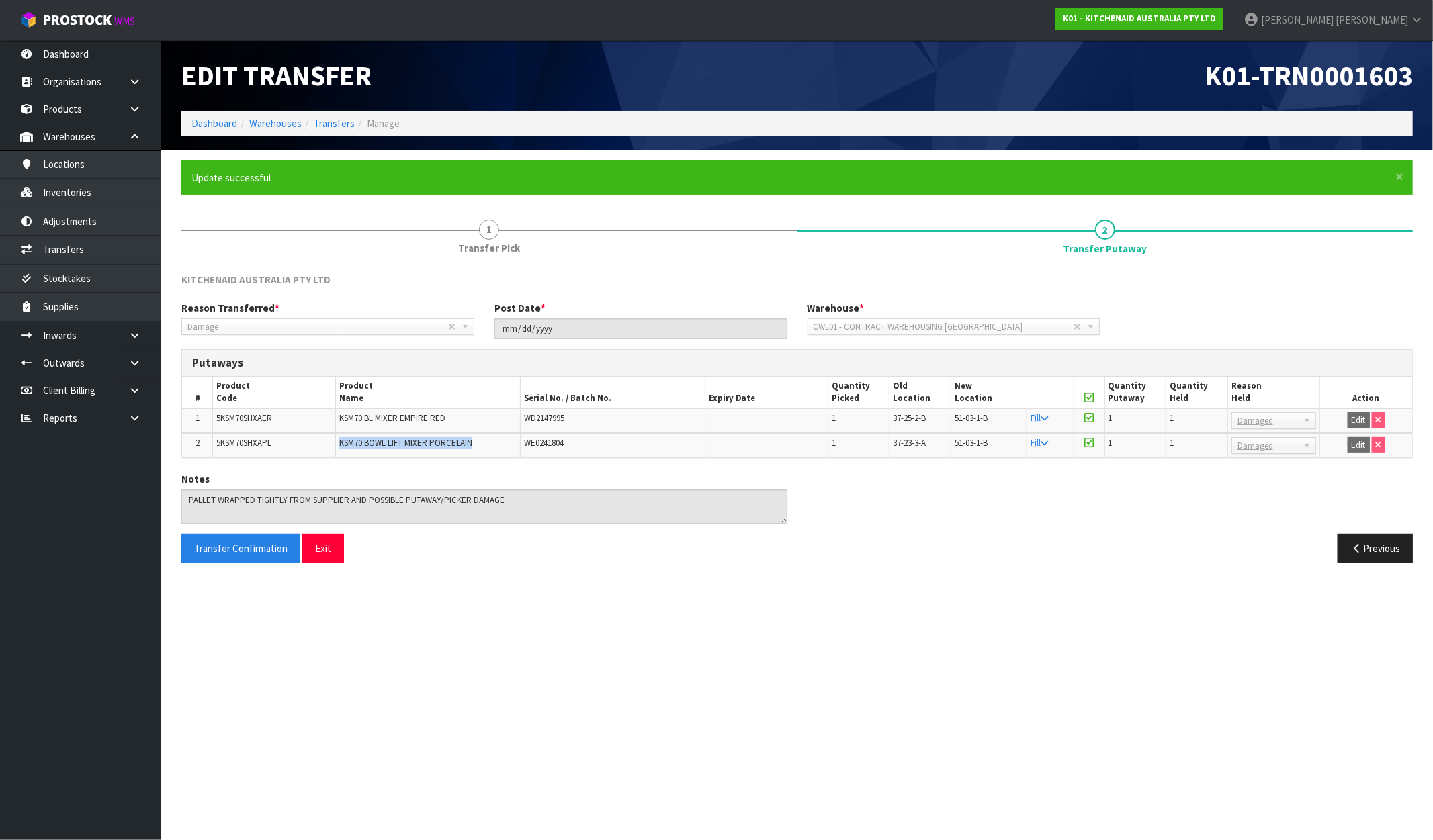
copy span "KSM70 BOWL LIFT MIXER PORCELAIN"
drag, startPoint x: 591, startPoint y: 449, endPoint x: 516, endPoint y: 446, distance: 75.1
click at [516, 446] on tr "2 5KSM70SHXAPL KSM70 BOWL LIFT MIXER PORCELAIN WE0241804 1 37-23-3-A 51-03-1-B …" at bounding box center [797, 445] width 1230 height 24
copy tr "WE0241804"
drag, startPoint x: 934, startPoint y: 449, endPoint x: 887, endPoint y: 448, distance: 47.0
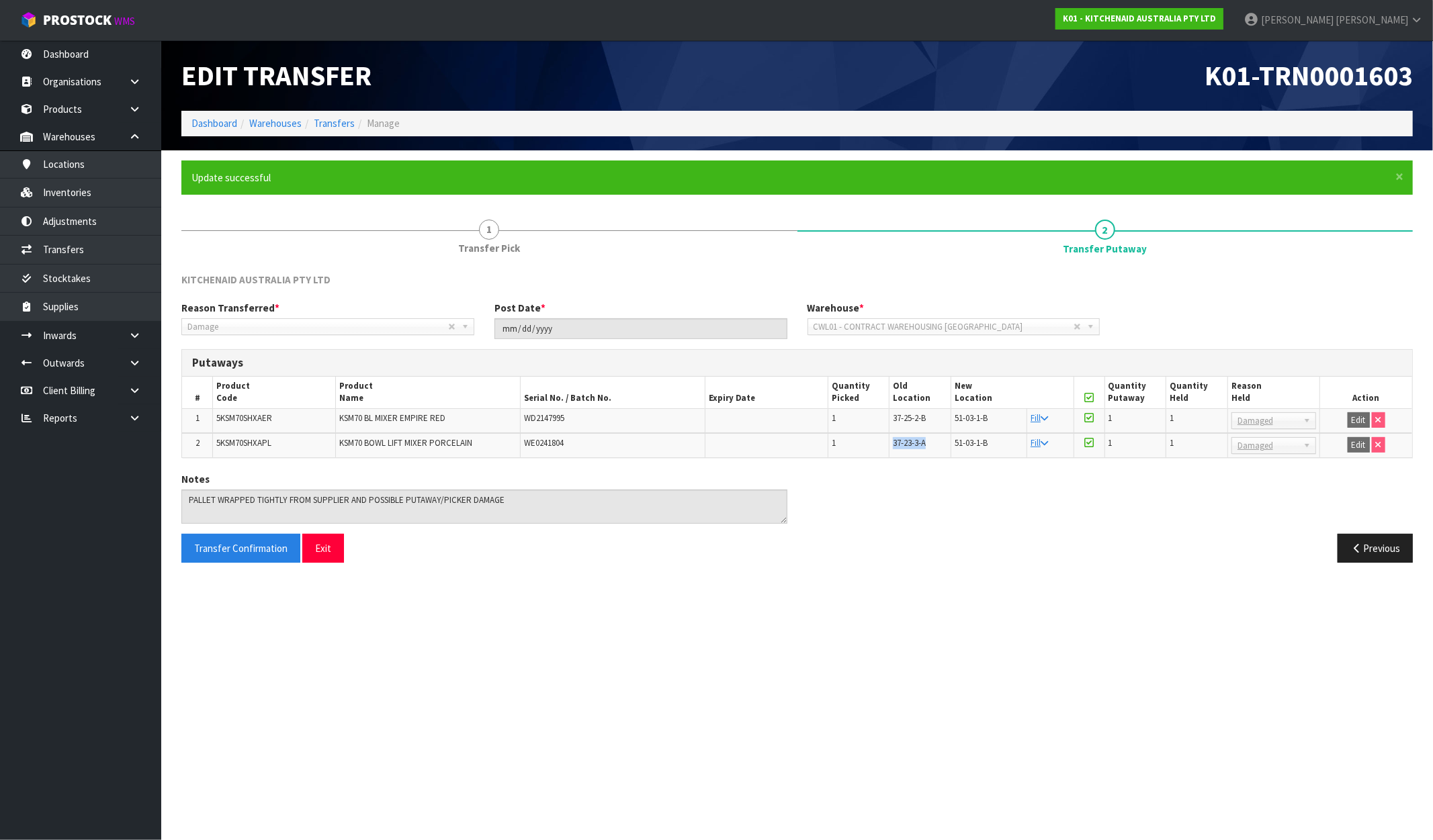
click at [887, 448] on tr "2 5KSM70SHXAPL KSM70 BOWL LIFT MIXER PORCELAIN WE0241804 1 37-23-3-A 51-03-1-B …" at bounding box center [797, 445] width 1230 height 24
copy tr "37-23-3-A"
drag, startPoint x: 995, startPoint y: 443, endPoint x: 948, endPoint y: 443, distance: 47.0
click at [948, 443] on tr "2 5KSM70SHXAPL KSM70 BOWL LIFT MIXER PORCELAIN WE0241804 1 37-23-3-A 51-03-1-B …" at bounding box center [797, 445] width 1230 height 24
copy tr "51-03-1-B"
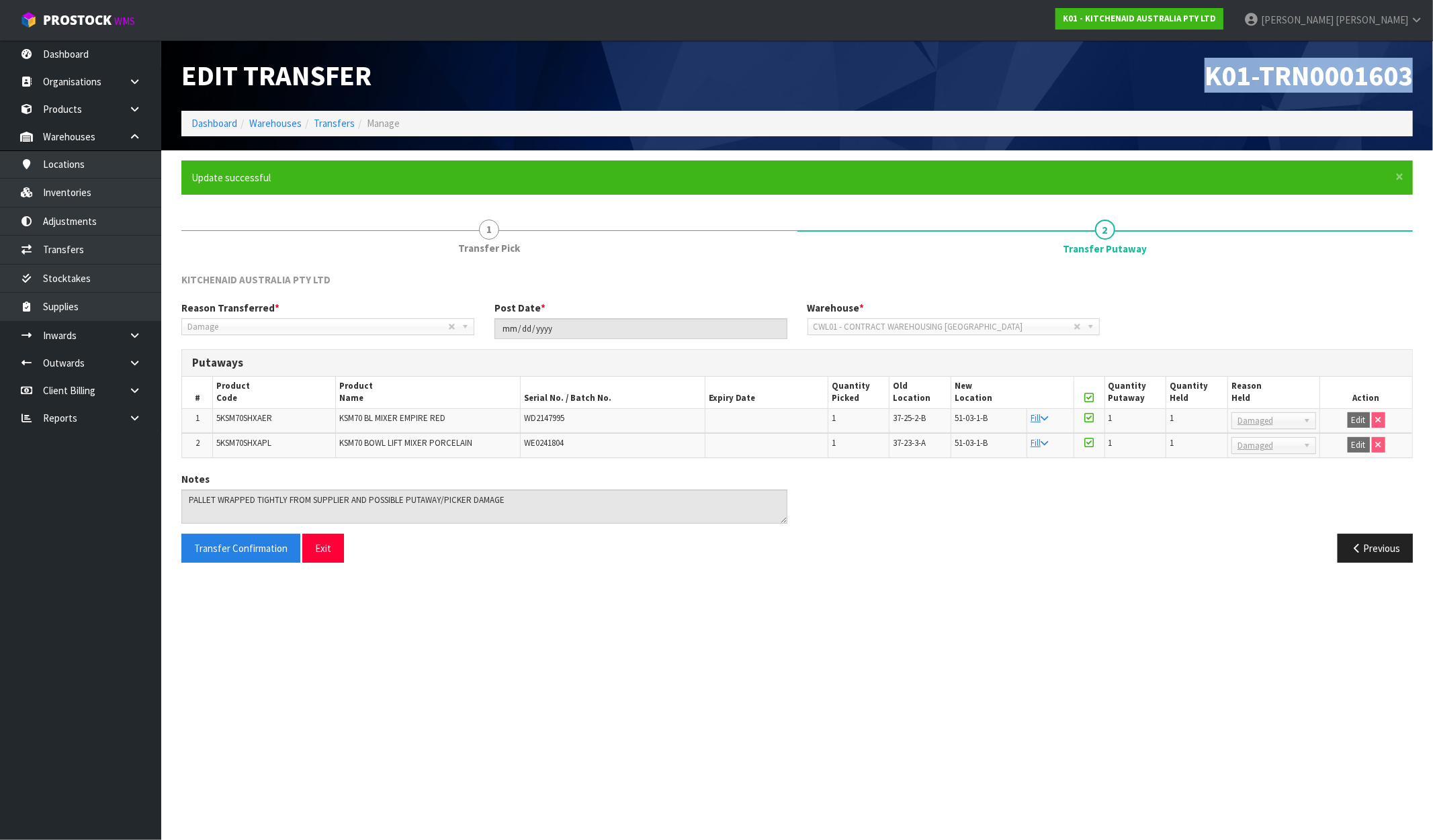
drag, startPoint x: 567, startPoint y: 89, endPoint x: 2121, endPoint y: 86, distance: 1554.0
click at [1253, 86] on html "Toggle navigation ProStock WMS K01 - KITCHENAID AUSTRALIA PTY LTD James Luff Lo…" at bounding box center [716, 420] width 1433 height 840
click at [234, 409] on td "5KSM70SHXAER" at bounding box center [274, 421] width 123 height 25
click at [249, 417] on span "5KSM70SHXAER" at bounding box center [244, 418] width 56 height 12
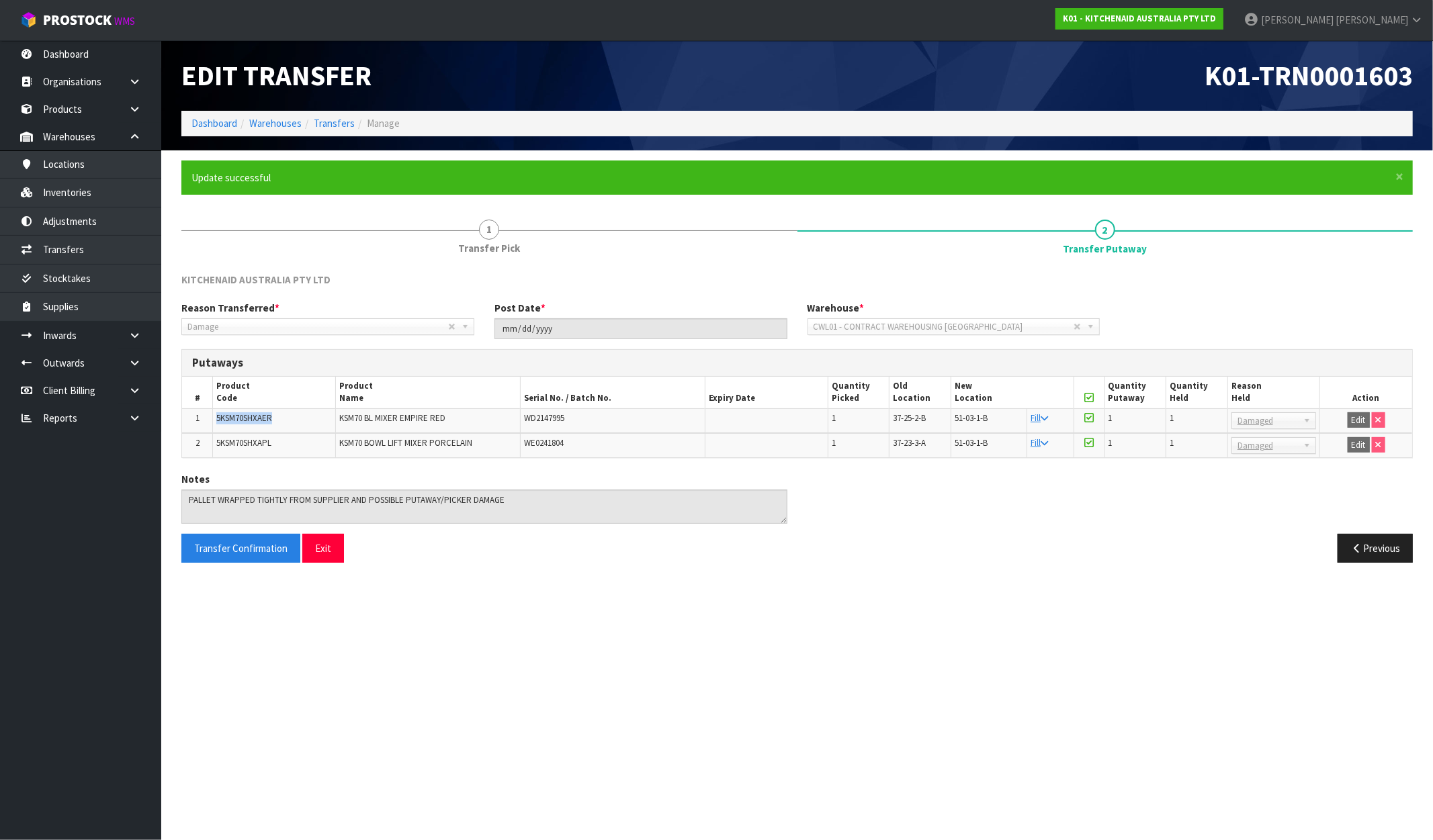
copy span "5KSM70SHXAER"
click at [361, 415] on span "KSM70 BL MIXER EMPIRE RED" at bounding box center [392, 418] width 106 height 12
copy tr "KSM70 BL MIXER EMPIRE RED"
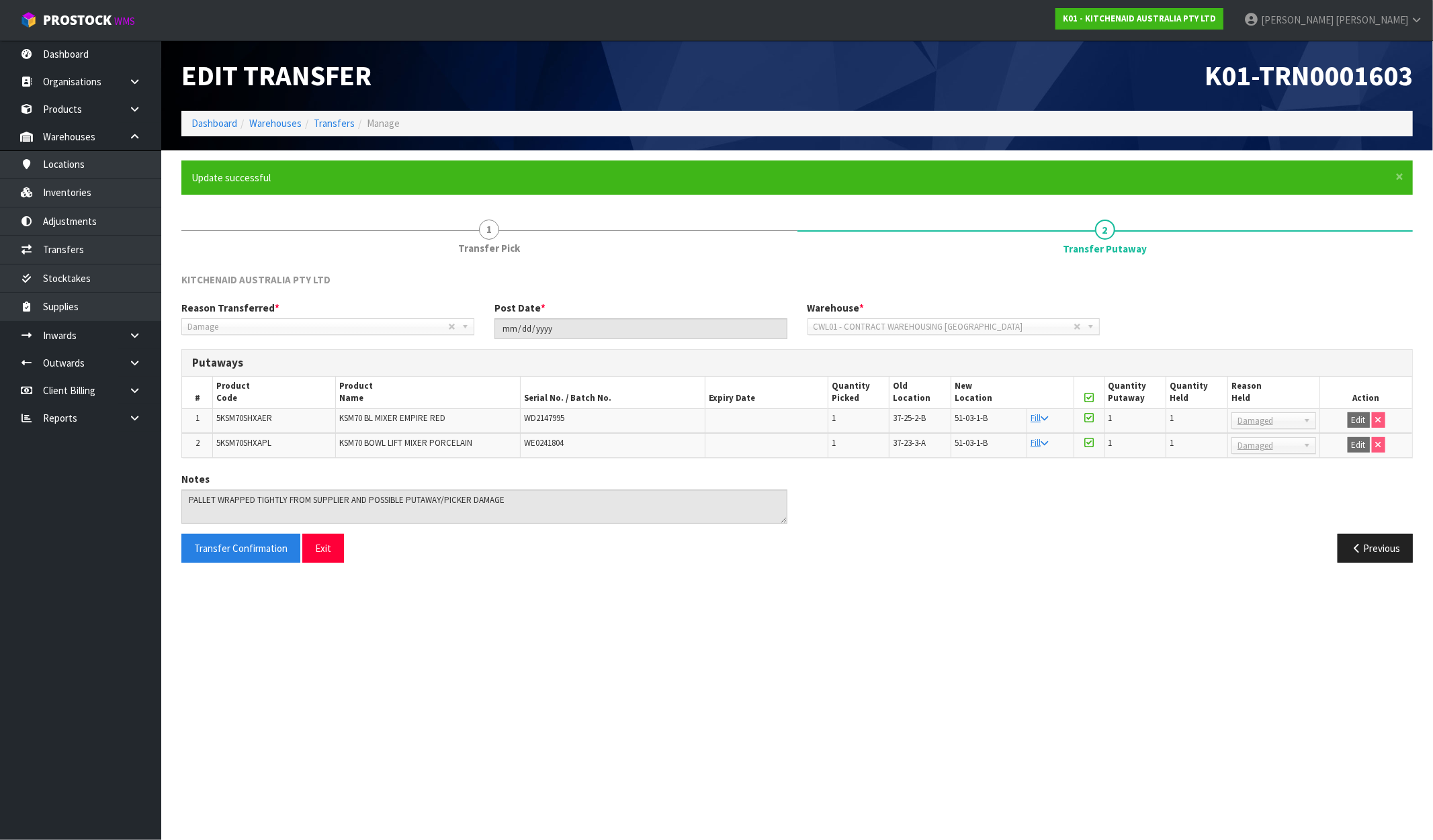
click at [546, 429] on td "WD2147995" at bounding box center [613, 421] width 185 height 25
drag, startPoint x: 445, startPoint y: 416, endPoint x: 331, endPoint y: 424, distance: 114.3
click at [331, 424] on tr "1 5KSM70SHXAER KSM70 BL MIXER EMPIRE RED WD2147995 1 37-25-2-B 51-03-1-B Fill 1…" at bounding box center [797, 421] width 1230 height 25
copy tr "KSM70 BL MIXER EMPIRE RED"
click at [556, 417] on span "WD2147995" at bounding box center [544, 418] width 40 height 12
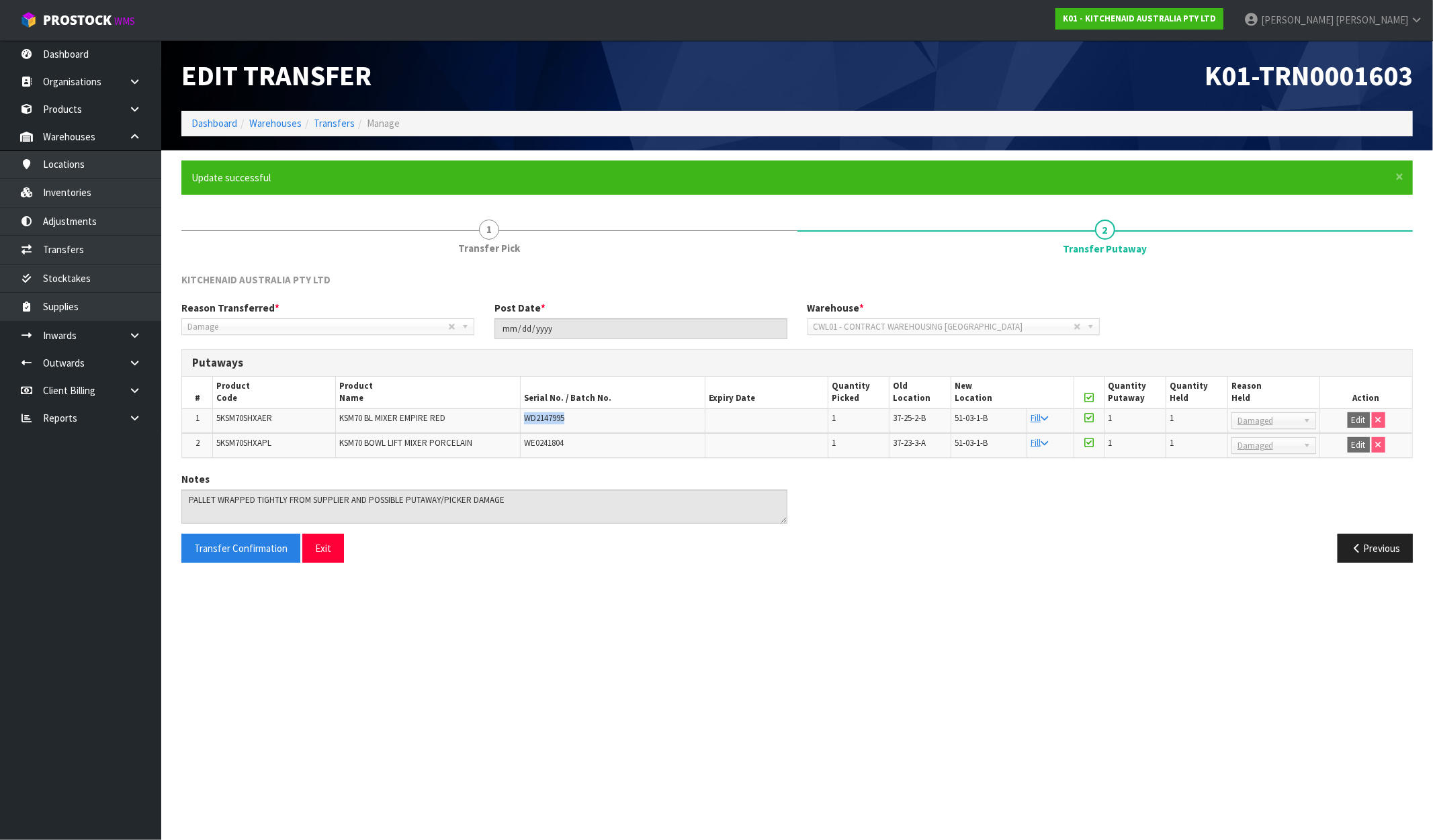
click at [556, 417] on span "WD2147995" at bounding box center [544, 418] width 40 height 12
copy span "WD2147995"
click at [893, 414] on span "37-25-2-B" at bounding box center [910, 418] width 33 height 12
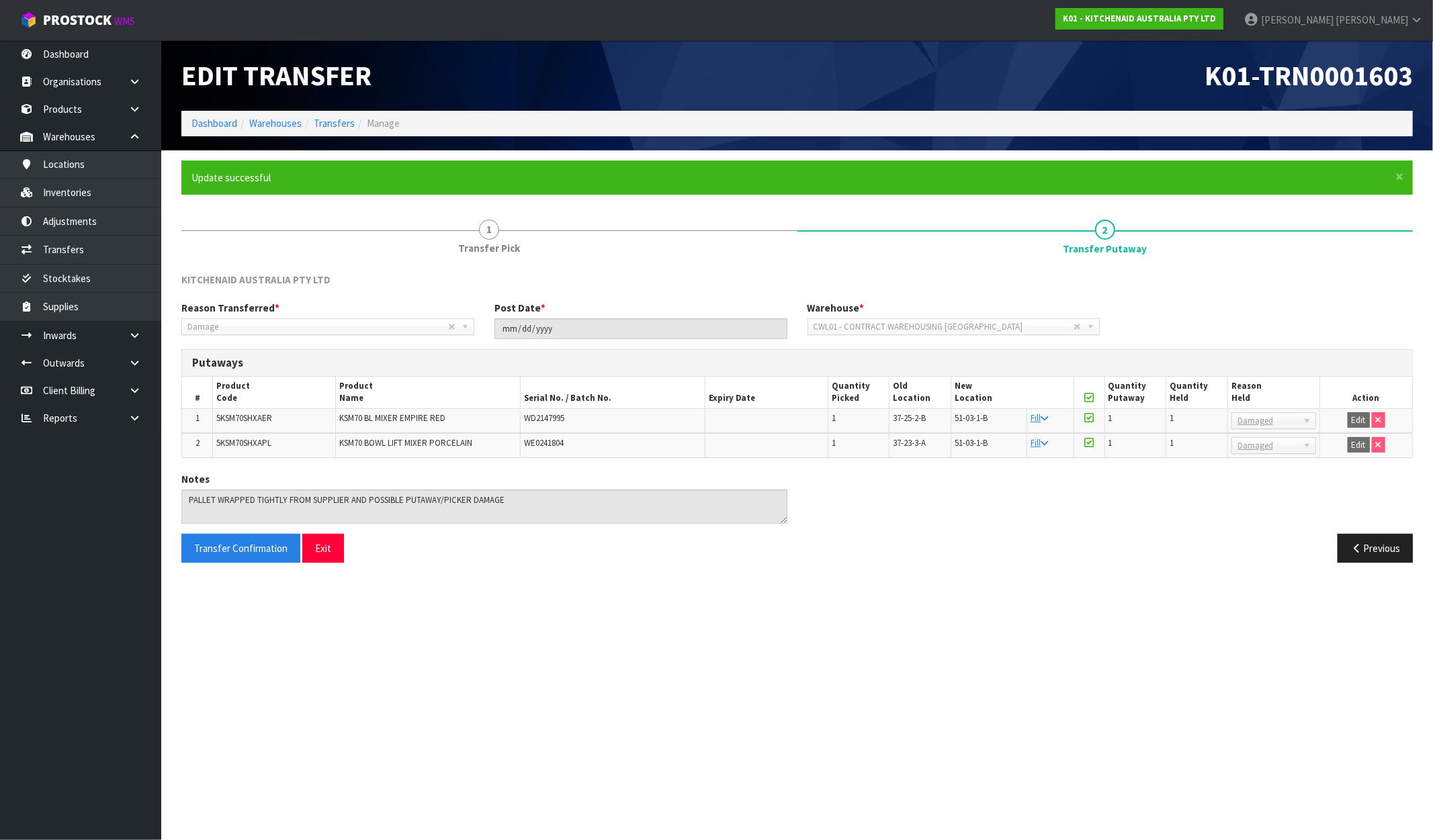
click at [950, 546] on div "Previous" at bounding box center [1110, 548] width 626 height 29
drag, startPoint x: 925, startPoint y: 415, endPoint x: 890, endPoint y: 419, distance: 35.2
click at [890, 419] on td "37-25-2-B" at bounding box center [921, 421] width 62 height 25
copy span "37-25-2-B"
click at [251, 417] on span "5KSM70SHXAER" at bounding box center [244, 418] width 56 height 12
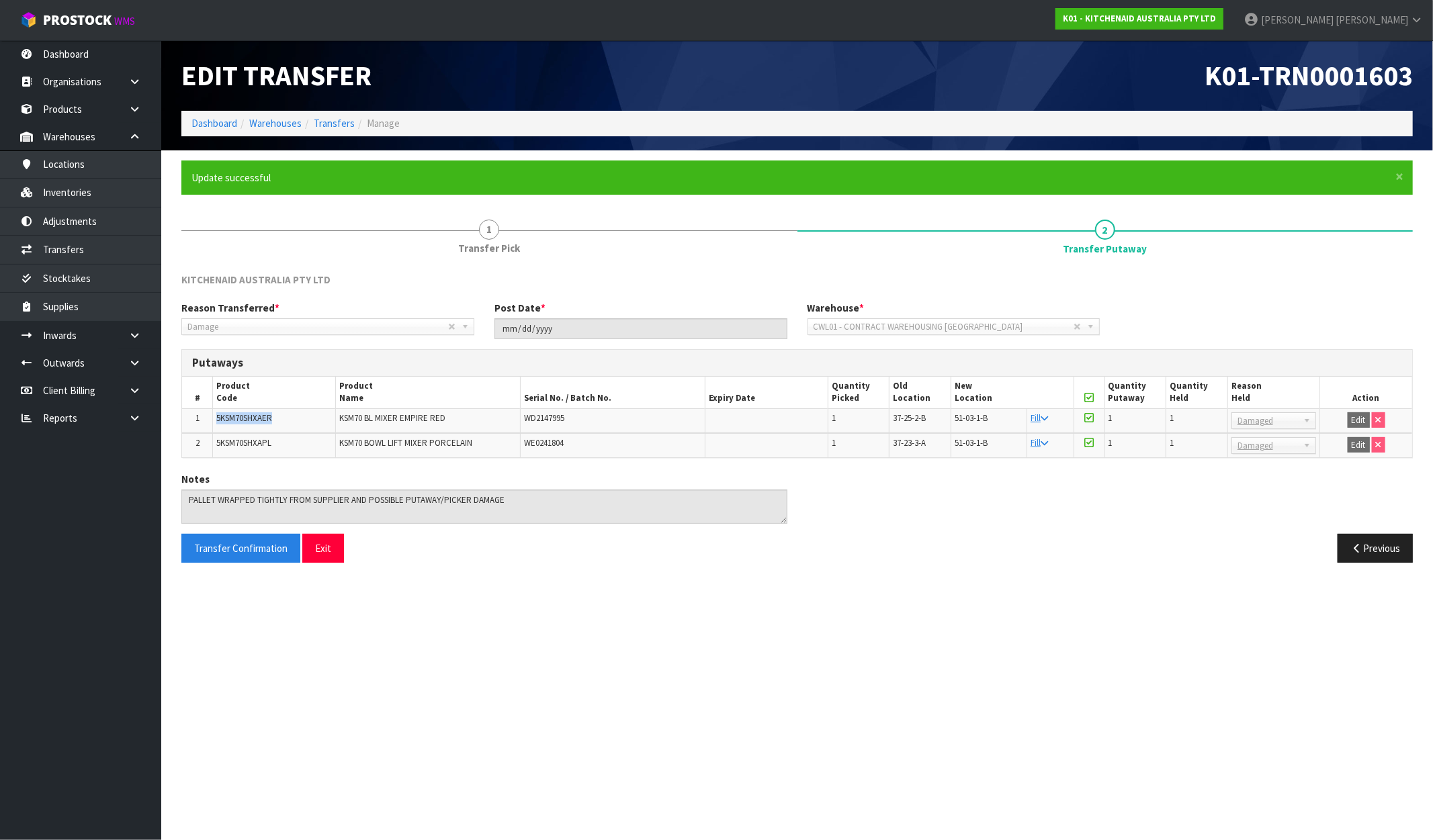
click at [251, 416] on span "5KSM70SHXAER" at bounding box center [244, 418] width 56 height 12
click at [1253, 21] on link "James Luff" at bounding box center [1333, 20] width 200 height 40
click at [1253, 57] on link "Logout" at bounding box center [1379, 53] width 106 height 18
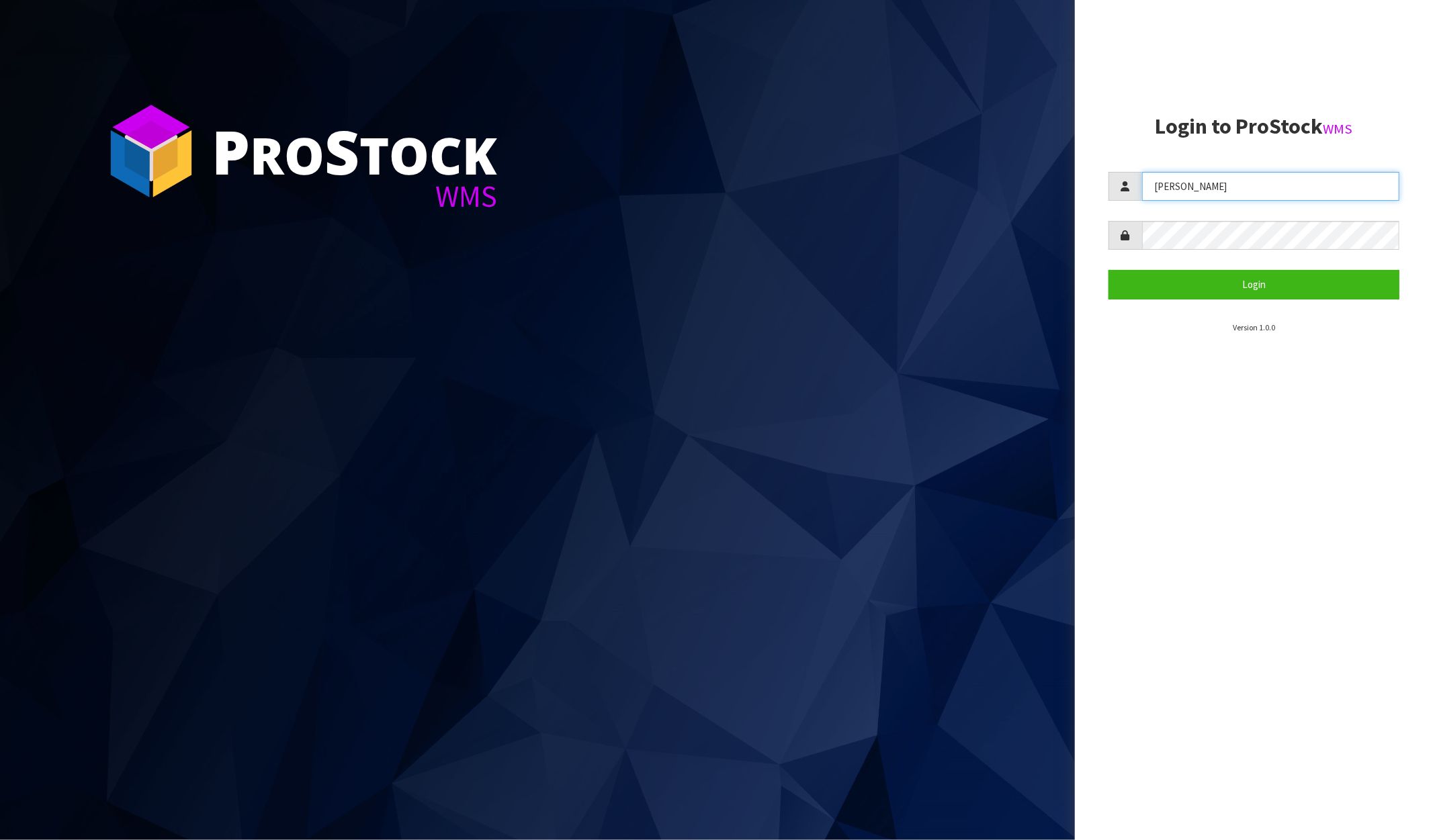
click at [1267, 200] on input "[PERSON_NAME]" at bounding box center [1271, 186] width 258 height 29
type input "P"
type input "[PERSON_NAME]"
click at [1006, 283] on div "P ro S tock WMS Login to ProStock WMS Raj Login Version 1.0.0" at bounding box center [716, 420] width 1433 height 840
click at [1108, 270] on button "Login" at bounding box center [1253, 284] width 291 height 29
